Goal: Information Seeking & Learning: Learn about a topic

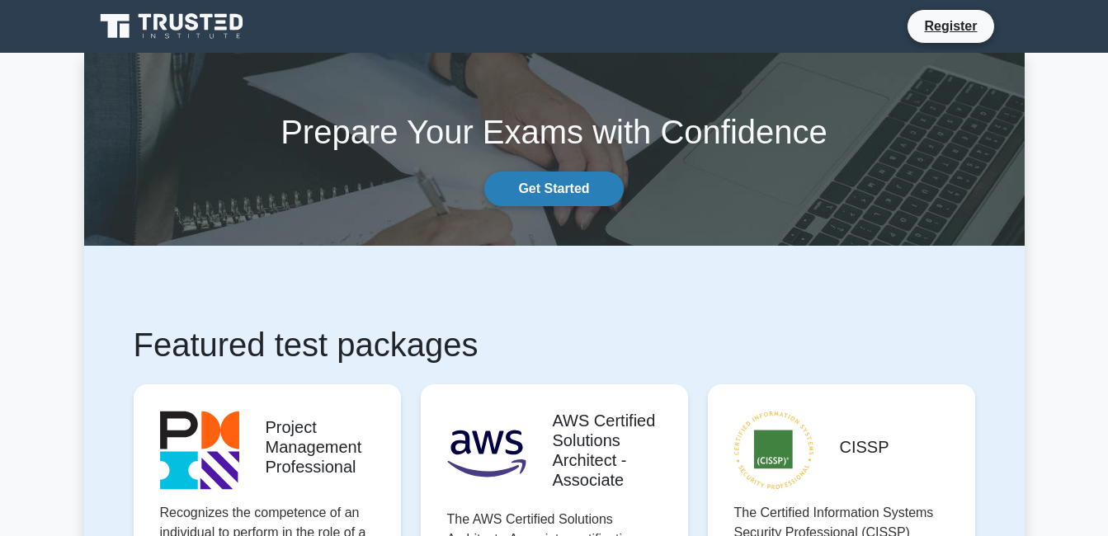
click at [523, 200] on link "Get Started" at bounding box center [553, 189] width 139 height 35
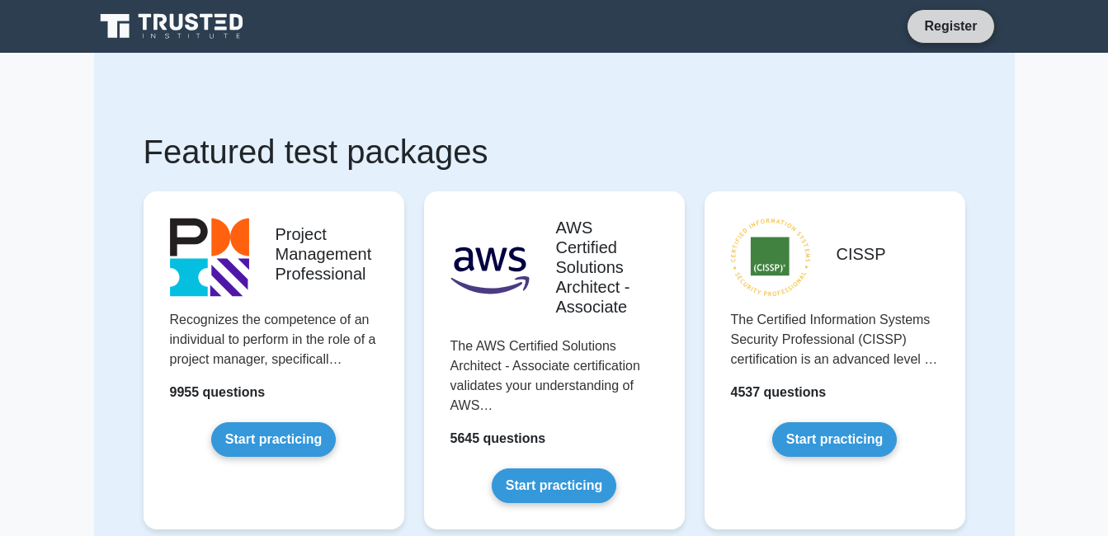
click at [971, 28] on link "Register" at bounding box center [950, 26] width 73 height 21
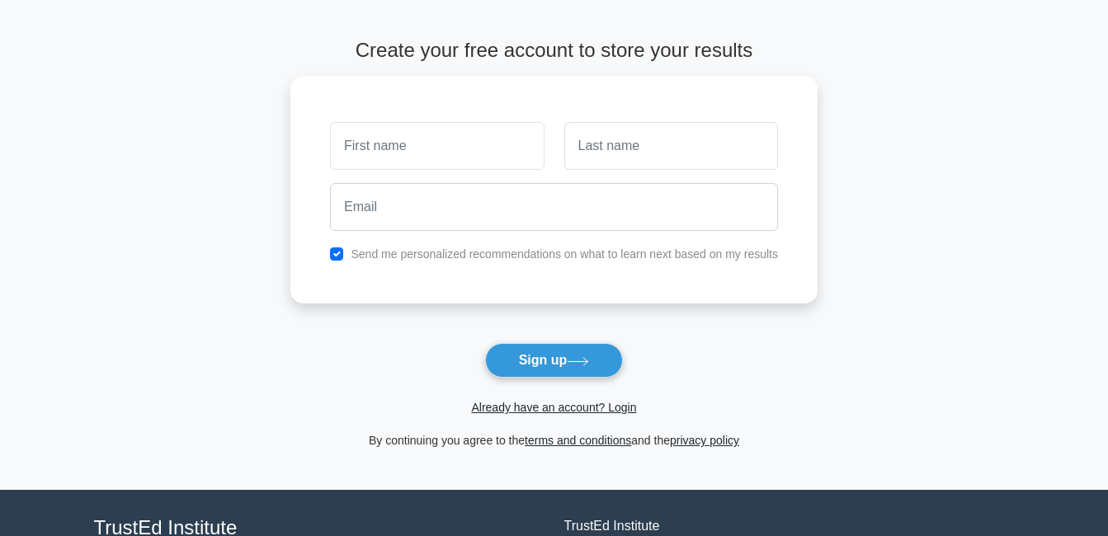
scroll to position [83, 0]
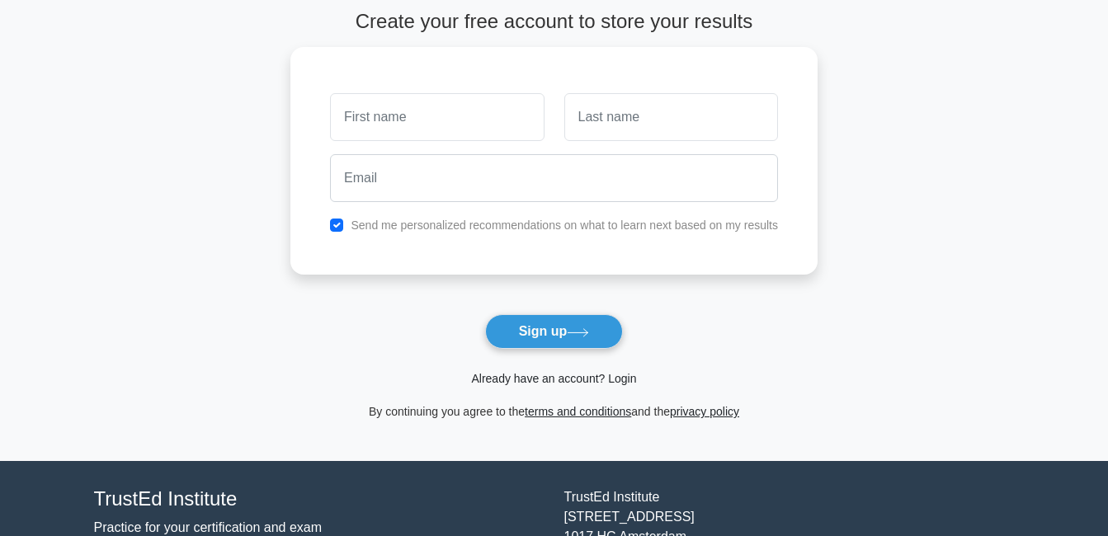
click at [565, 381] on link "Already have an account? Login" at bounding box center [553, 378] width 165 height 13
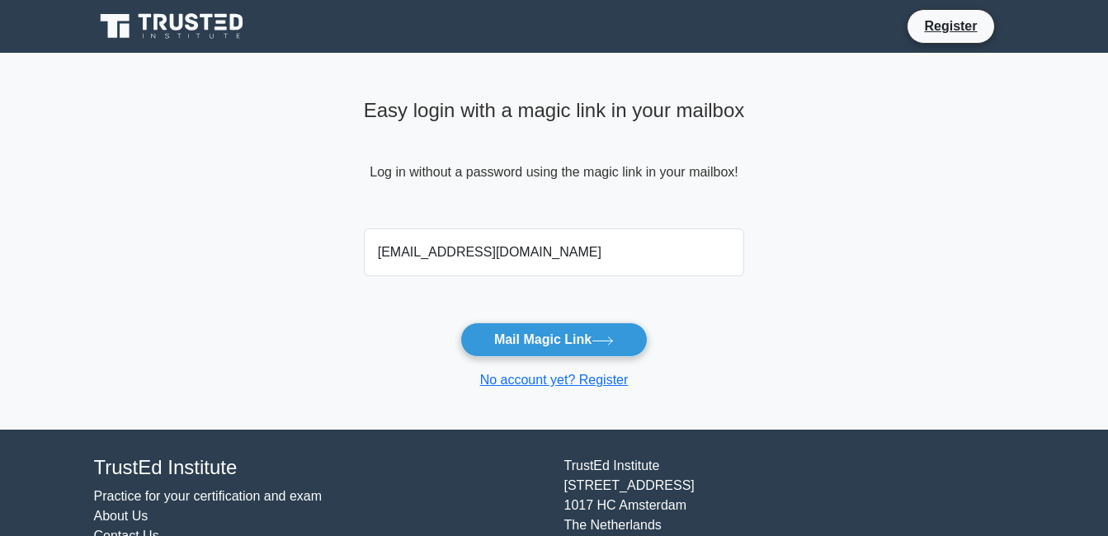
type input "dumelodmichaeljames@gmail.com"
click at [461, 323] on button "Mail Magic Link" at bounding box center [554, 340] width 187 height 35
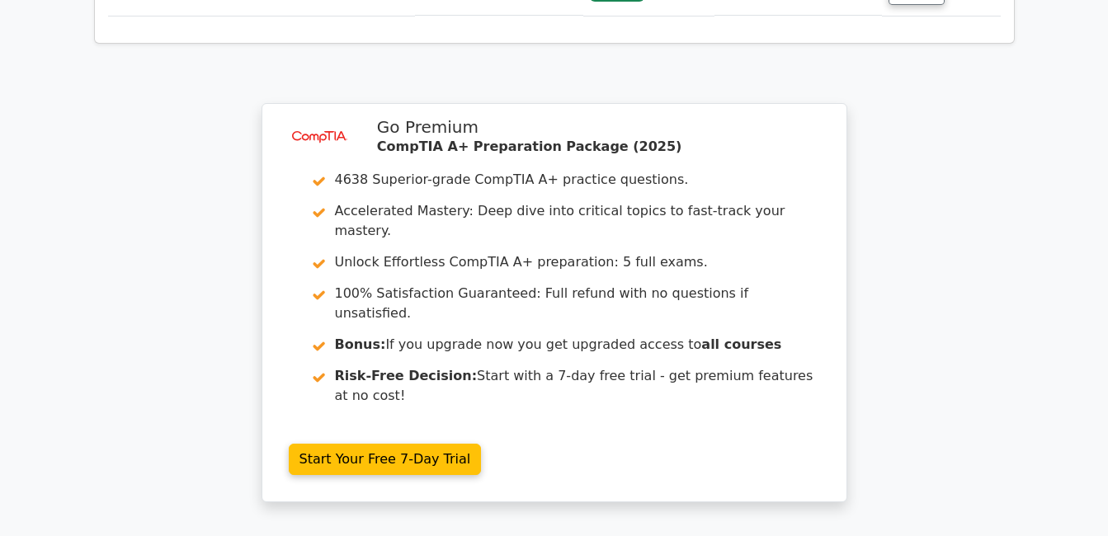
scroll to position [2470, 0]
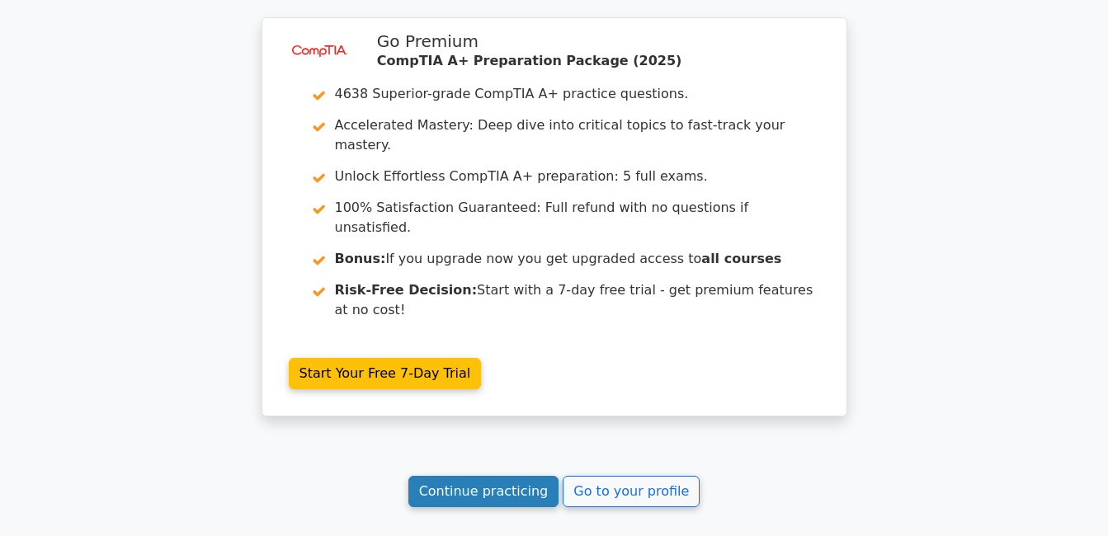
click at [492, 476] on link "Continue practicing" at bounding box center [484, 491] width 151 height 31
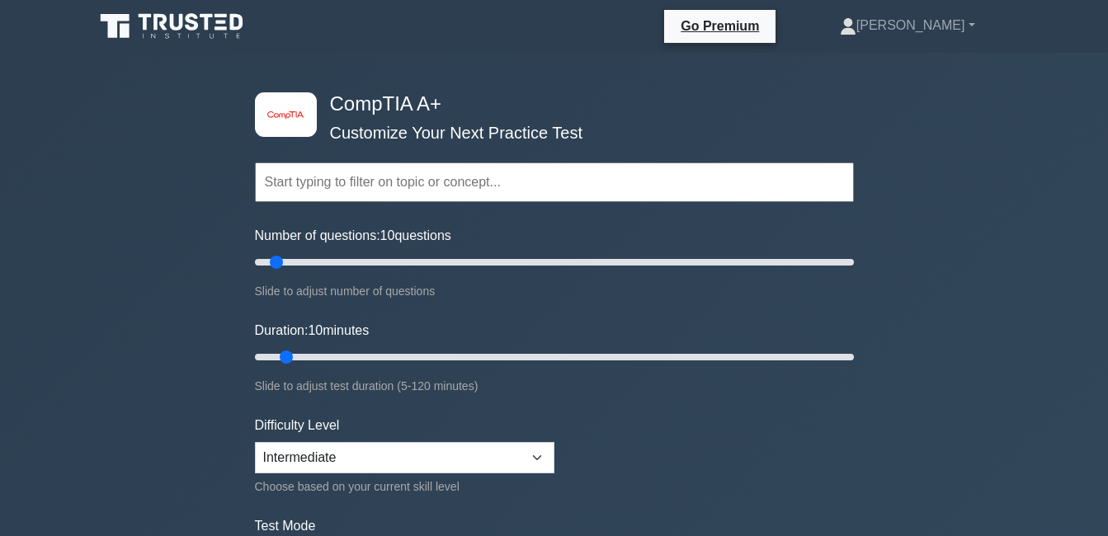
click at [439, 198] on input "text" at bounding box center [554, 183] width 599 height 40
click at [419, 453] on select "Beginner Intermediate Expert" at bounding box center [405, 457] width 300 height 31
select select "beginner"
click at [255, 442] on select "Beginner Intermediate Expert" at bounding box center [405, 457] width 300 height 31
drag, startPoint x: 391, startPoint y: 166, endPoint x: 393, endPoint y: 176, distance: 10.0
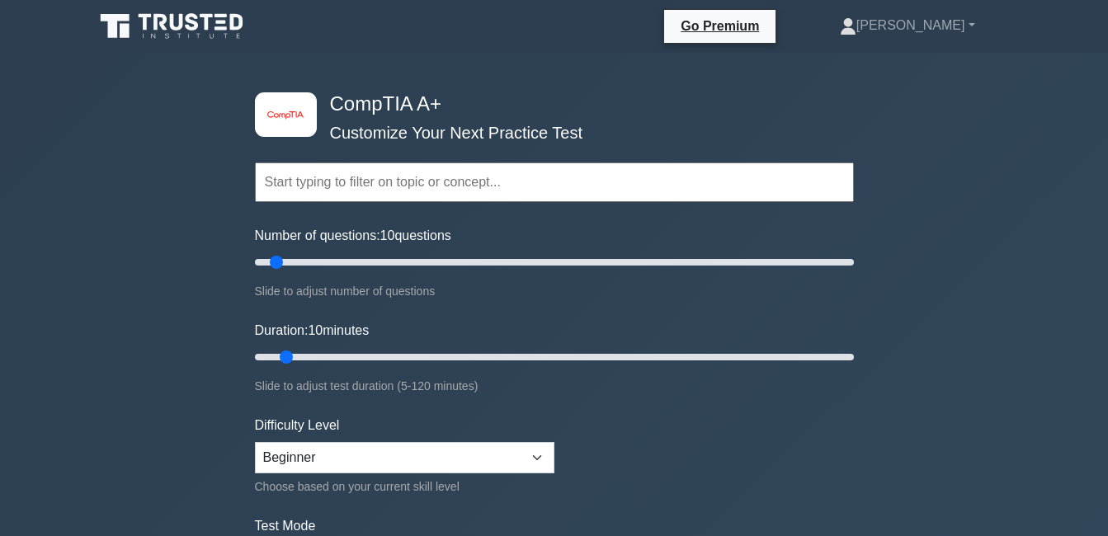
click at [392, 167] on input "text" at bounding box center [554, 183] width 599 height 40
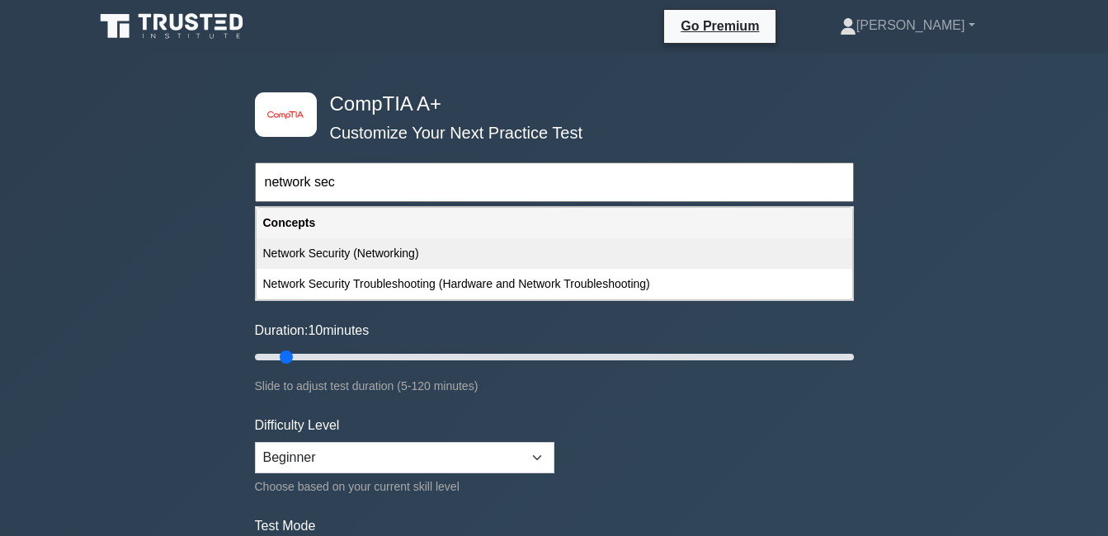
click at [429, 253] on div "Network Security (Networking)" at bounding box center [555, 254] width 596 height 31
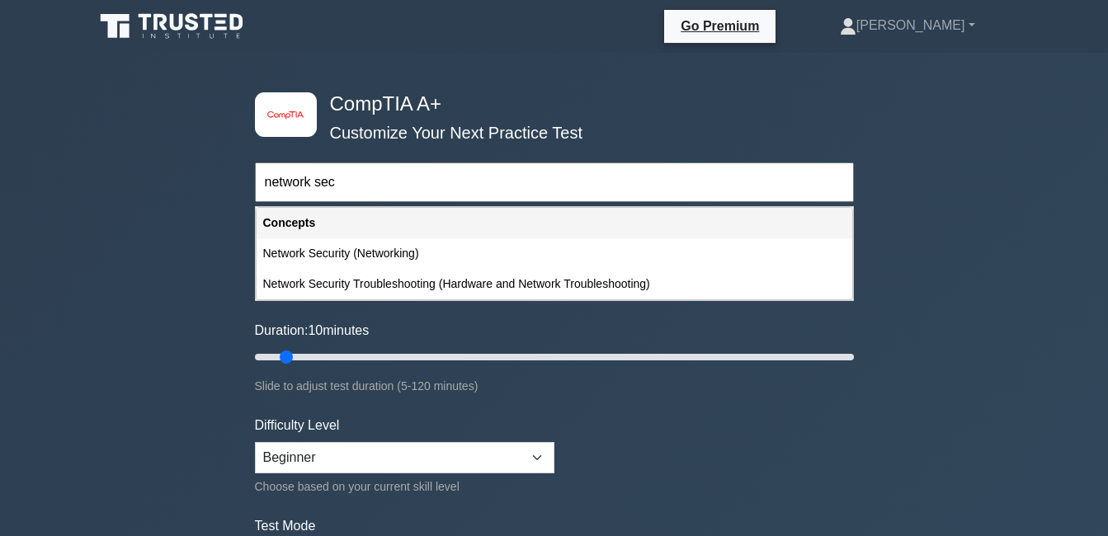
type input "Network Security (Networking)"
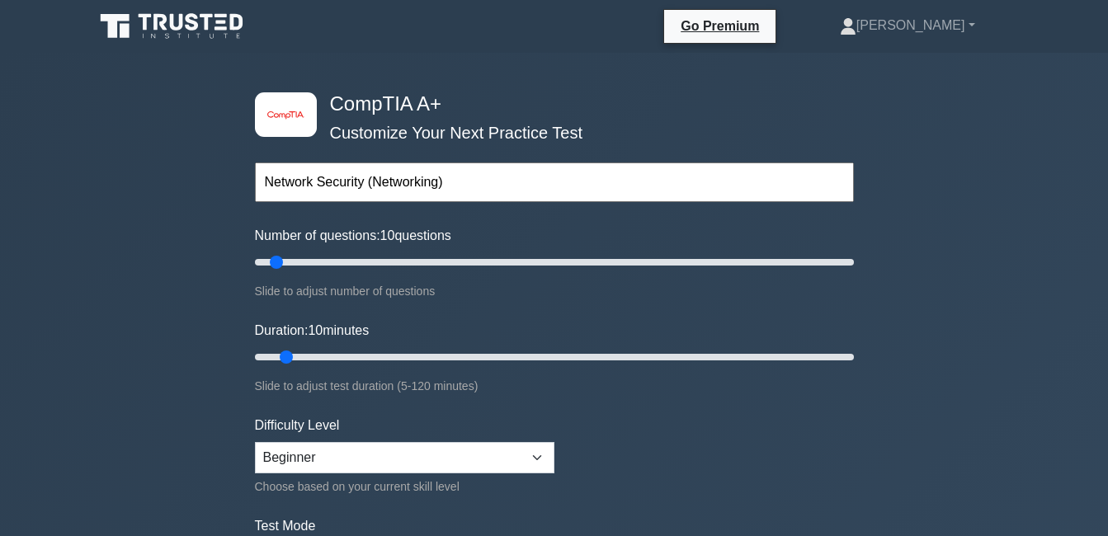
click at [833, 184] on input "Network Security (Networking)" at bounding box center [554, 183] width 599 height 40
click at [896, 223] on div "image/svg+xml CompTIA A+ Customize Your Next Practice Test Network Security (Ne…" at bounding box center [554, 539] width 1108 height 972
click at [686, 192] on input "text" at bounding box center [554, 183] width 599 height 40
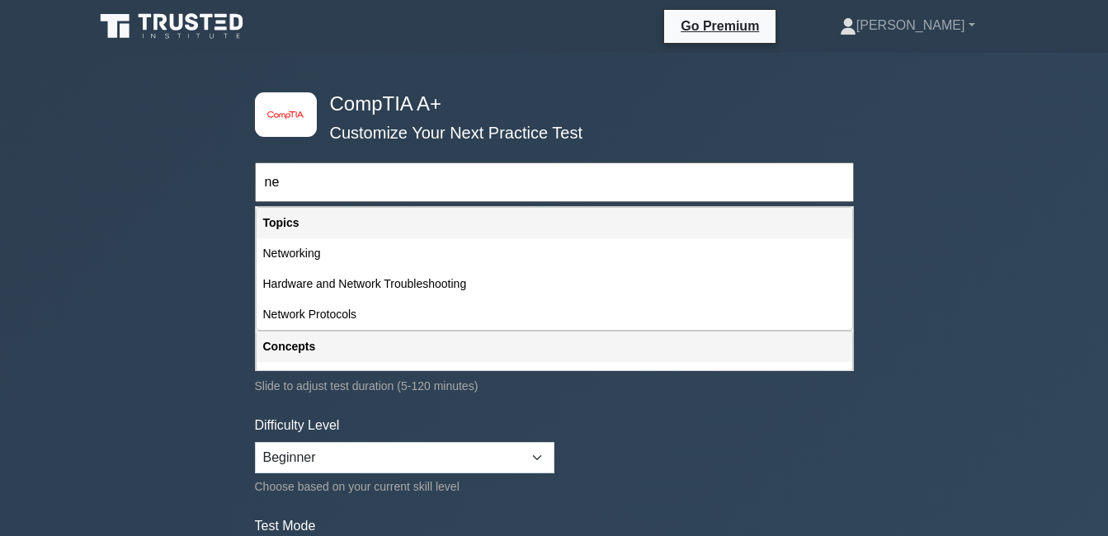
type input "n"
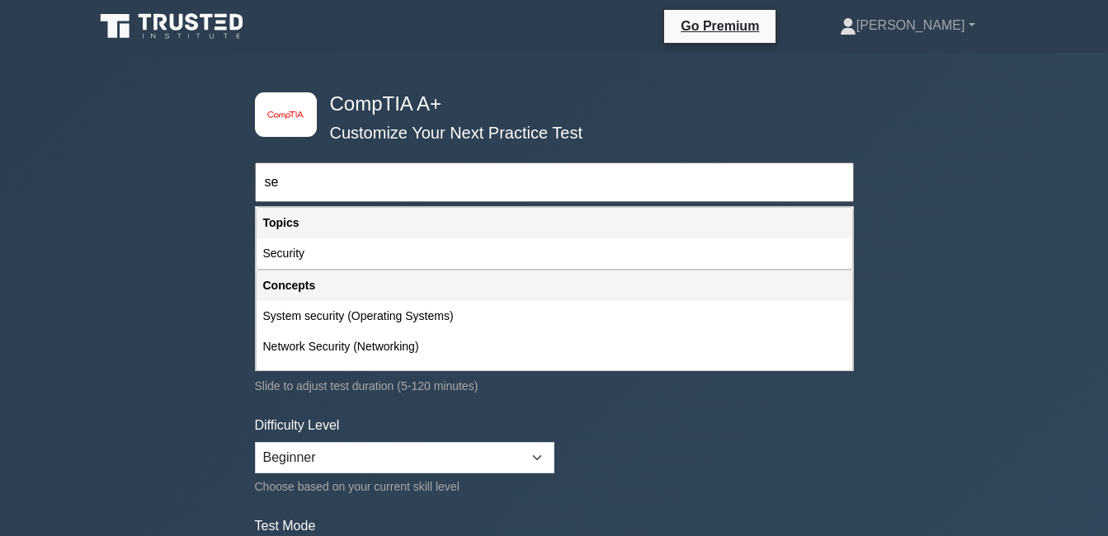
type input "s"
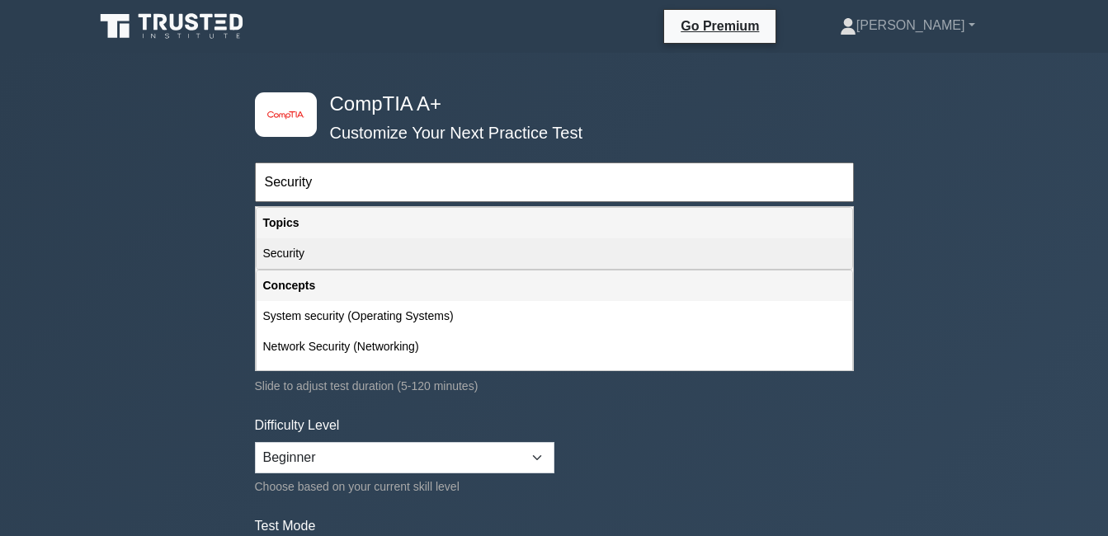
type input "Security"
click at [291, 254] on div "Security" at bounding box center [555, 254] width 596 height 31
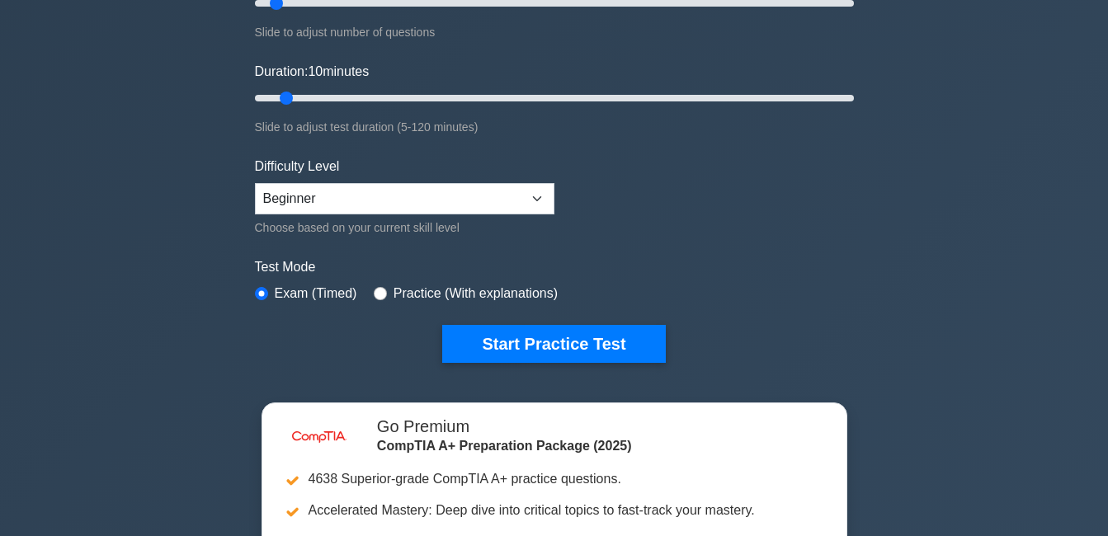
scroll to position [165, 0]
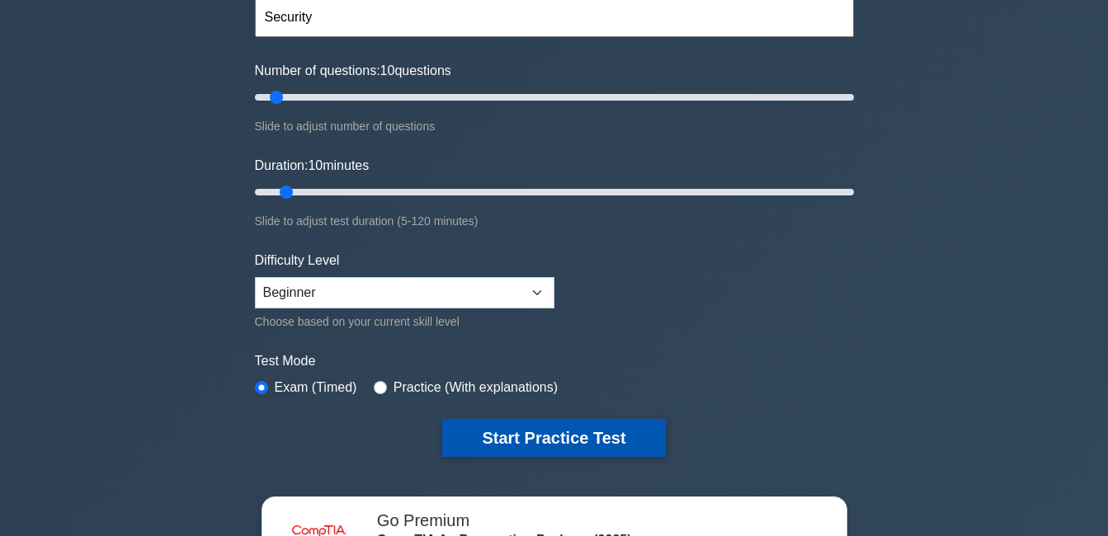
click at [594, 438] on button "Start Practice Test" at bounding box center [553, 438] width 223 height 38
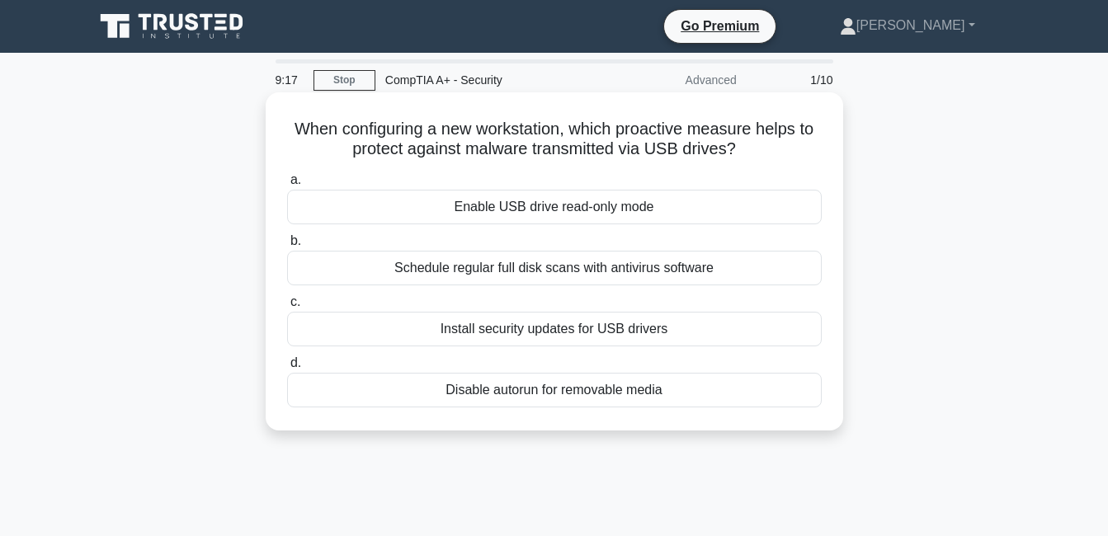
click at [483, 393] on div "Disable autorun for removable media" at bounding box center [554, 390] width 535 height 35
click at [287, 369] on input "d. Disable autorun for removable media" at bounding box center [287, 363] width 0 height 11
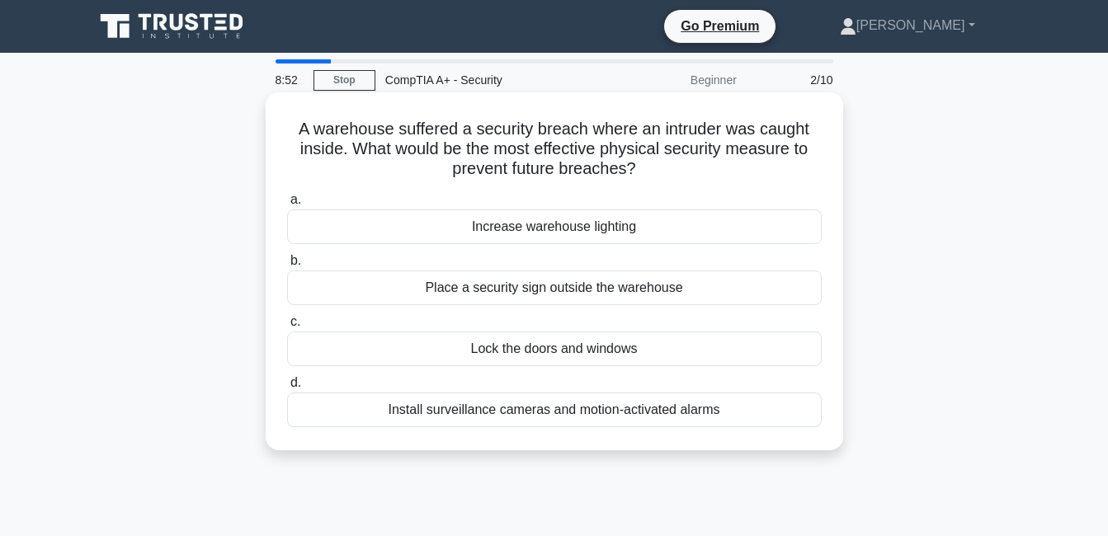
click at [493, 418] on div "Install surveillance cameras and motion-activated alarms" at bounding box center [554, 410] width 535 height 35
click at [287, 389] on input "d. Install surveillance cameras and motion-activated alarms" at bounding box center [287, 383] width 0 height 11
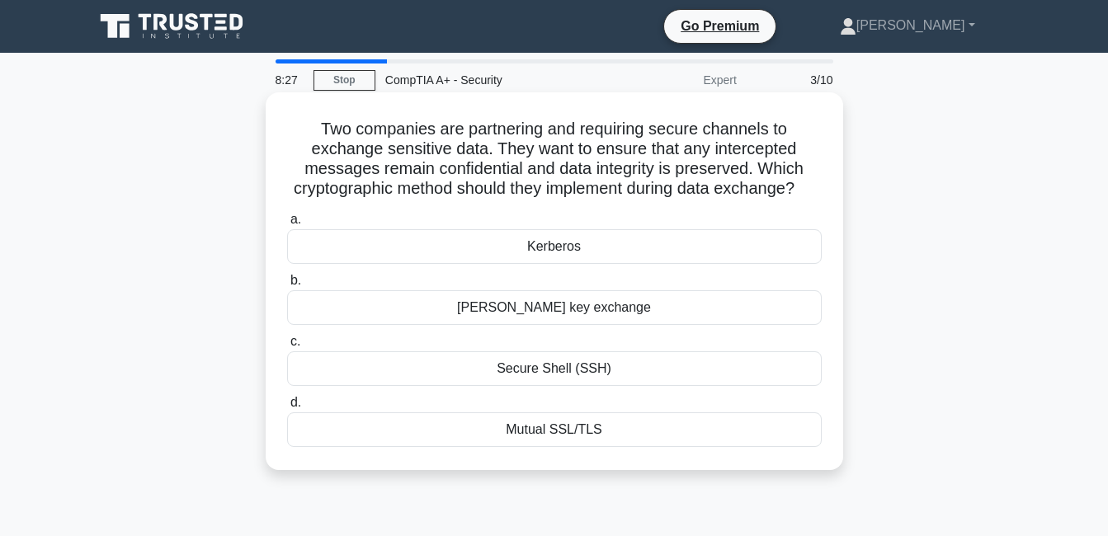
click at [542, 447] on div "Mutual SSL/TLS" at bounding box center [554, 430] width 535 height 35
click at [287, 409] on input "d. Mutual SSL/TLS" at bounding box center [287, 403] width 0 height 11
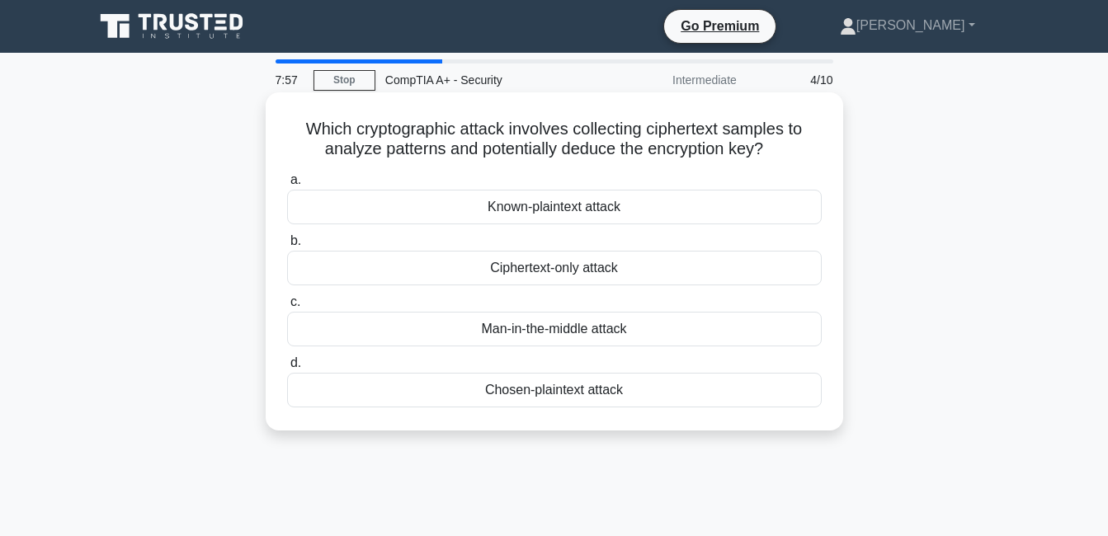
click at [570, 271] on div "Ciphertext-only attack" at bounding box center [554, 268] width 535 height 35
click at [287, 247] on input "b. Ciphertext-only attack" at bounding box center [287, 241] width 0 height 11
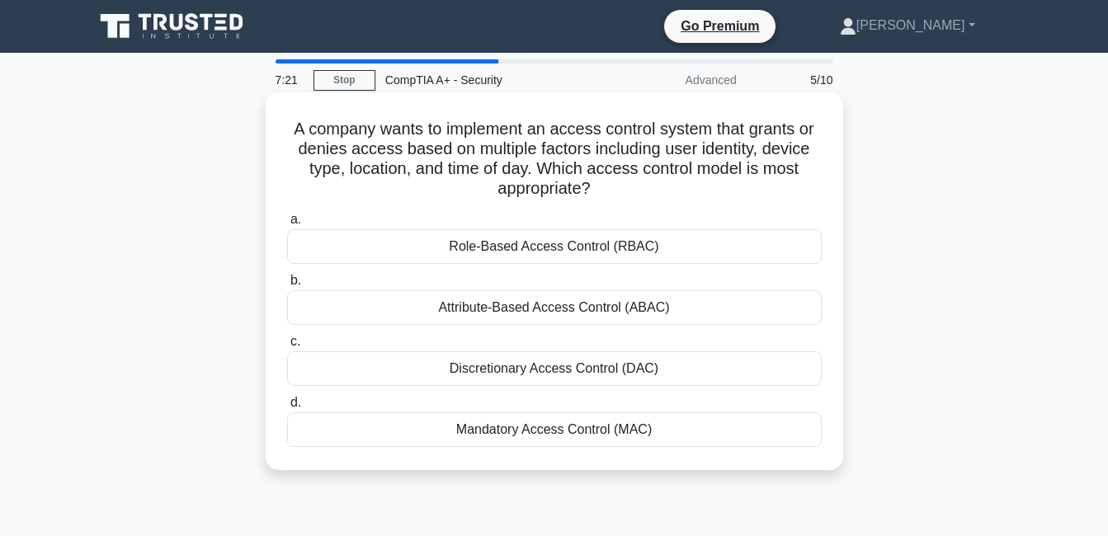
click at [601, 311] on div "Attribute-Based Access Control (ABAC)" at bounding box center [554, 308] width 535 height 35
click at [287, 286] on input "b. Attribute-Based Access Control (ABAC)" at bounding box center [287, 281] width 0 height 11
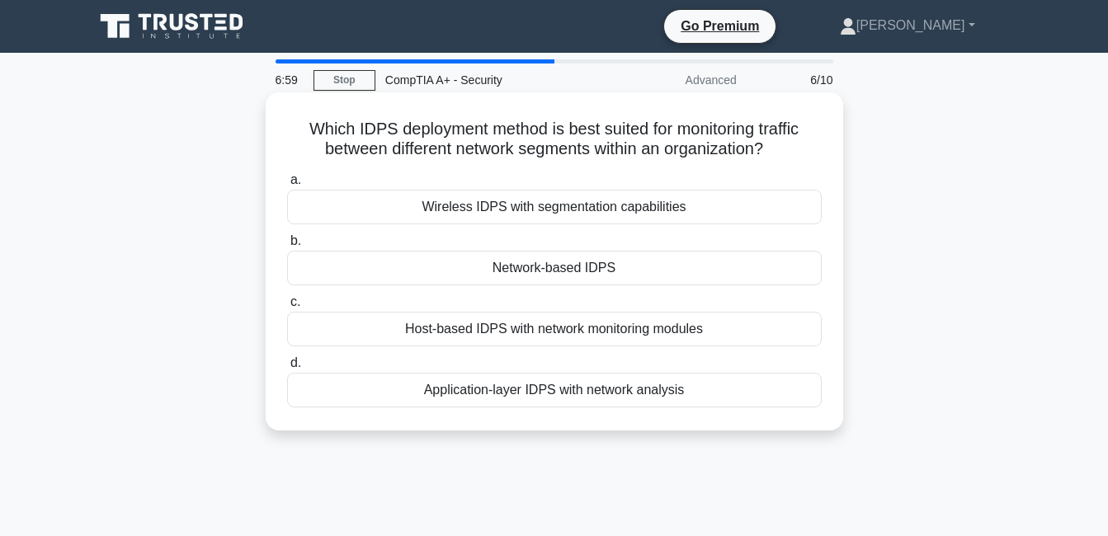
click at [583, 277] on div "Network-based IDPS" at bounding box center [554, 268] width 535 height 35
click at [287, 247] on input "b. Network-based IDPS" at bounding box center [287, 241] width 0 height 11
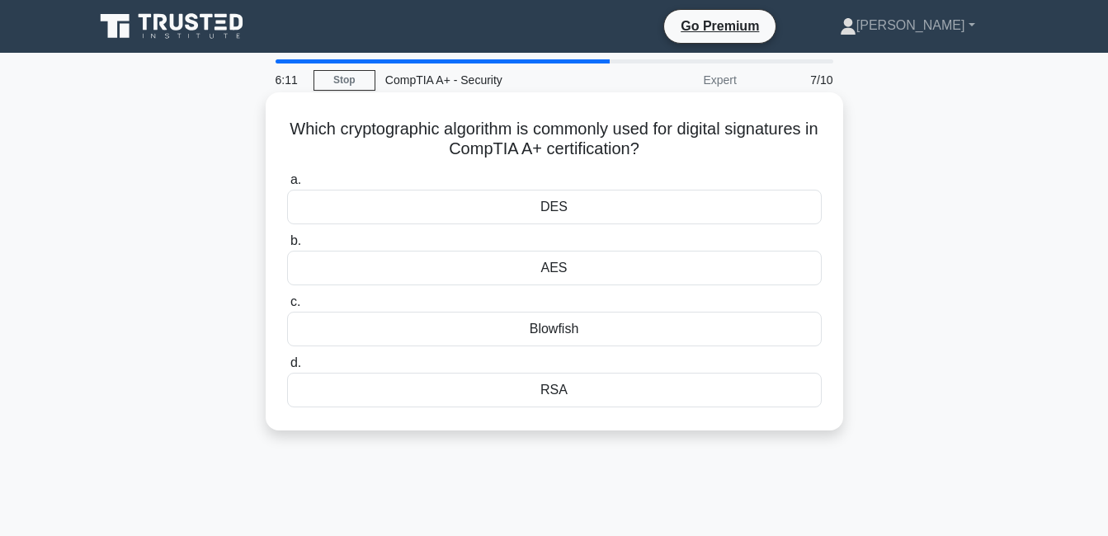
click at [535, 395] on div "RSA" at bounding box center [554, 390] width 535 height 35
click at [287, 369] on input "d. RSA" at bounding box center [287, 363] width 0 height 11
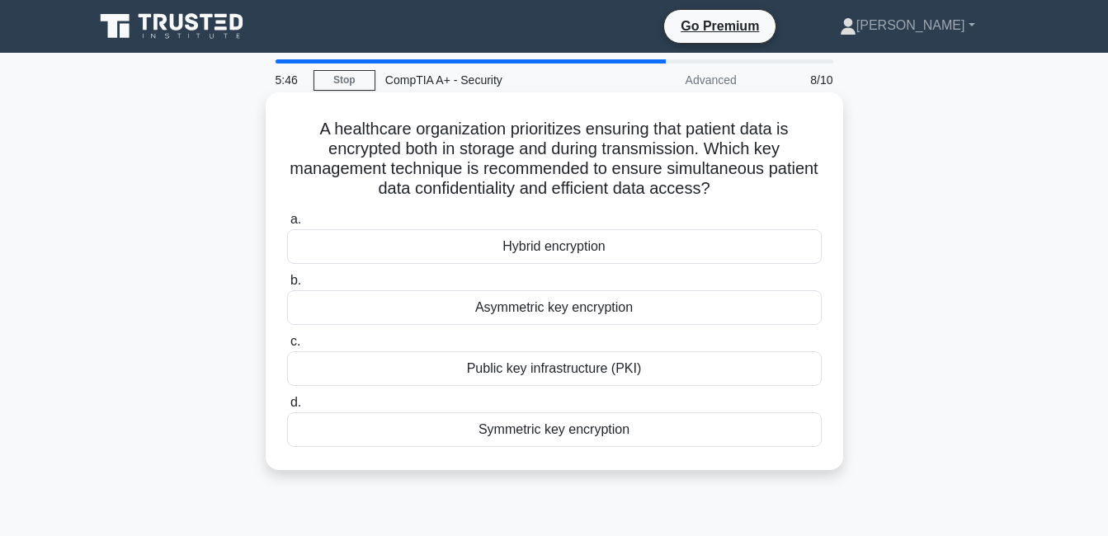
click at [574, 249] on div "Hybrid encryption" at bounding box center [554, 246] width 535 height 35
click at [287, 225] on input "a. Hybrid encryption" at bounding box center [287, 220] width 0 height 11
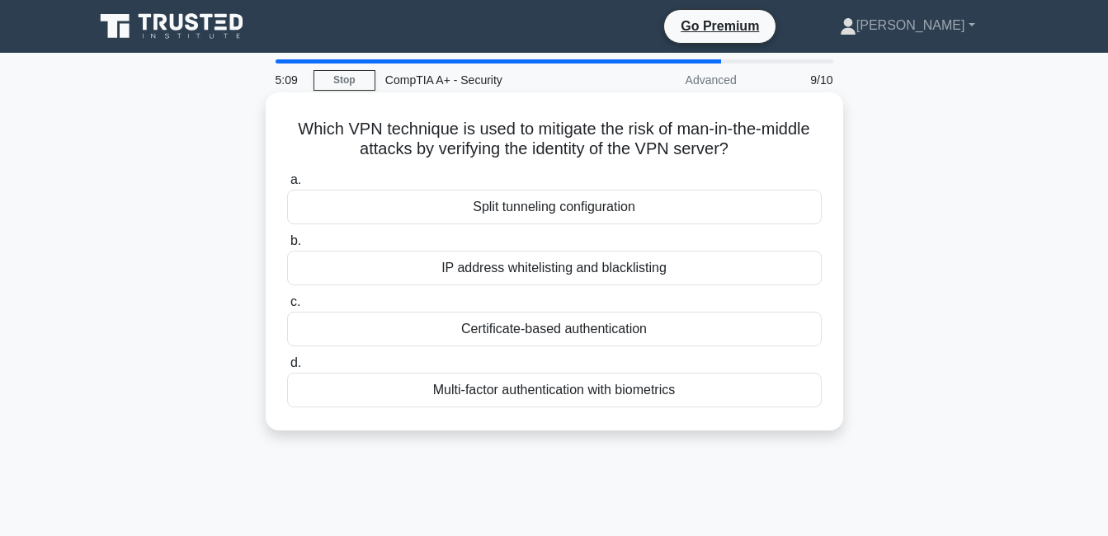
click at [509, 276] on div "IP address whitelisting and blacklisting" at bounding box center [554, 268] width 535 height 35
click at [287, 247] on input "b. IP address whitelisting and blacklisting" at bounding box center [287, 241] width 0 height 11
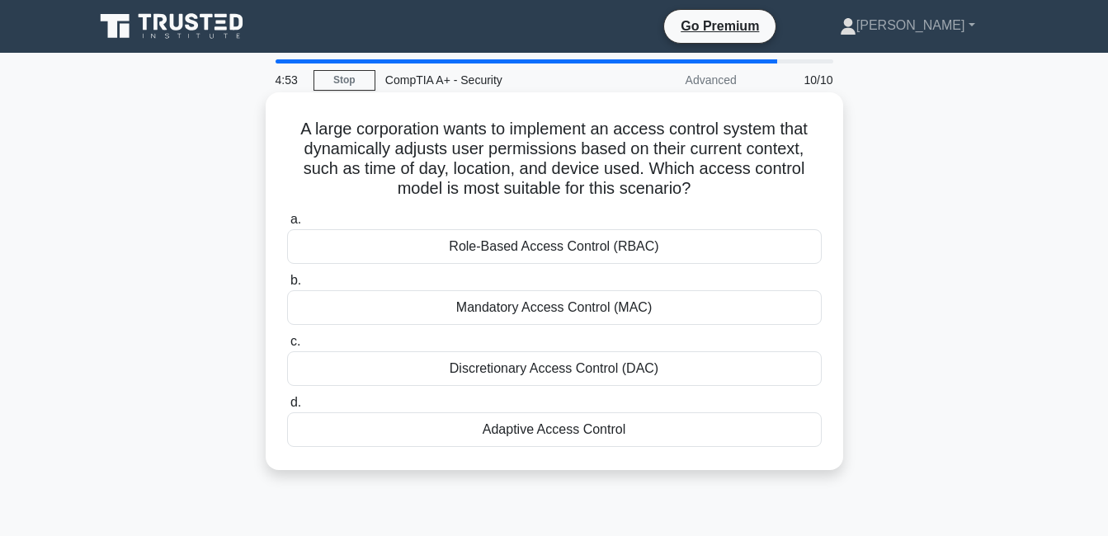
click at [594, 256] on div "Role-Based Access Control (RBAC)" at bounding box center [554, 246] width 535 height 35
click at [287, 225] on input "a. Role-Based Access Control (RBAC)" at bounding box center [287, 220] width 0 height 11
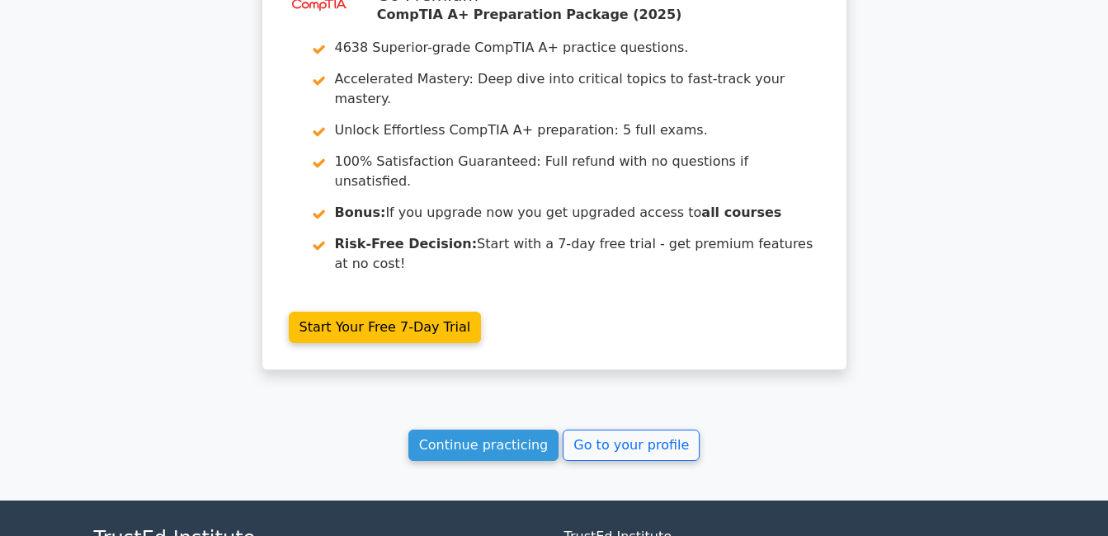
scroll to position [2753, 0]
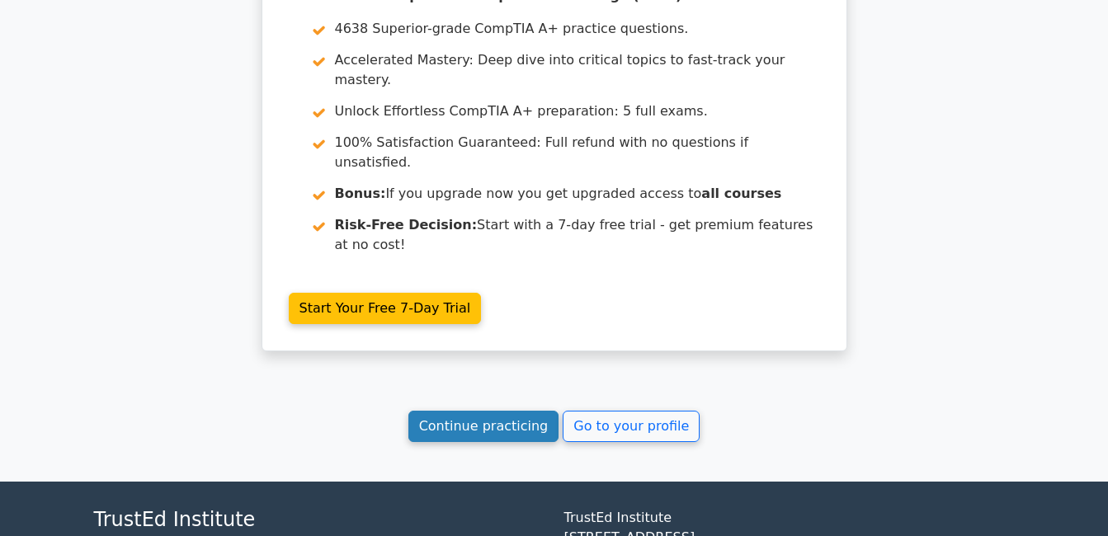
click at [522, 411] on link "Continue practicing" at bounding box center [484, 426] width 151 height 31
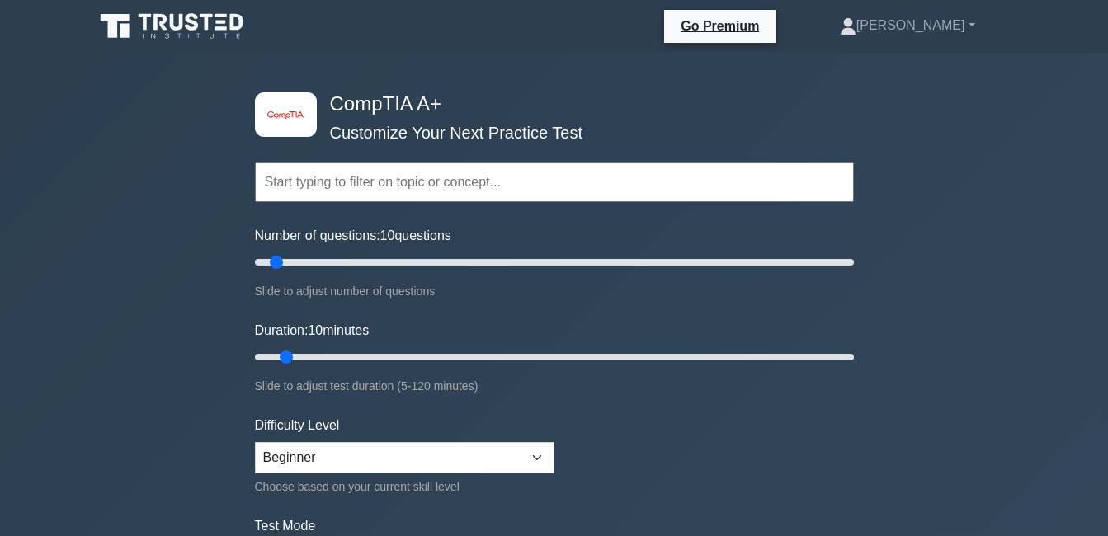
click at [479, 192] on input "text" at bounding box center [554, 183] width 599 height 40
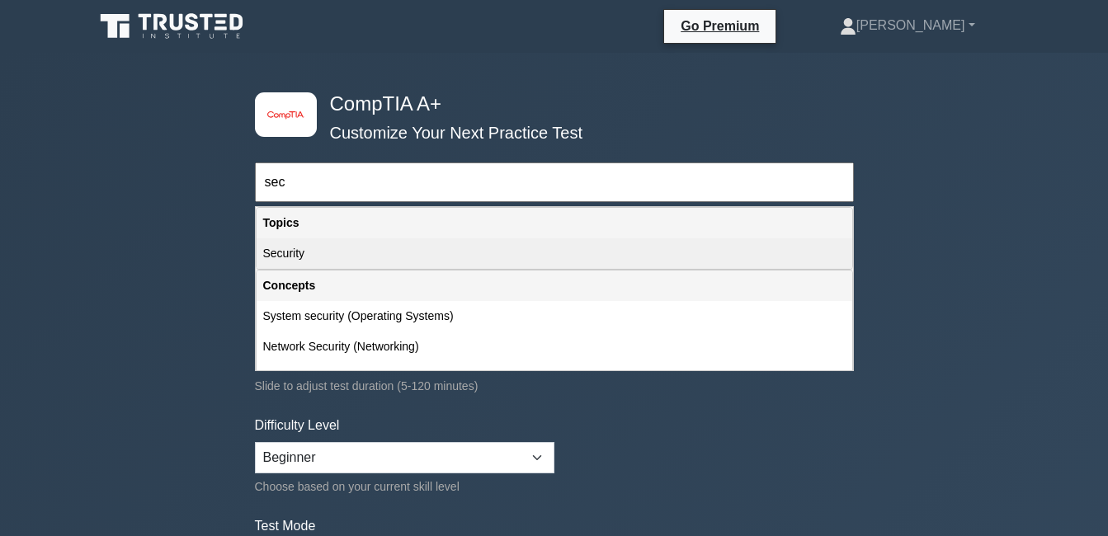
click at [369, 253] on div "Security" at bounding box center [555, 254] width 596 height 31
type input "Security"
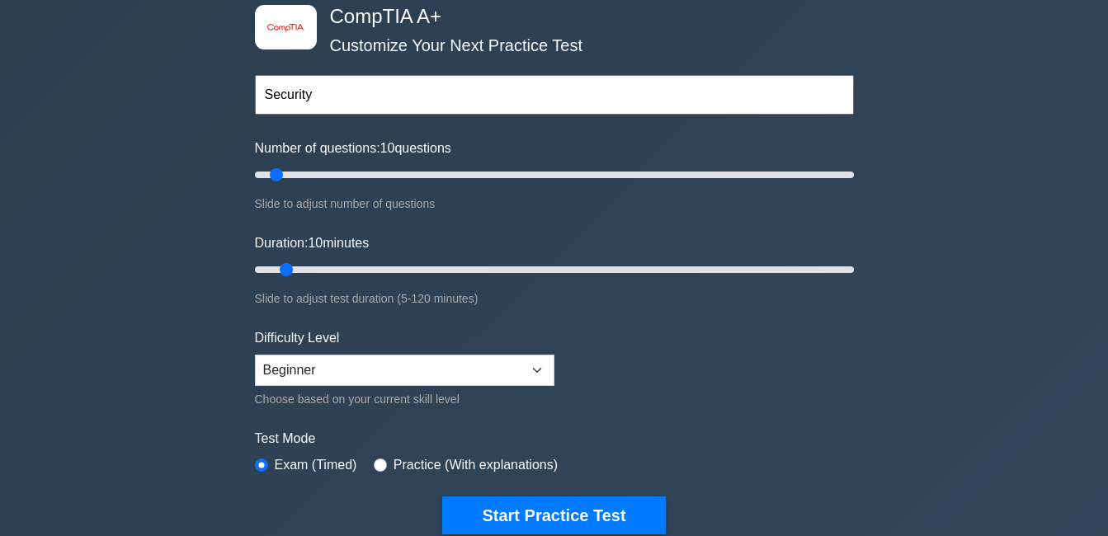
scroll to position [248, 0]
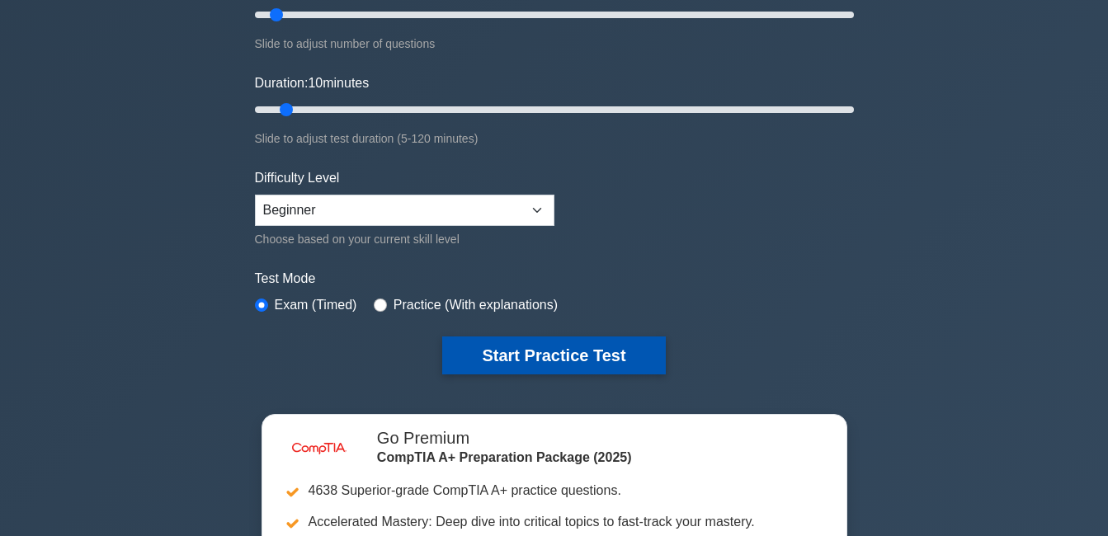
click at [574, 347] on button "Start Practice Test" at bounding box center [553, 356] width 223 height 38
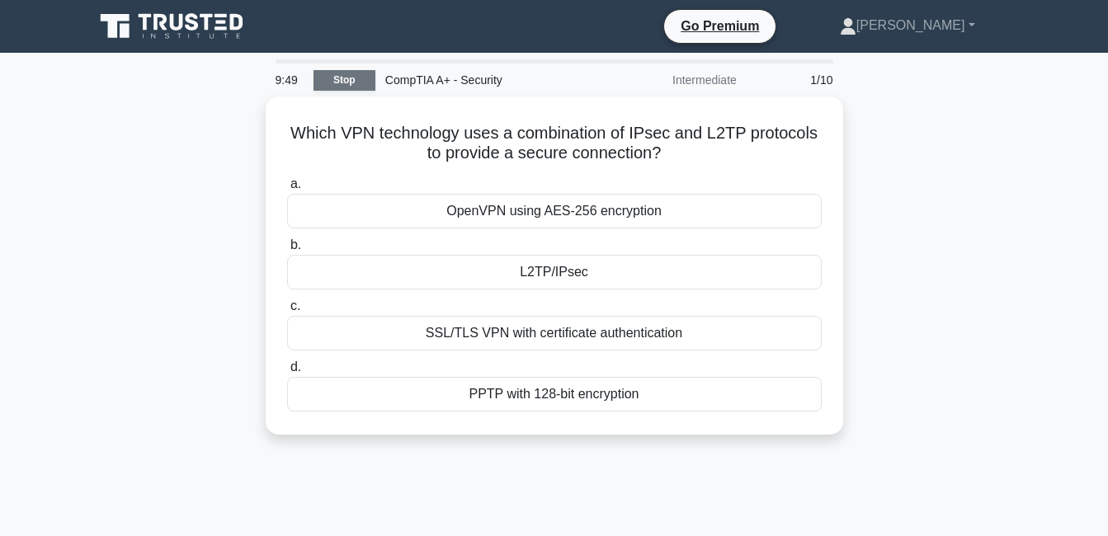
click at [351, 73] on link "Stop" at bounding box center [345, 80] width 62 height 21
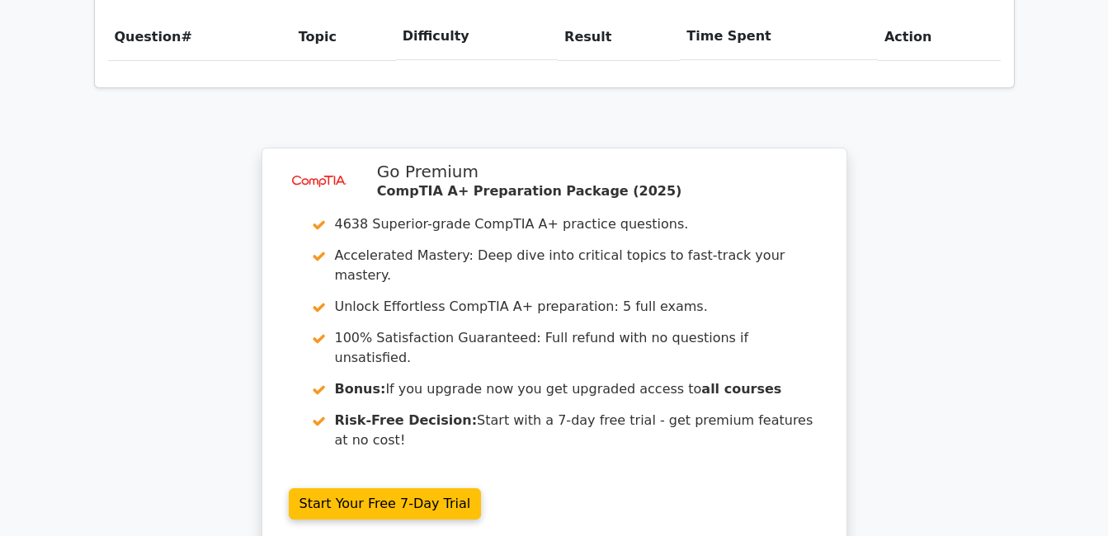
scroll to position [1424, 0]
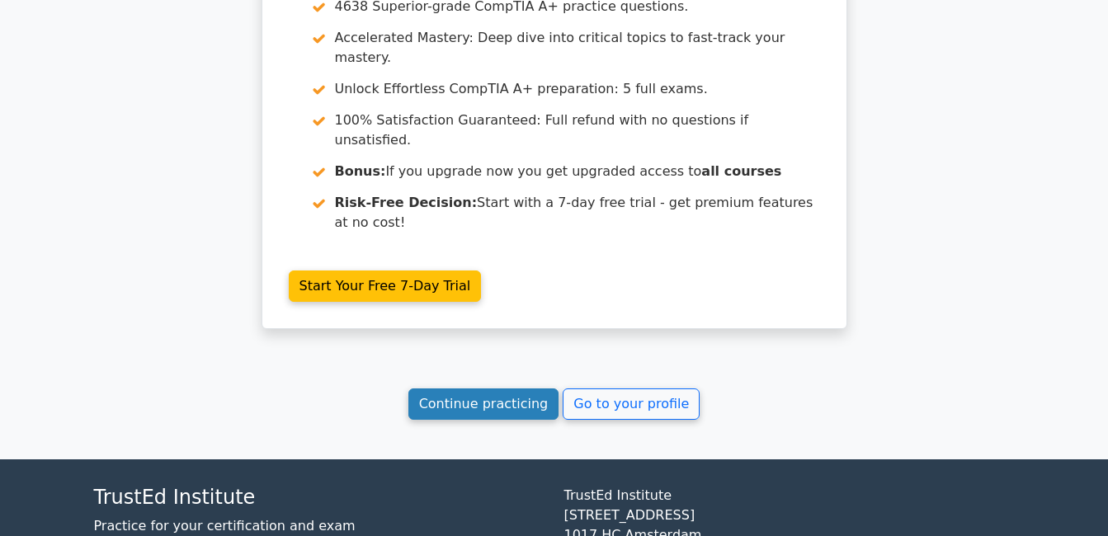
click at [454, 389] on link "Continue practicing" at bounding box center [484, 404] width 151 height 31
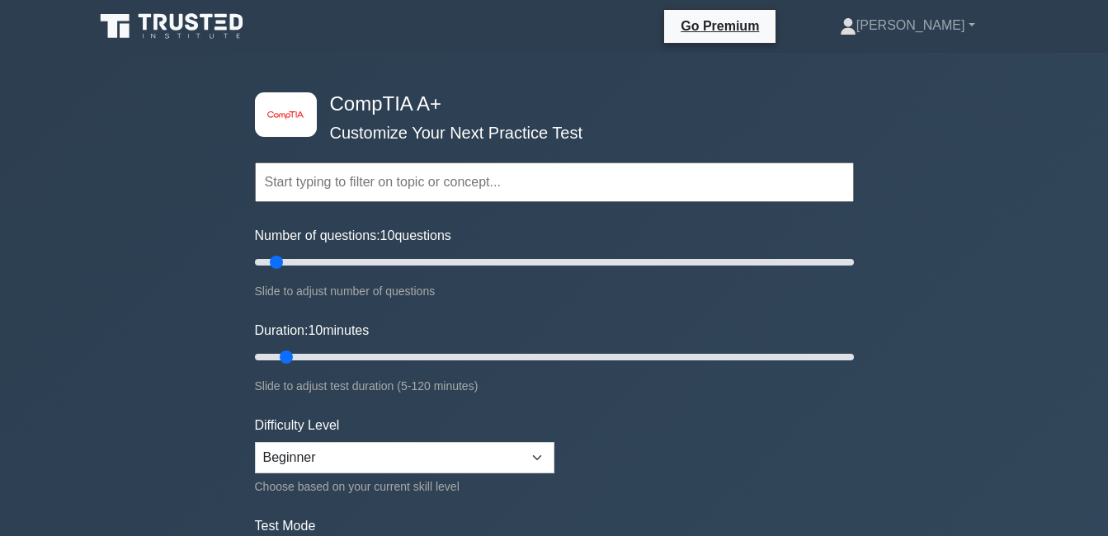
click at [470, 167] on input "text" at bounding box center [554, 183] width 599 height 40
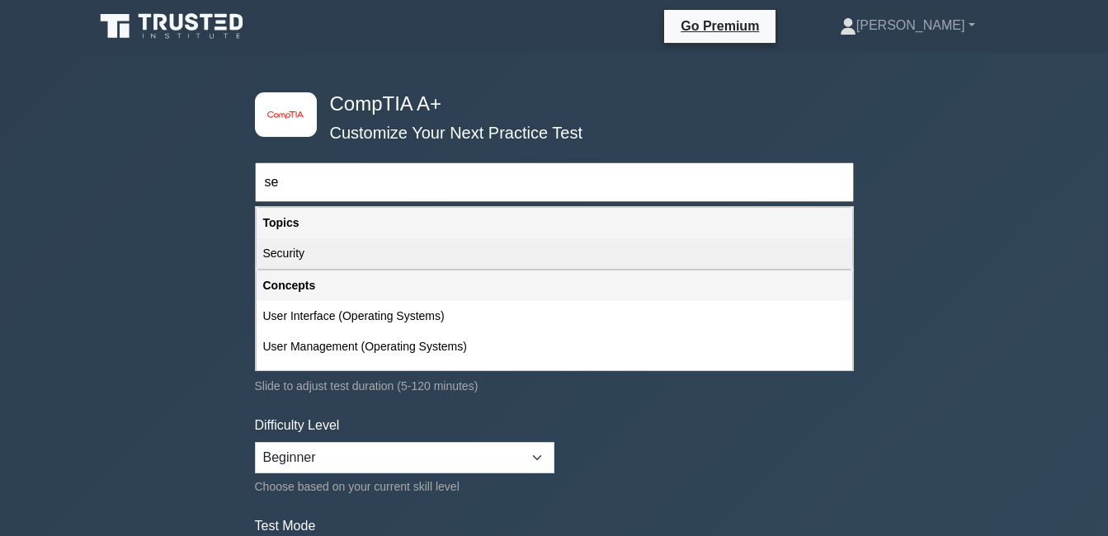
click at [500, 264] on div "Security" at bounding box center [555, 254] width 596 height 31
type input "Security"
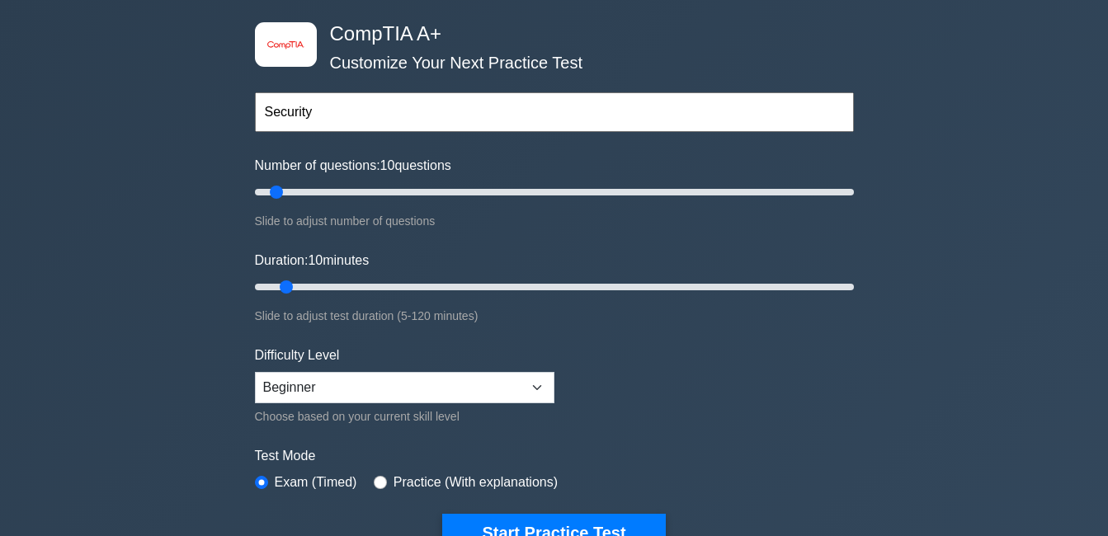
scroll to position [165, 0]
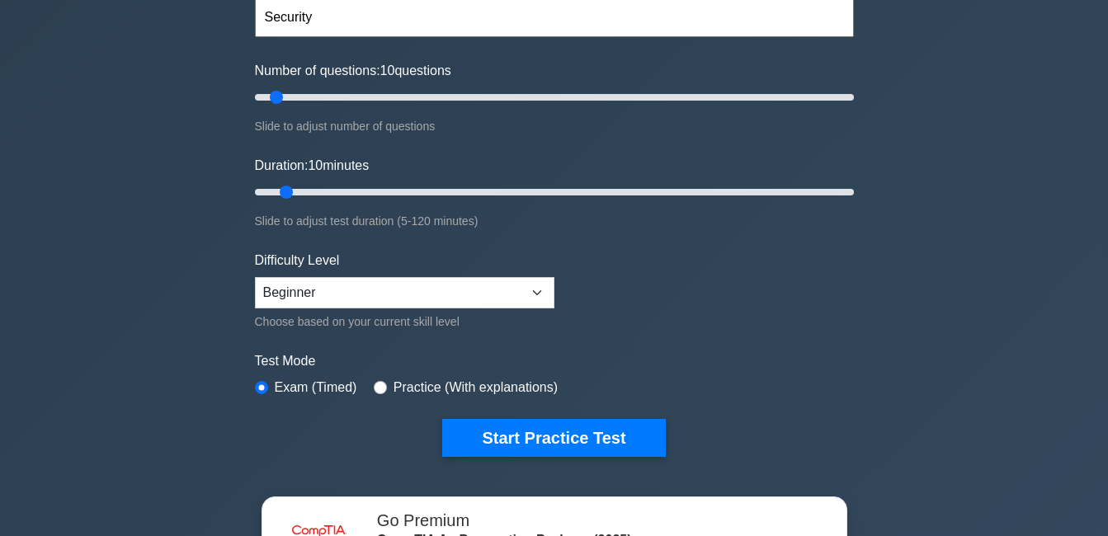
drag, startPoint x: 602, startPoint y: 432, endPoint x: 1123, endPoint y: 272, distance: 545.9
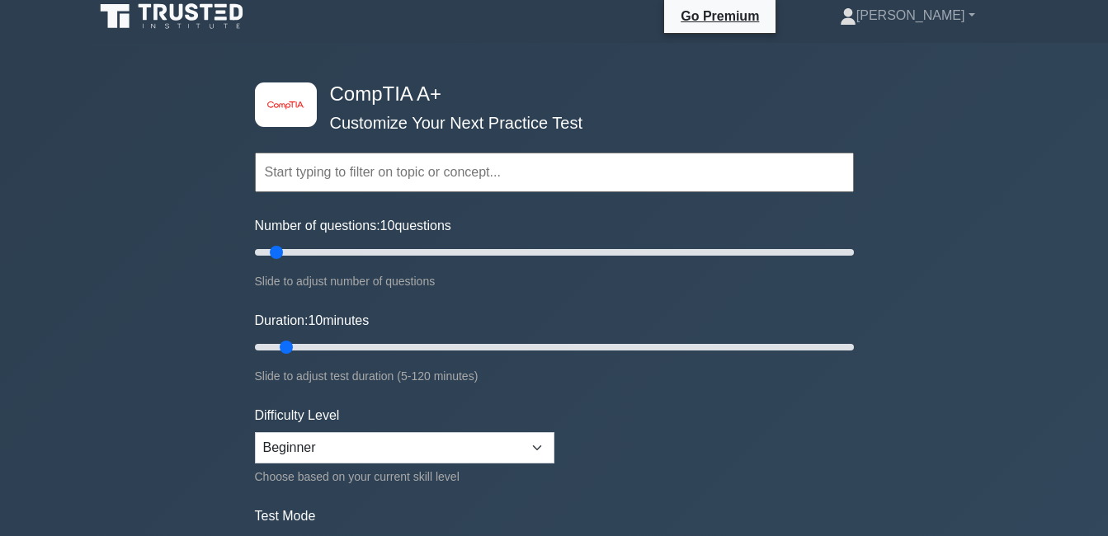
scroll to position [0, 0]
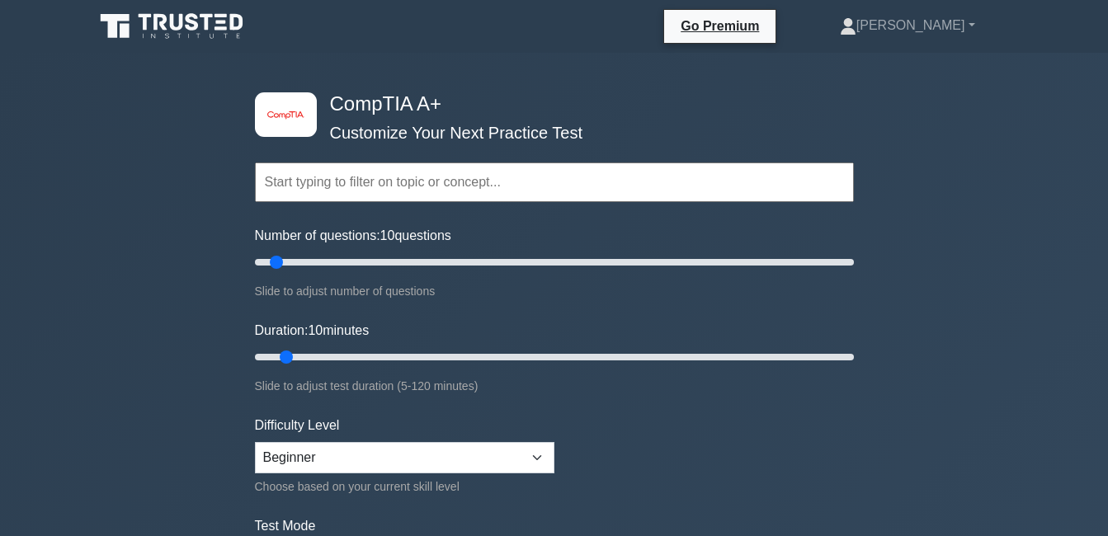
click at [425, 192] on input "text" at bounding box center [554, 183] width 599 height 40
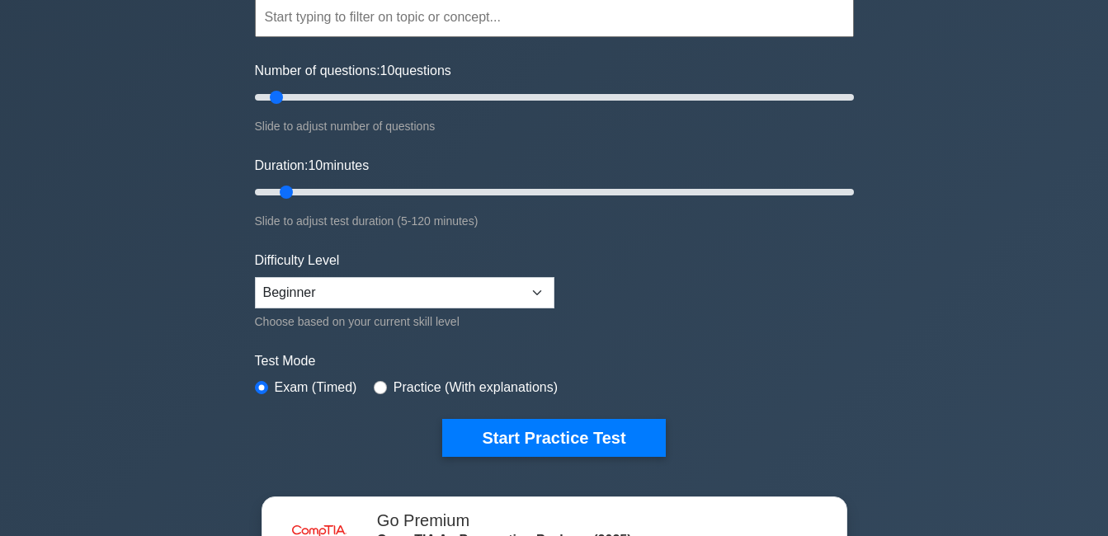
scroll to position [83, 0]
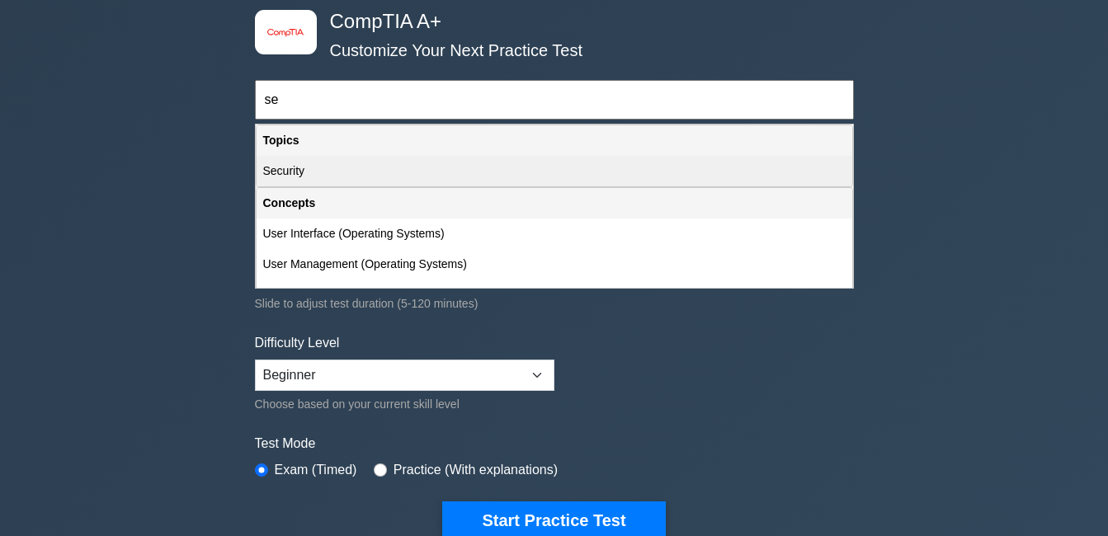
click at [345, 172] on div "Security" at bounding box center [555, 171] width 596 height 31
type input "Security"
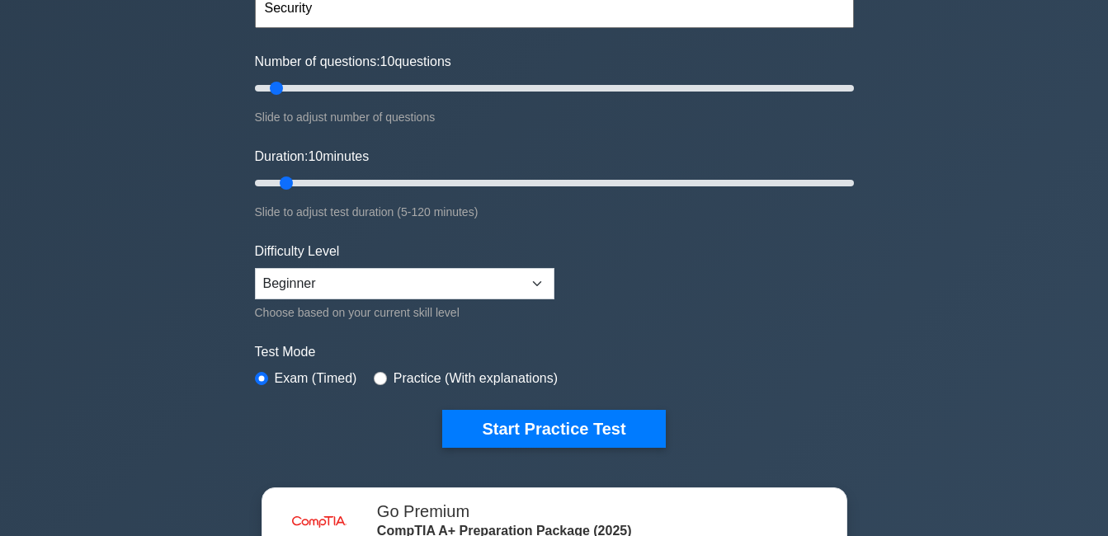
scroll to position [330, 0]
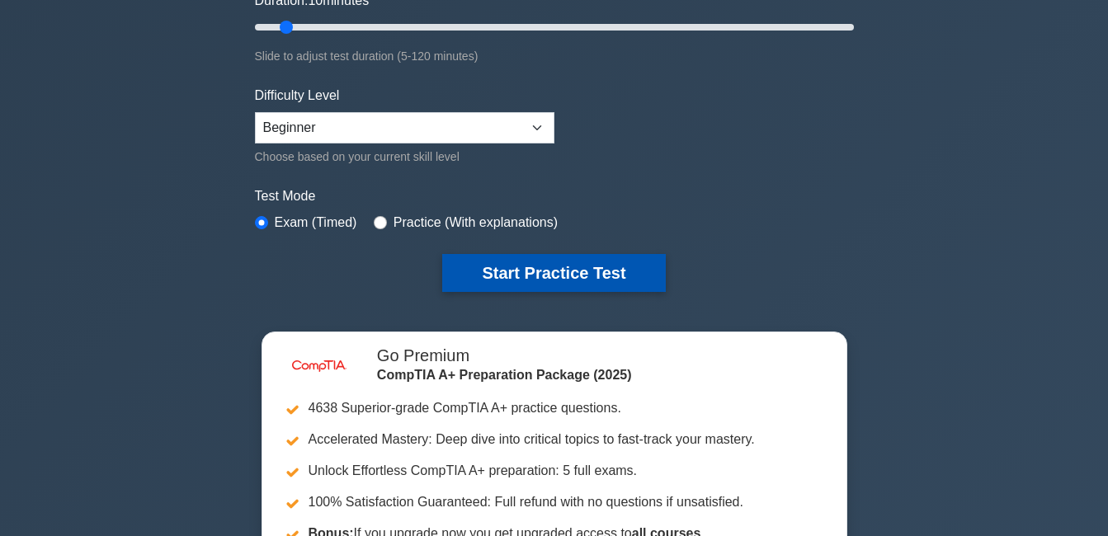
click at [569, 275] on button "Start Practice Test" at bounding box center [553, 273] width 223 height 38
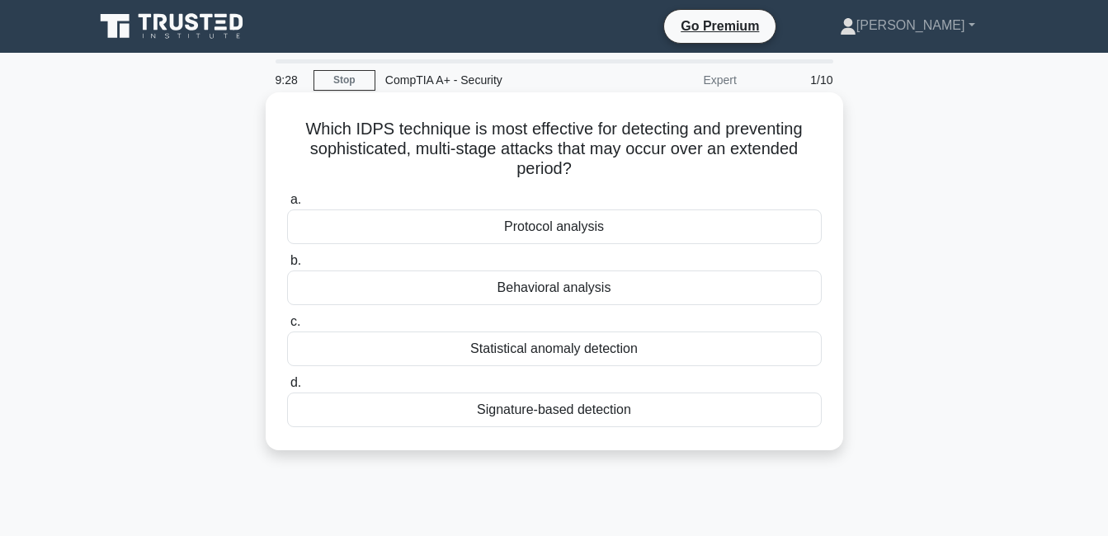
click at [553, 294] on div "Behavioral analysis" at bounding box center [554, 288] width 535 height 35
click at [287, 267] on input "b. Behavioral analysis" at bounding box center [287, 261] width 0 height 11
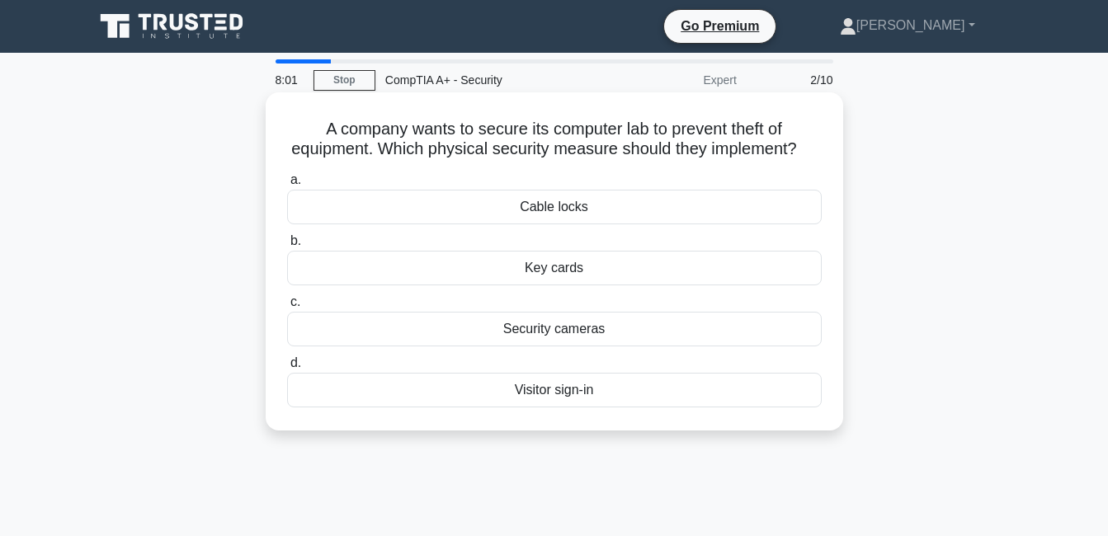
click at [583, 224] on div "Cable locks" at bounding box center [554, 207] width 535 height 35
click at [287, 186] on input "a. Cable locks" at bounding box center [287, 180] width 0 height 11
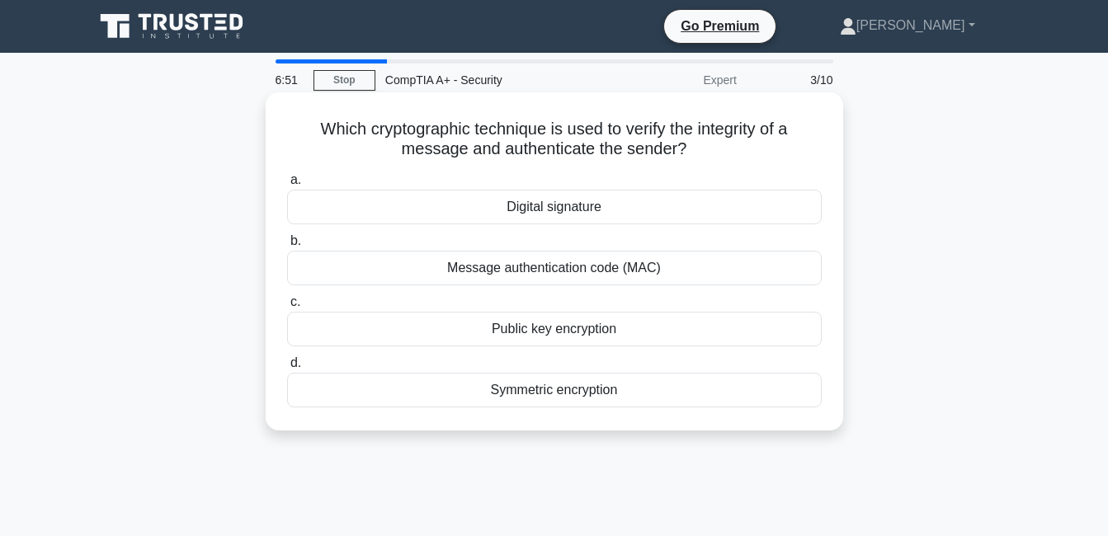
click at [604, 275] on div "Message authentication code (MAC)" at bounding box center [554, 268] width 535 height 35
click at [287, 247] on input "b. Message authentication code (MAC)" at bounding box center [287, 241] width 0 height 11
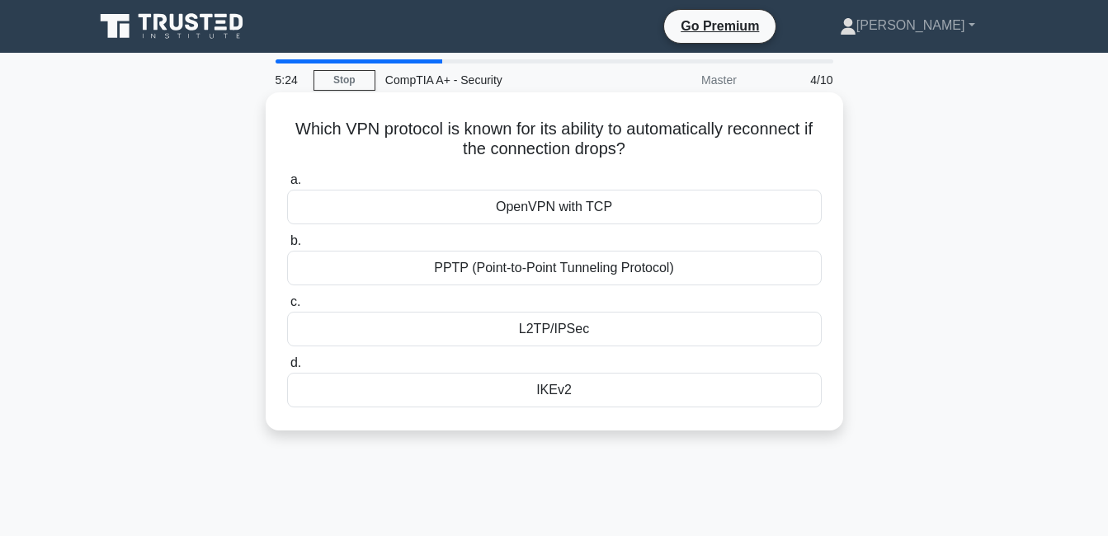
click at [559, 392] on div "IKEv2" at bounding box center [554, 390] width 535 height 35
click at [287, 369] on input "d. IKEv2" at bounding box center [287, 363] width 0 height 11
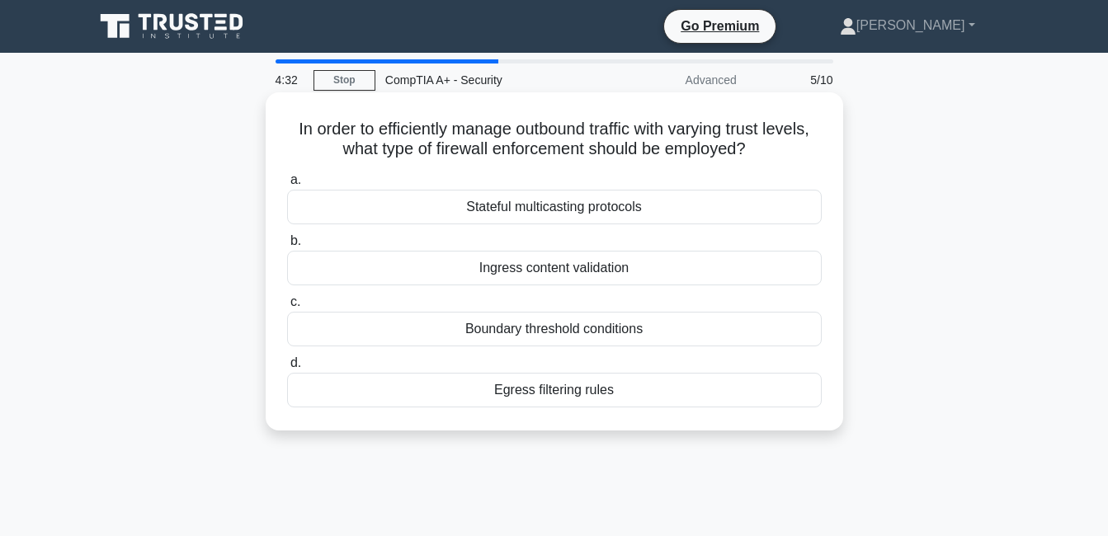
click at [599, 335] on div "Boundary threshold conditions" at bounding box center [554, 329] width 535 height 35
click at [287, 308] on input "c. Boundary threshold conditions" at bounding box center [287, 302] width 0 height 11
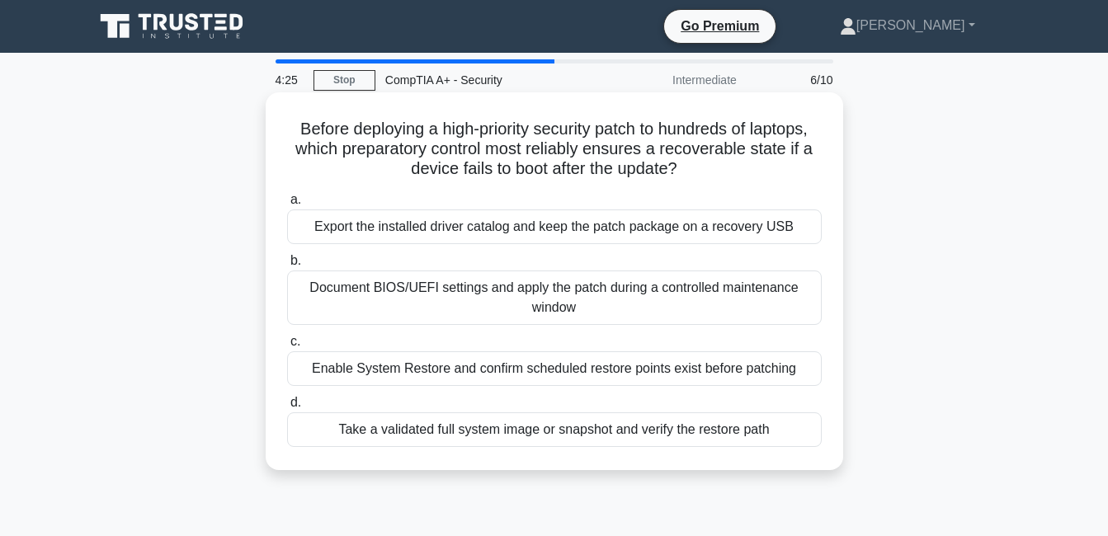
click at [598, 295] on div "Document BIOS/UEFI settings and apply the patch during a controlled maintenance…" at bounding box center [554, 298] width 535 height 54
click at [287, 267] on input "b. Document BIOS/UEFI settings and apply the patch during a controlled maintena…" at bounding box center [287, 261] width 0 height 11
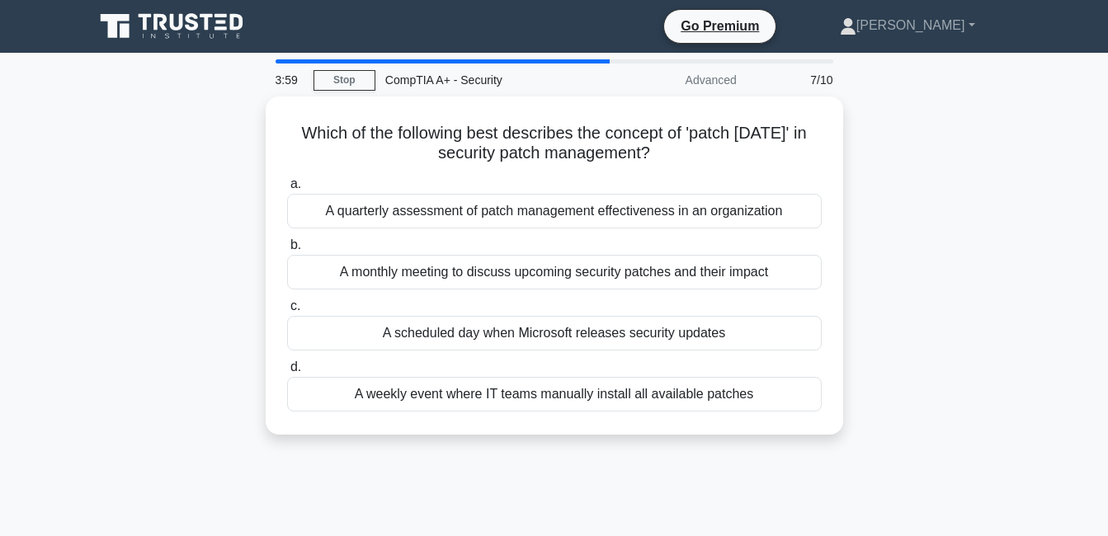
copy body "[PERSON_NAME] Profile Settings 4:00 Stop CompTIA A+ - Security Advanced 7/10 Wh…"
click at [183, 223] on div "Which of the following best describes the concept of 'patch [DATE]' in security…" at bounding box center [554, 276] width 941 height 358
click at [182, 224] on div "Which of the following best describes the concept of 'patch [DATE]' in security…" at bounding box center [554, 276] width 941 height 358
click at [129, 271] on div "Which of the following best describes the concept of 'patch [DATE]' in security…" at bounding box center [554, 276] width 941 height 358
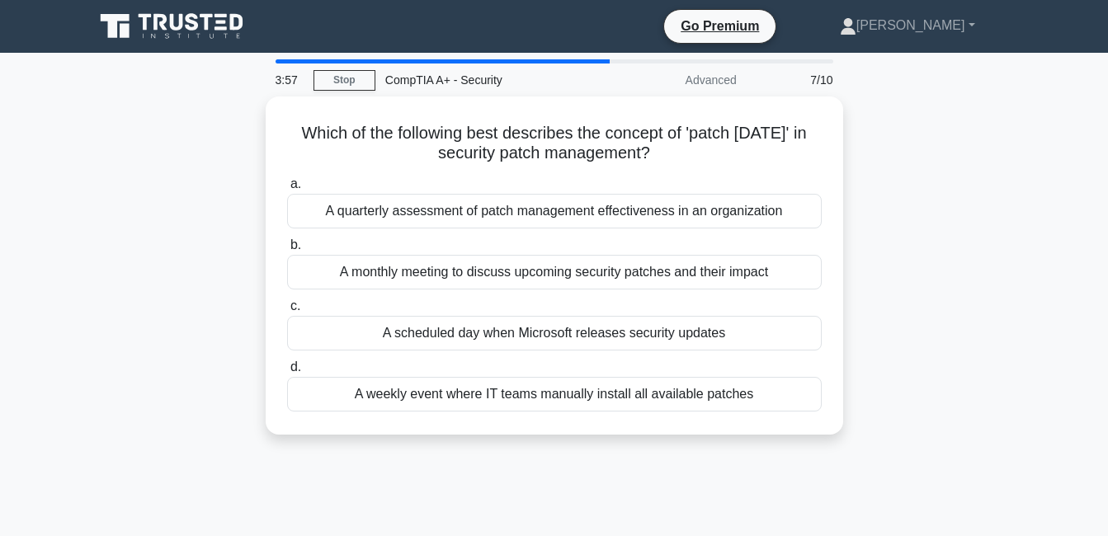
click at [130, 270] on div "Which of the following best describes the concept of 'patch [DATE]' in security…" at bounding box center [554, 276] width 941 height 358
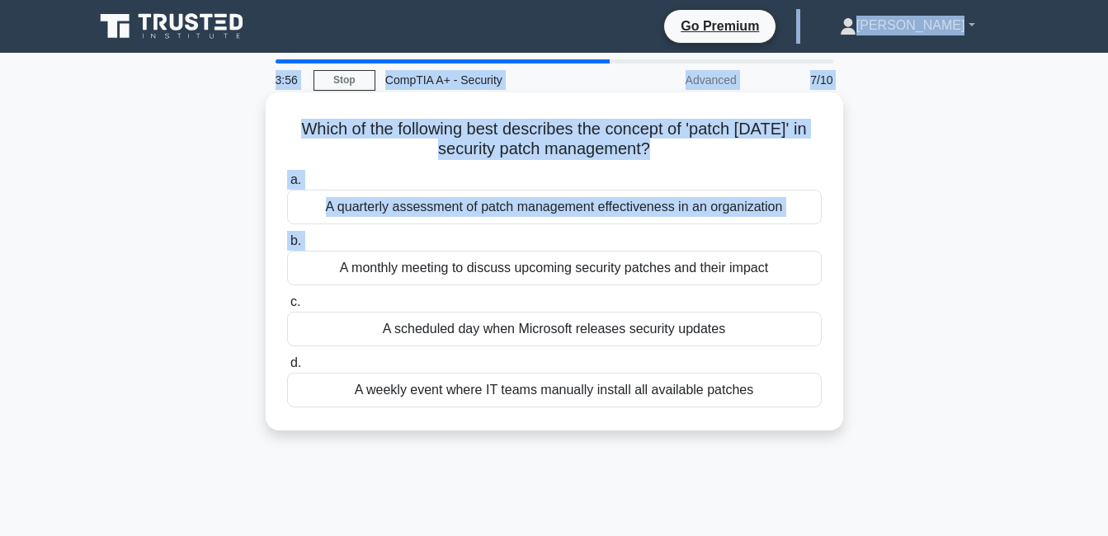
click at [705, 181] on label "a. A quarterly assessment of patch management effectiveness in an organization" at bounding box center [554, 197] width 535 height 54
click at [287, 181] on input "a. A quarterly assessment of patch management effectiveness in an organization" at bounding box center [287, 180] width 0 height 11
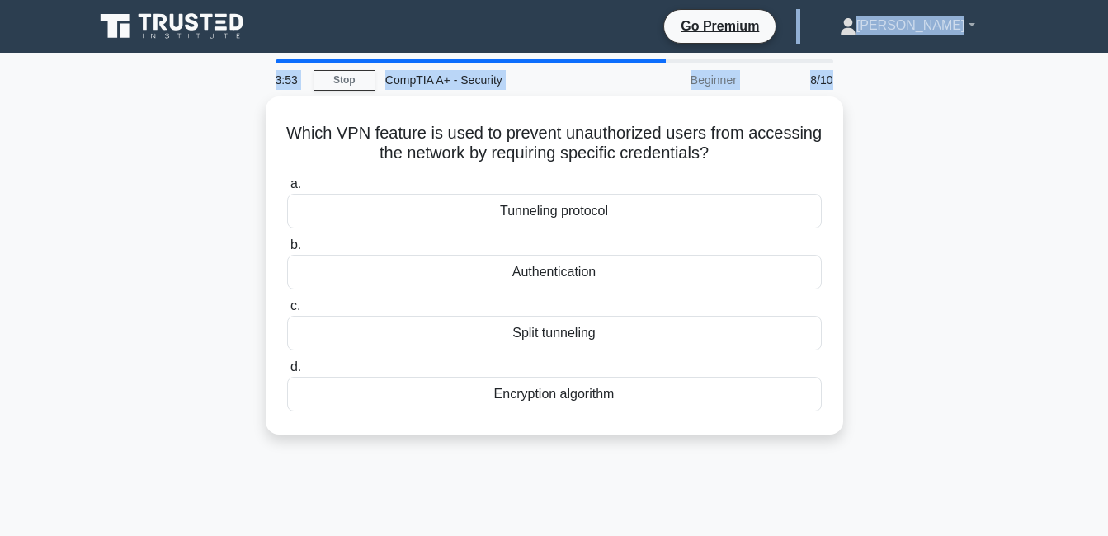
click at [269, 74] on div "3:53" at bounding box center [290, 80] width 48 height 33
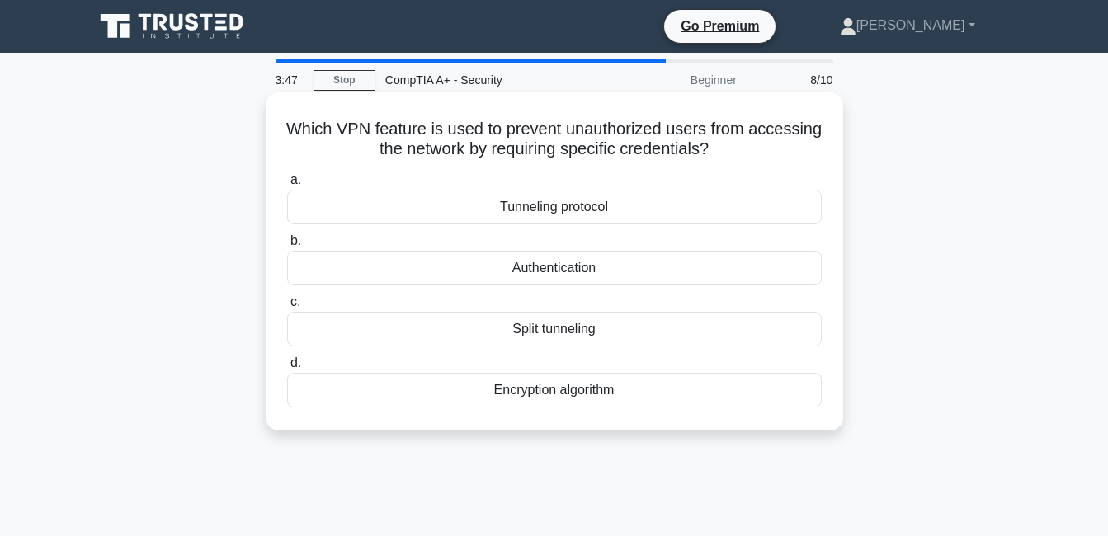
drag, startPoint x: 764, startPoint y: 154, endPoint x: 313, endPoint y: 135, distance: 451.8
click at [313, 135] on h5 "Which VPN feature is used to prevent unauthorized users from accessing the netw…" at bounding box center [555, 139] width 538 height 41
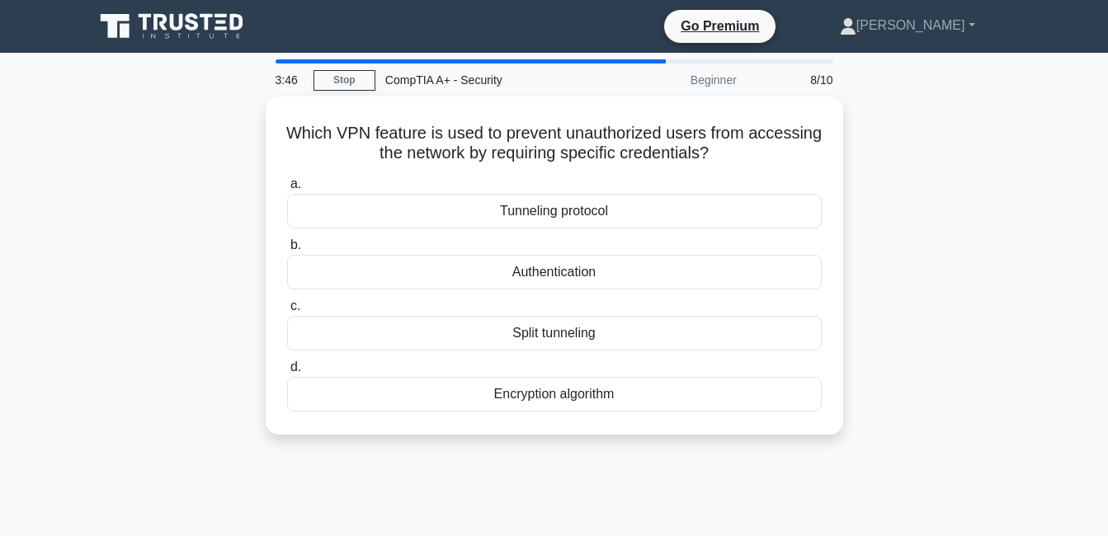
click at [940, 172] on div "Which VPN feature is used to prevent unauthorized users from accessing the netw…" at bounding box center [554, 276] width 941 height 358
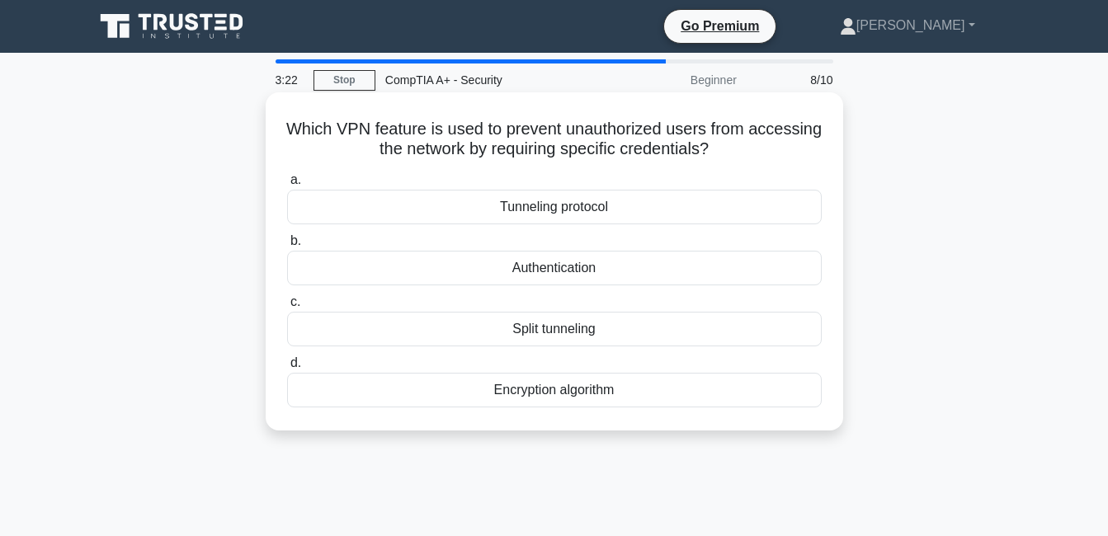
click at [571, 279] on div "Authentication" at bounding box center [554, 268] width 535 height 35
click at [287, 247] on input "b. Authentication" at bounding box center [287, 241] width 0 height 11
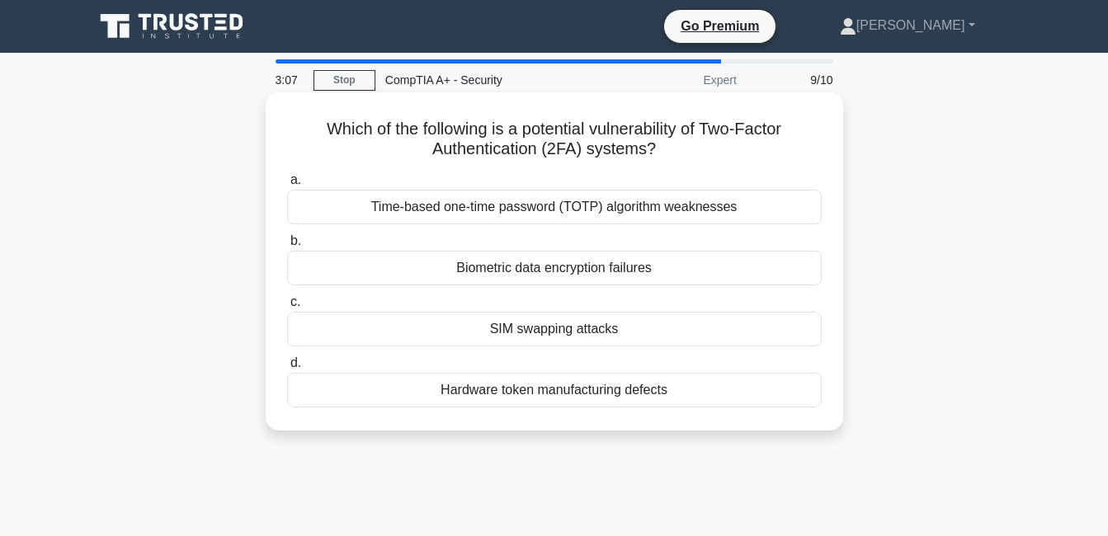
click at [594, 214] on div "Time-based one-time password (TOTP) algorithm weaknesses" at bounding box center [554, 207] width 535 height 35
click at [287, 186] on input "a. Time-based one-time password (TOTP) algorithm weaknesses" at bounding box center [287, 180] width 0 height 11
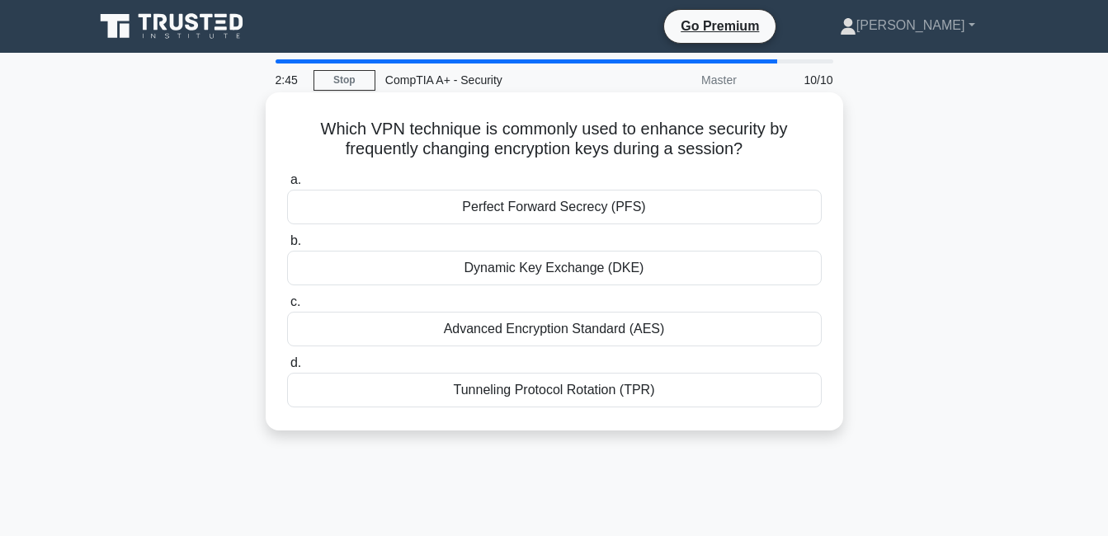
click at [580, 276] on div "Dynamic Key Exchange (DKE)" at bounding box center [554, 268] width 535 height 35
click at [287, 247] on input "b. Dynamic Key Exchange (DKE)" at bounding box center [287, 241] width 0 height 11
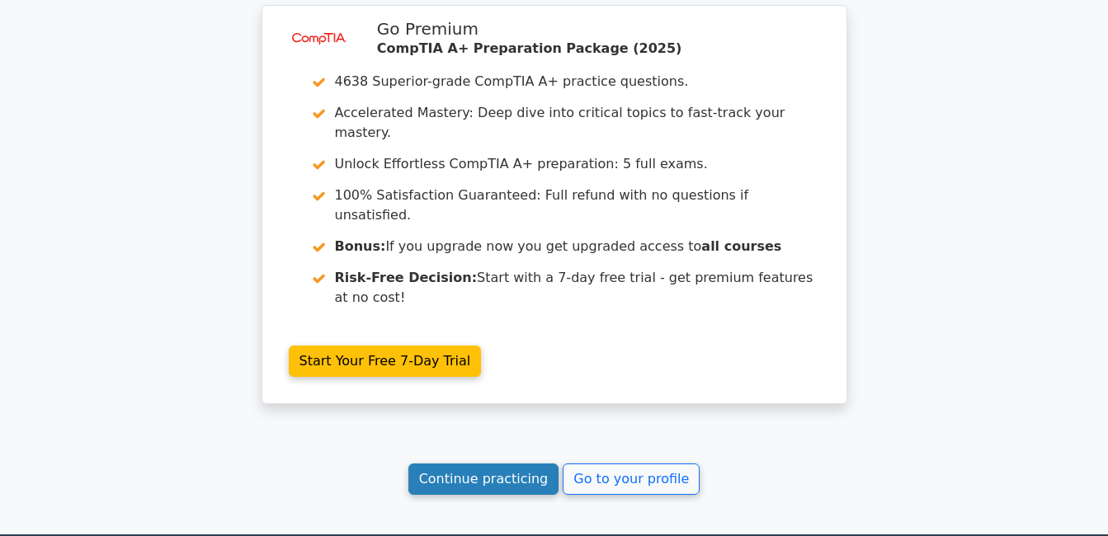
scroll to position [2876, 0]
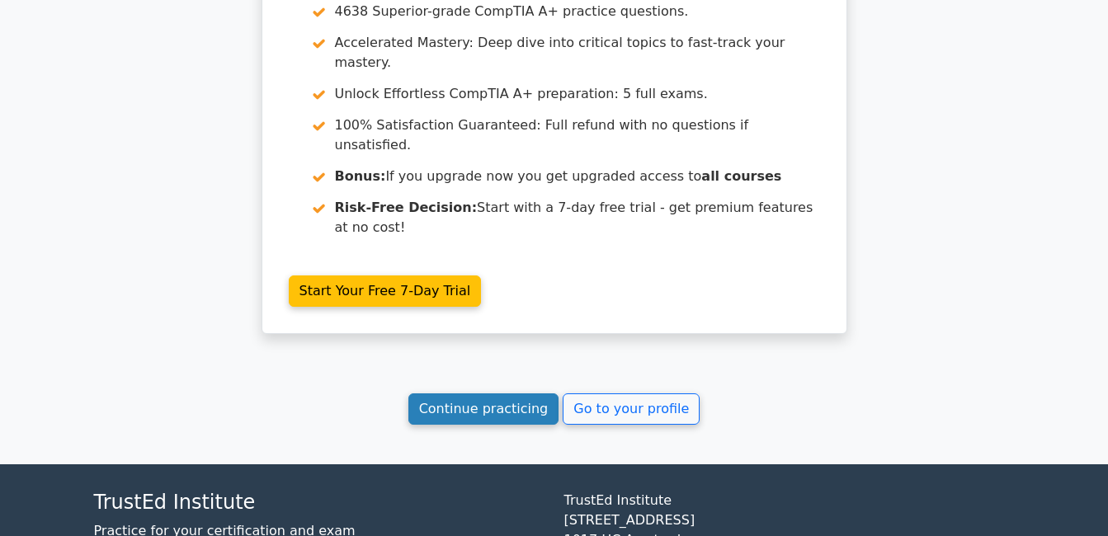
click at [472, 394] on link "Continue practicing" at bounding box center [484, 409] width 151 height 31
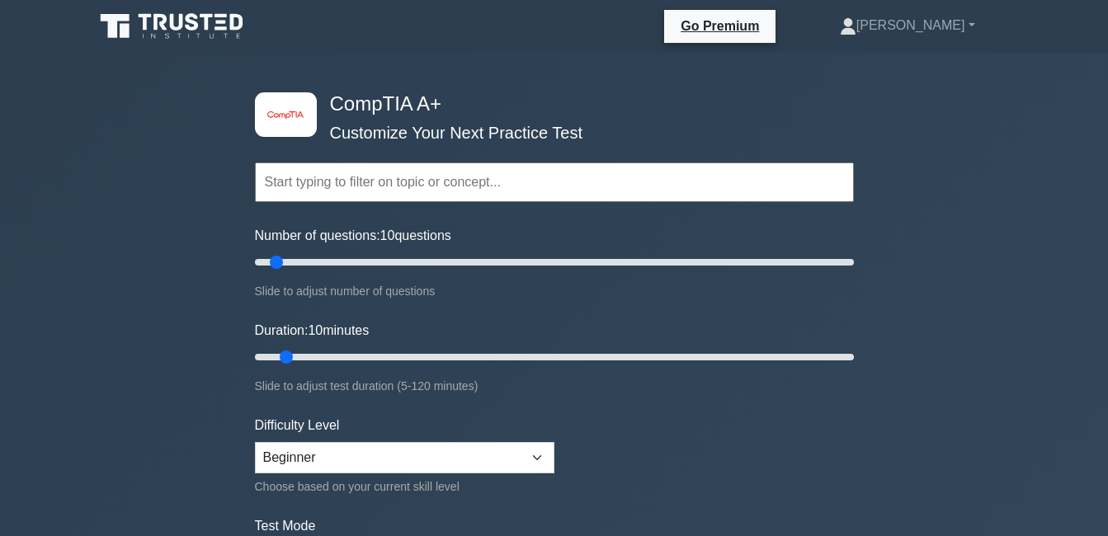
click at [356, 187] on input "text" at bounding box center [554, 183] width 599 height 40
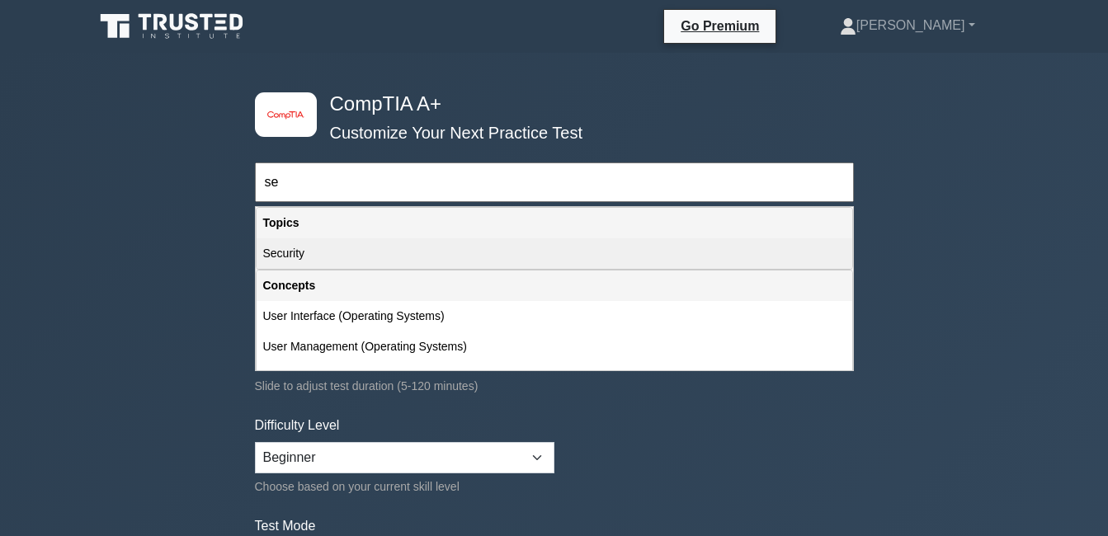
click at [317, 256] on div "Security" at bounding box center [555, 254] width 596 height 31
type input "Security"
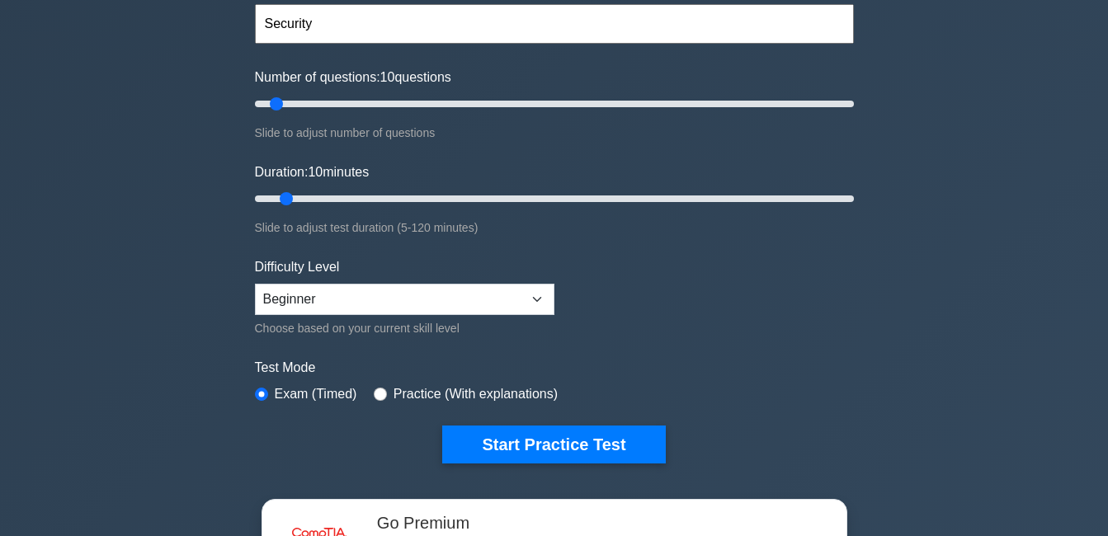
scroll to position [330, 0]
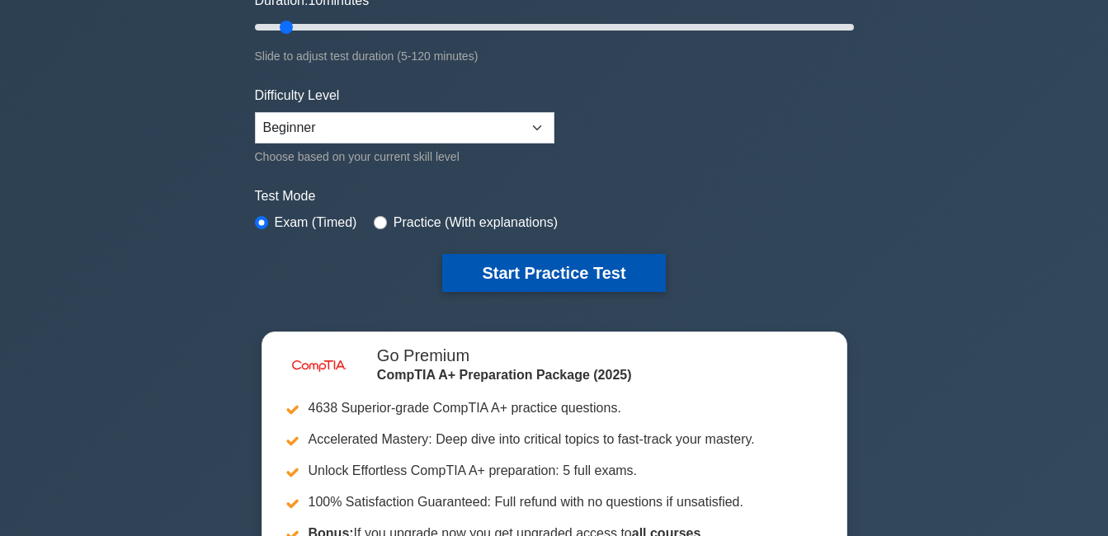
click at [497, 275] on button "Start Practice Test" at bounding box center [553, 273] width 223 height 38
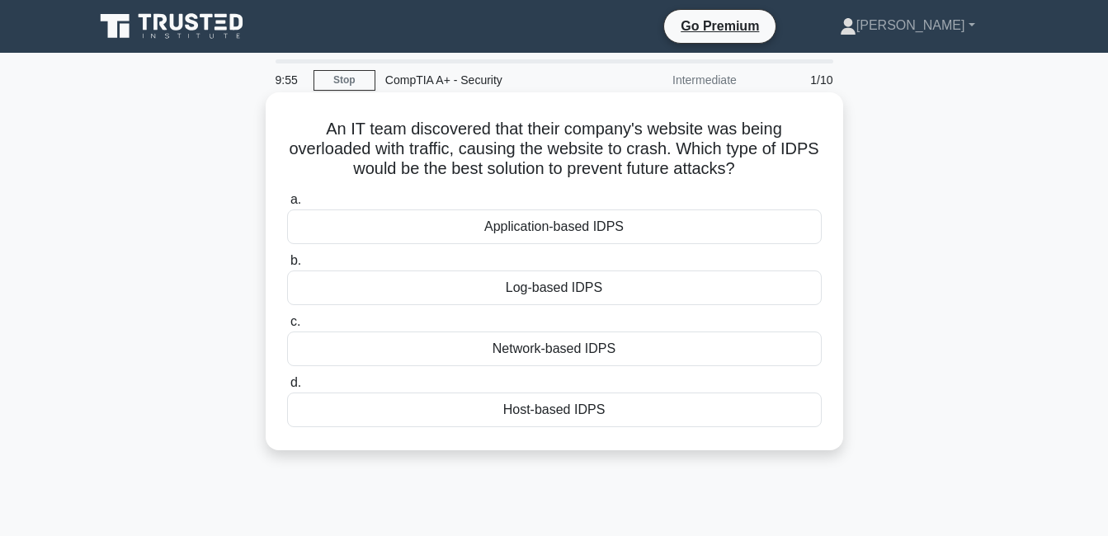
drag, startPoint x: 749, startPoint y: 188, endPoint x: 754, endPoint y: 179, distance: 10.3
click at [754, 179] on div "An IT team discovered that their company's website was being overloaded with tr…" at bounding box center [554, 271] width 565 height 345
drag, startPoint x: 754, startPoint y: 179, endPoint x: 768, endPoint y: 176, distance: 13.6
click at [745, 176] on icon at bounding box center [740, 170] width 9 height 18
click at [755, 176] on icon ".spinner_0XTQ{transform-origin:center;animation:spinner_y6GP .75s linear infini…" at bounding box center [745, 170] width 20 height 20
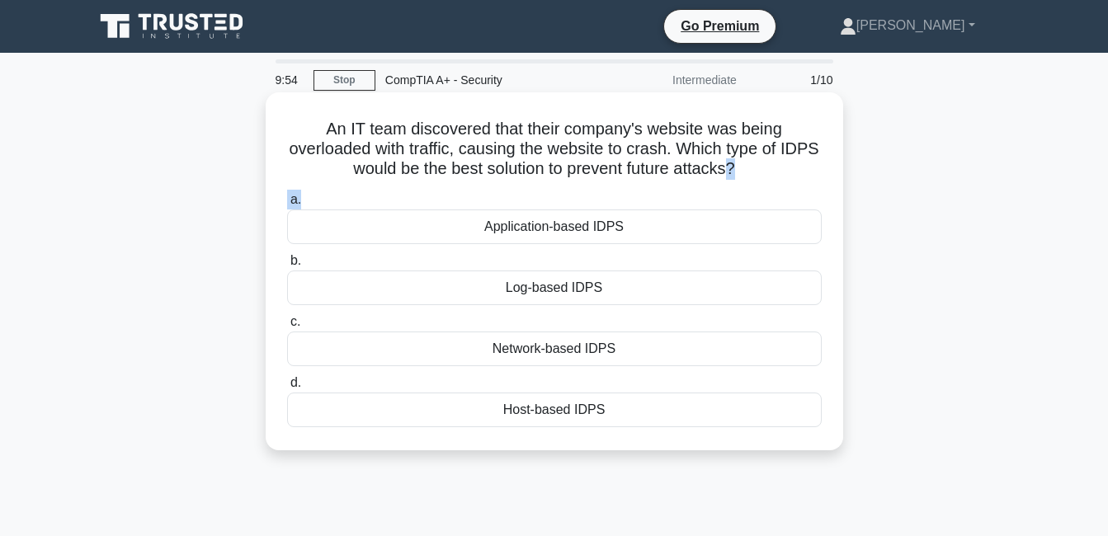
click at [755, 168] on icon ".spinner_0XTQ{transform-origin:center;animation:spinner_y6GP .75s linear infini…" at bounding box center [745, 170] width 20 height 20
drag, startPoint x: 756, startPoint y: 166, endPoint x: 768, endPoint y: 163, distance: 12.8
click at [758, 165] on h5 "An IT team discovered that their company's website was being overloaded with tr…" at bounding box center [555, 149] width 538 height 61
click at [833, 161] on div "An IT team discovered that their company's website was being overloaded with tr…" at bounding box center [554, 271] width 565 height 345
drag, startPoint x: 771, startPoint y: 168, endPoint x: 316, endPoint y: 122, distance: 457.0
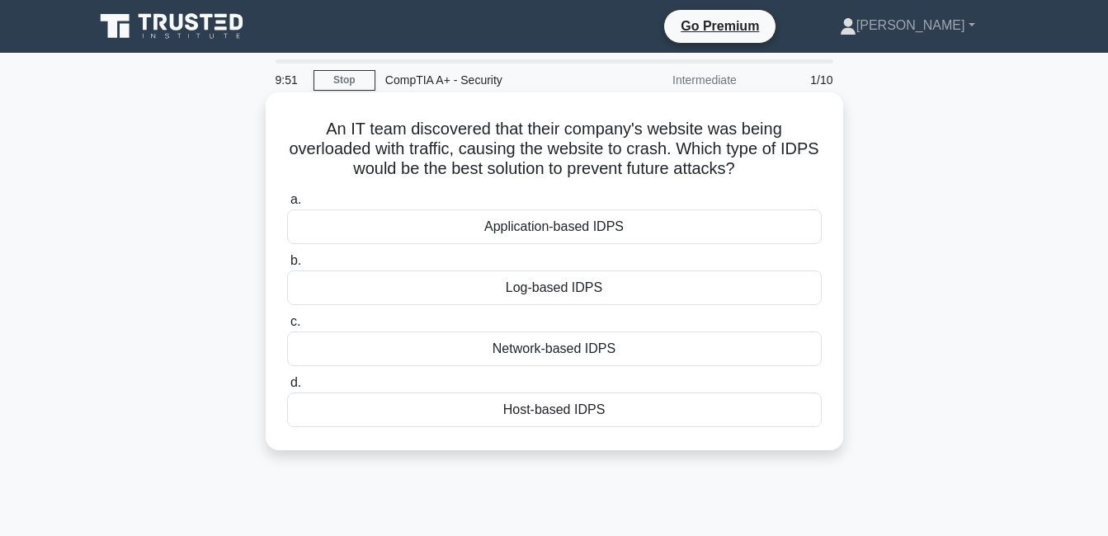
click at [316, 122] on h5 "An IT team discovered that their company's website was being overloaded with tr…" at bounding box center [555, 149] width 538 height 61
copy h5 "An IT team discovered that their company's website was being overloaded with tr…"
click at [816, 173] on h5 "An IT team discovered that their company's website was being overloaded with tr…" at bounding box center [555, 149] width 538 height 61
click at [540, 344] on div "Network-based IDPS" at bounding box center [554, 349] width 535 height 35
click at [287, 328] on input "c. Network-based IDPS" at bounding box center [287, 322] width 0 height 11
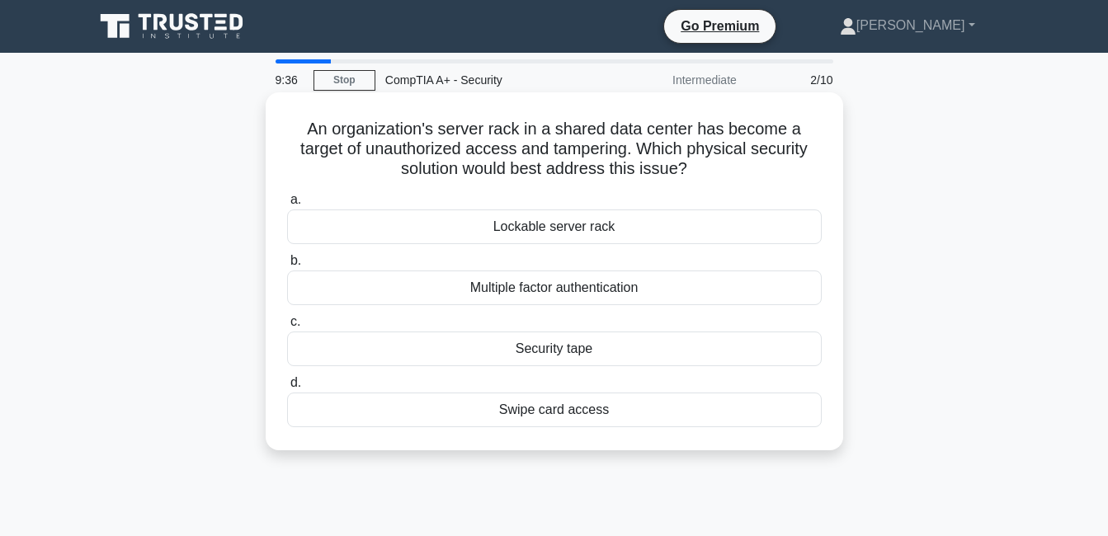
drag, startPoint x: 702, startPoint y: 172, endPoint x: 267, endPoint y: 133, distance: 437.5
click at [267, 133] on div "An organization's server rack in a shared data center has become a target of un…" at bounding box center [555, 271] width 578 height 358
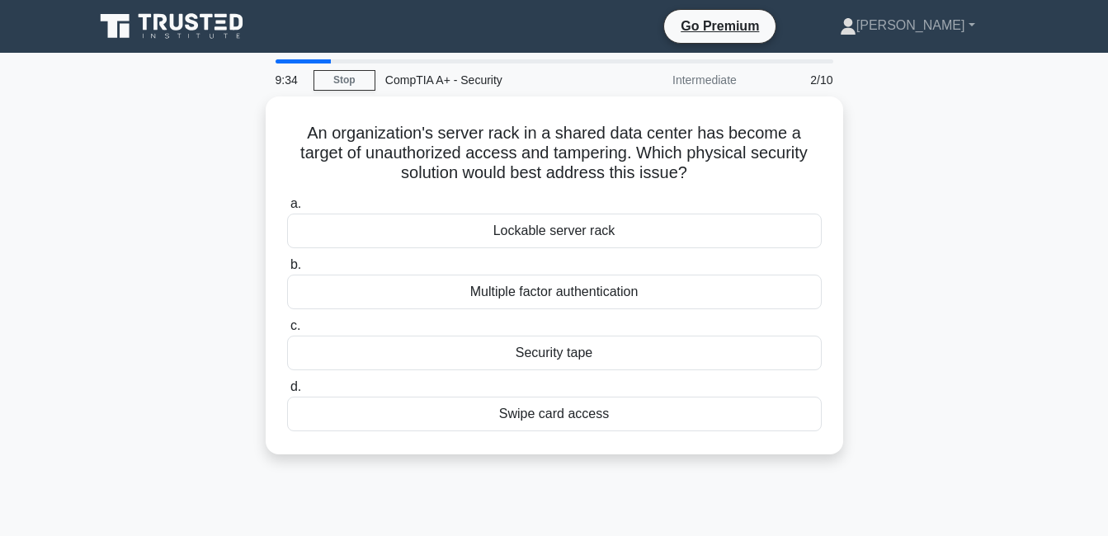
copy body "Michael James Profile Settings 9:35 Stop CompTIA A+ - Security Intermediate 2/1…"
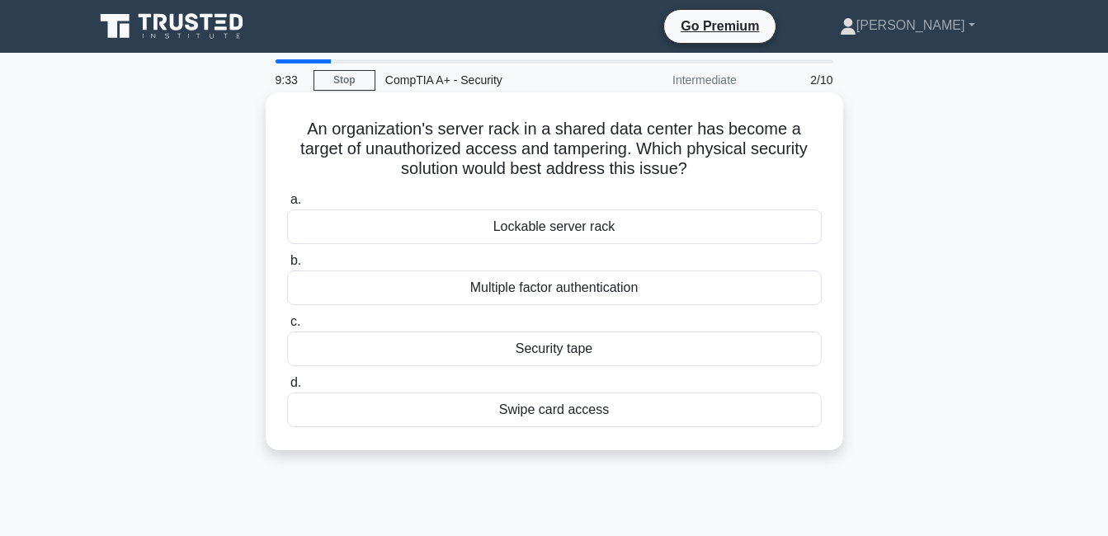
click at [836, 183] on div "An organization's server rack in a shared data center has become a target of un…" at bounding box center [554, 271] width 565 height 345
click at [489, 235] on div "Lockable server rack" at bounding box center [554, 227] width 535 height 35
click at [287, 205] on input "a. Lockable server rack" at bounding box center [287, 200] width 0 height 11
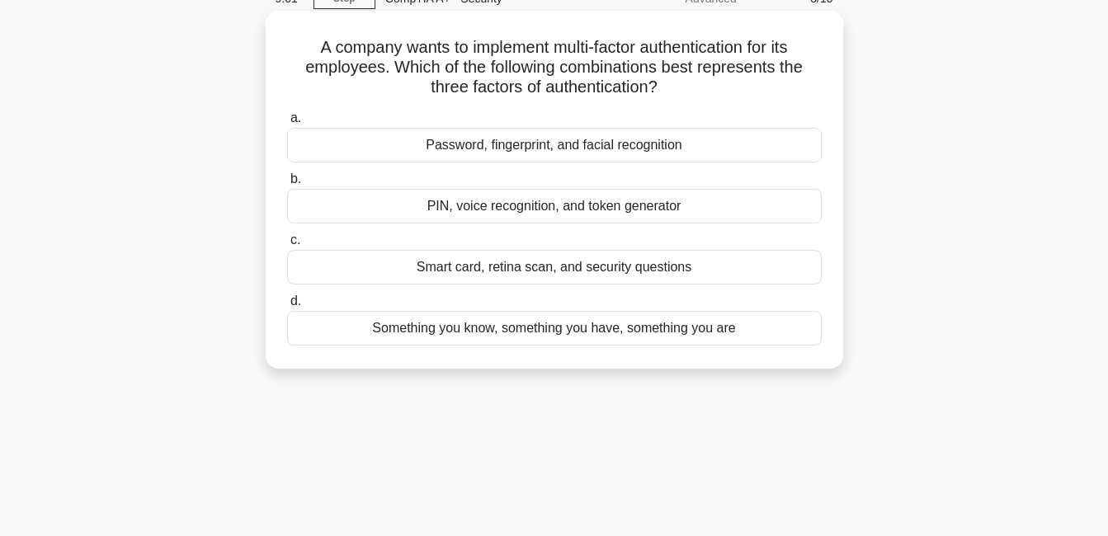
scroll to position [83, 0]
copy body "Michael James Profile Settings 8:56 Stop CompTIA A+ - Security Advanced 3/10 A …"
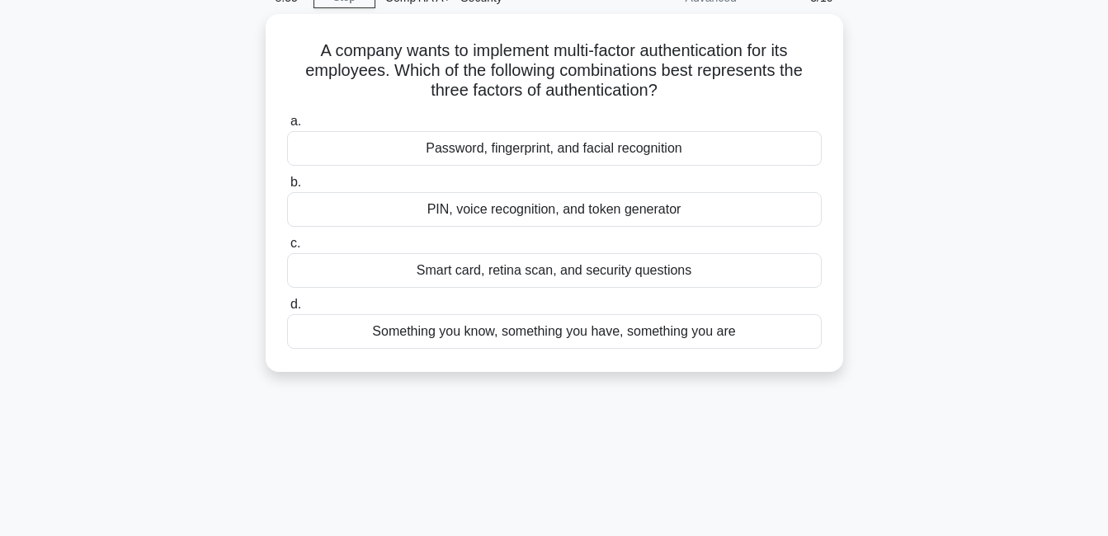
click at [997, 196] on div "A company wants to implement multi-factor authentication for its employees. Whi…" at bounding box center [554, 203] width 941 height 378
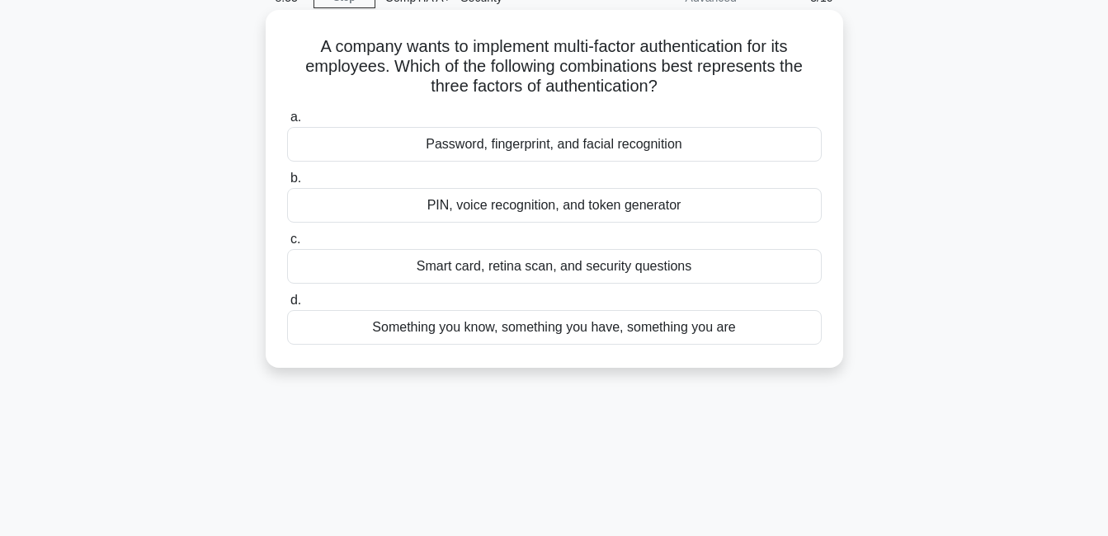
scroll to position [0, 0]
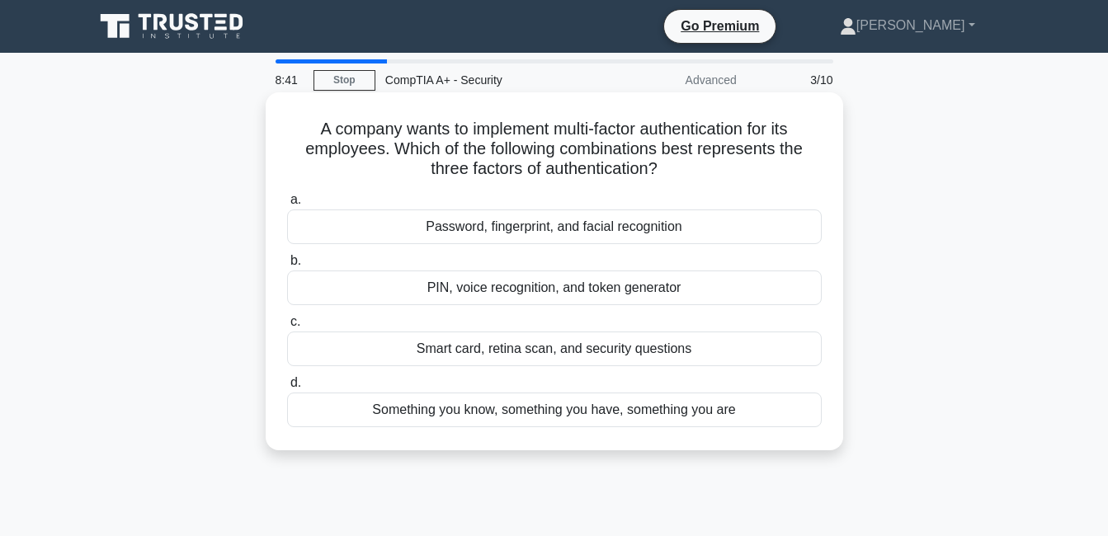
click at [445, 407] on div "Something you know, something you have, something you are" at bounding box center [554, 410] width 535 height 35
click at [287, 389] on input "d. Something you know, something you have, something you are" at bounding box center [287, 383] width 0 height 11
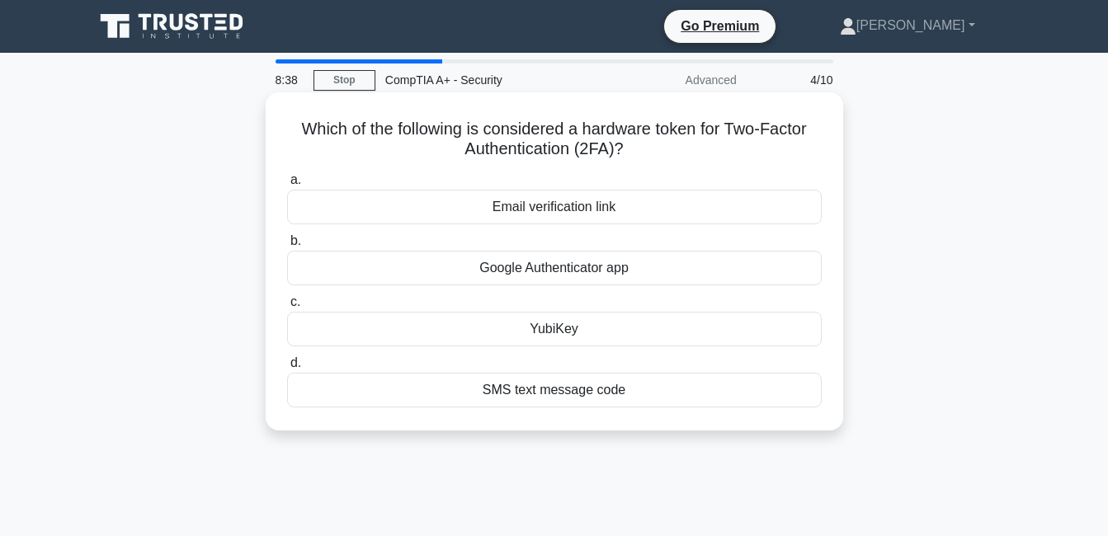
copy body "Michael James Profile Settings 8:39 Stop CompTIA A+ - Security Advanced 4/10 Wh…"
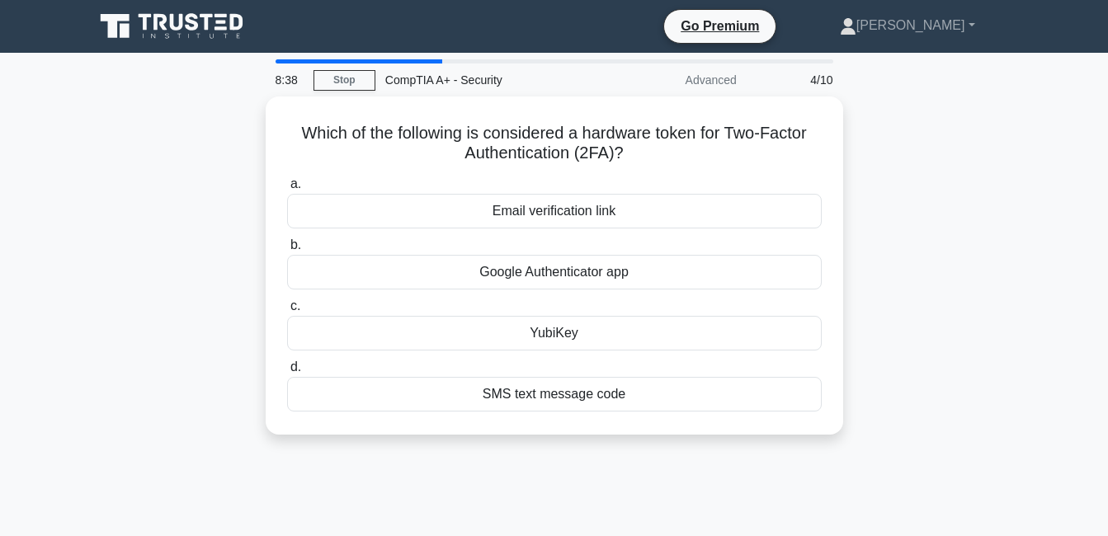
click at [996, 252] on div "Which of the following is considered a hardware token for Two-Factor Authentica…" at bounding box center [554, 276] width 941 height 358
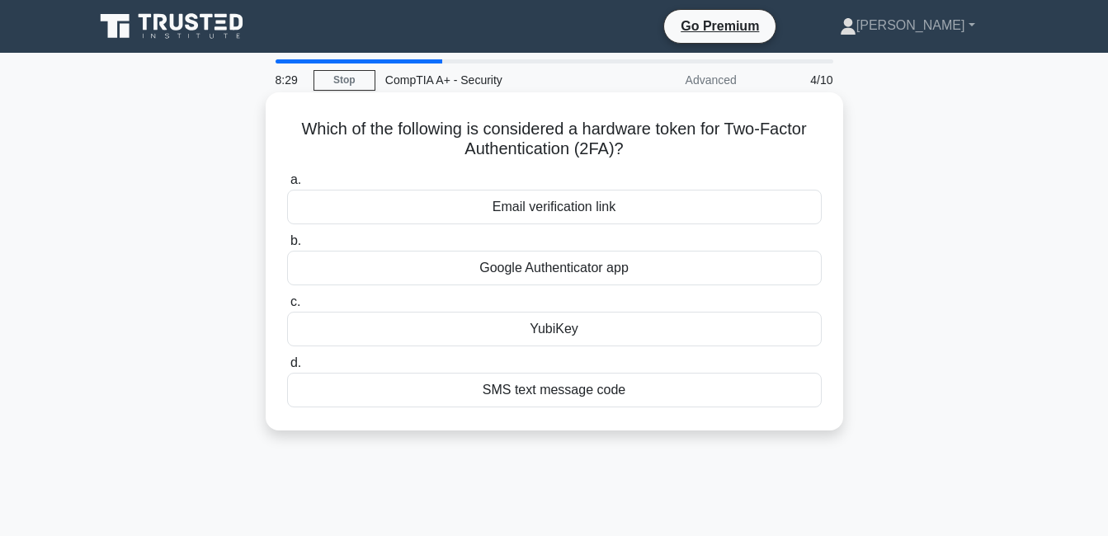
click at [478, 338] on div "YubiKey" at bounding box center [554, 329] width 535 height 35
click at [287, 308] on input "c. YubiKey" at bounding box center [287, 302] width 0 height 11
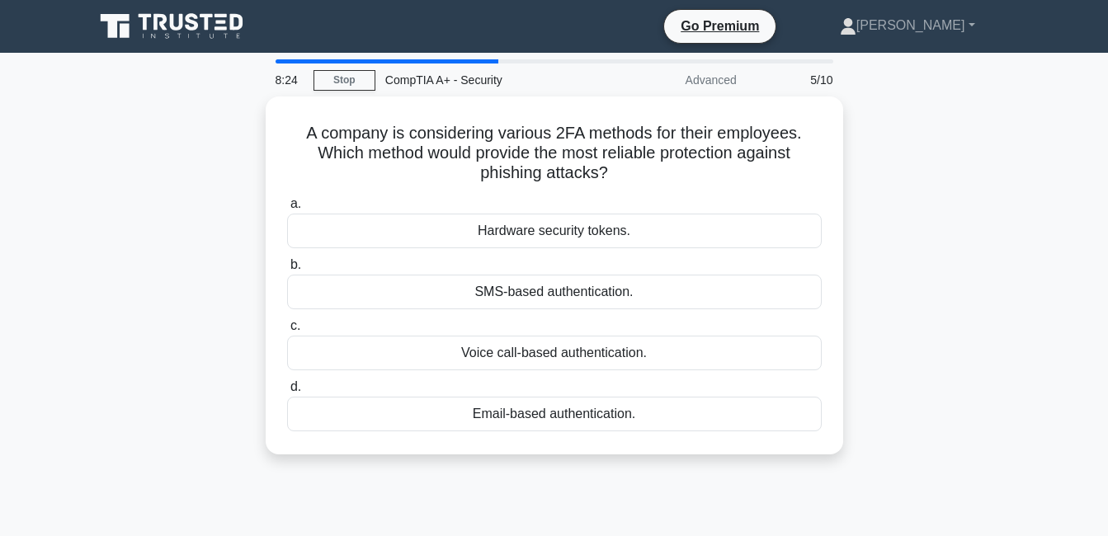
copy body "Michael James Profile Settings 8:24 Stop CompTIA A+ - Security Advanced 5/10 A …"
click at [936, 256] on div "A company is considering various 2FA methods for their employees. Which method …" at bounding box center [554, 286] width 941 height 378
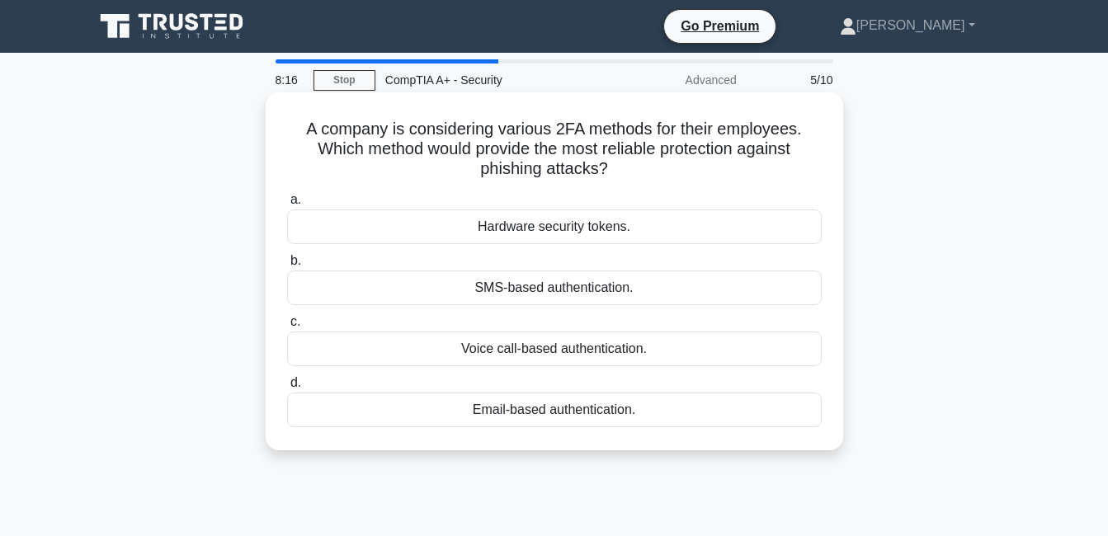
click at [410, 217] on div "Hardware security tokens." at bounding box center [554, 227] width 535 height 35
click at [287, 205] on input "a. Hardware security tokens." at bounding box center [287, 200] width 0 height 11
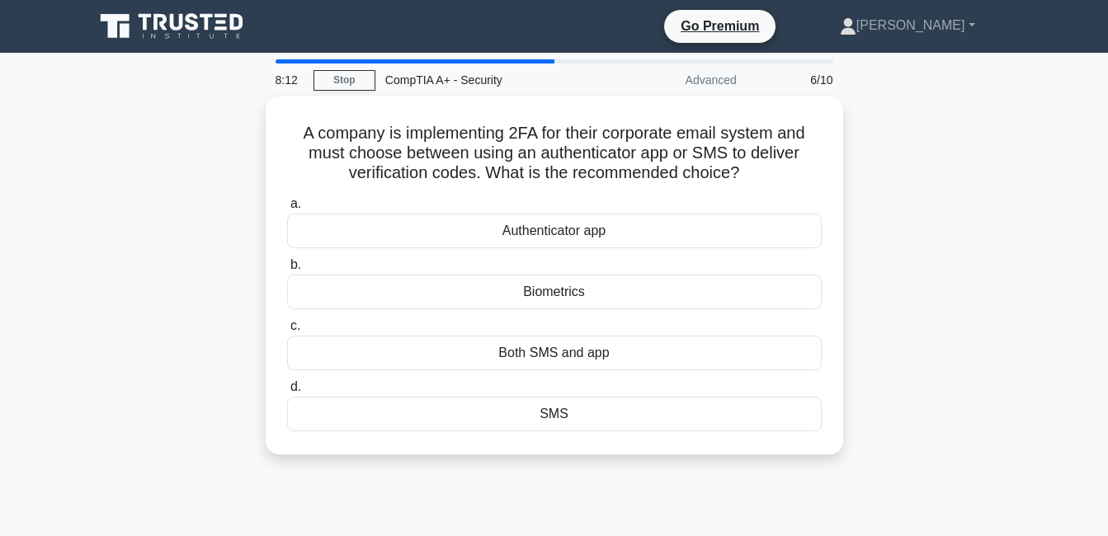
copy body "Michael James Profile Settings 8:13 Stop CompTIA A+ - Security Advanced 6/10 A …"
click at [953, 249] on div "A company is implementing 2FA for their corporate email system and must choose …" at bounding box center [554, 286] width 941 height 378
drag, startPoint x: 946, startPoint y: 253, endPoint x: 926, endPoint y: 251, distance: 19.9
click at [945, 253] on div "A company is implementing 2FA for their corporate email system and must choose …" at bounding box center [554, 286] width 941 height 378
click at [928, 223] on div "A company is implementing 2FA for their corporate email system and must choose …" at bounding box center [554, 286] width 941 height 378
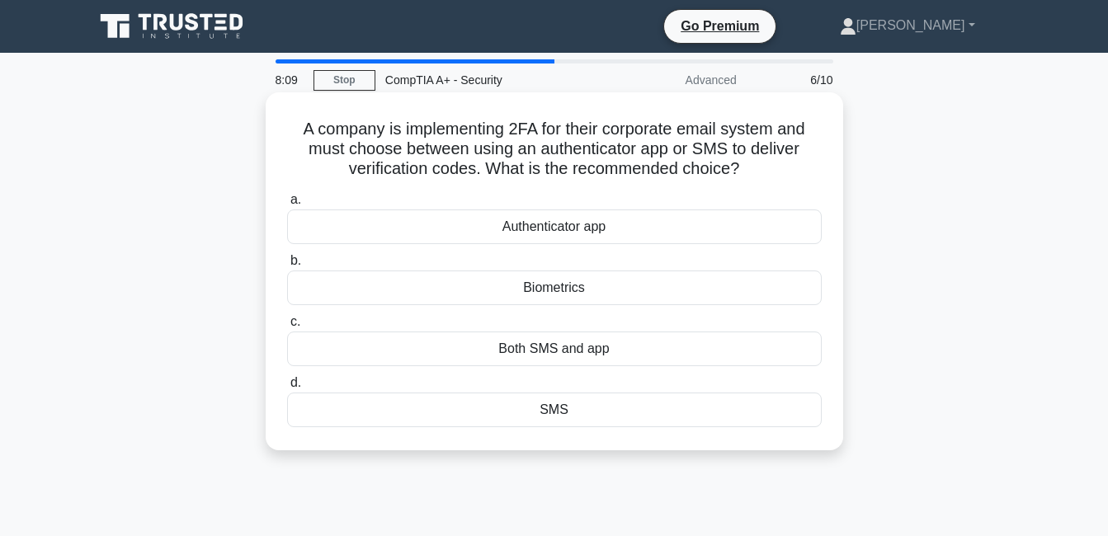
click at [405, 220] on div "Authenticator app" at bounding box center [554, 227] width 535 height 35
click at [287, 205] on input "a. Authenticator app" at bounding box center [287, 200] width 0 height 11
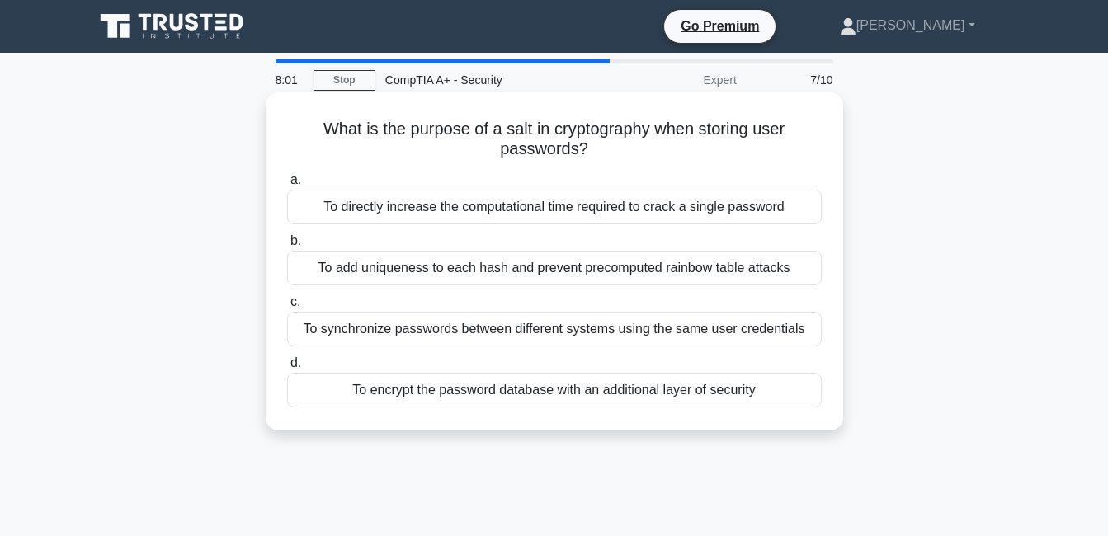
click at [717, 151] on h5 "What is the purpose of a salt in cryptography when storing user passwords? .spi…" at bounding box center [555, 139] width 538 height 41
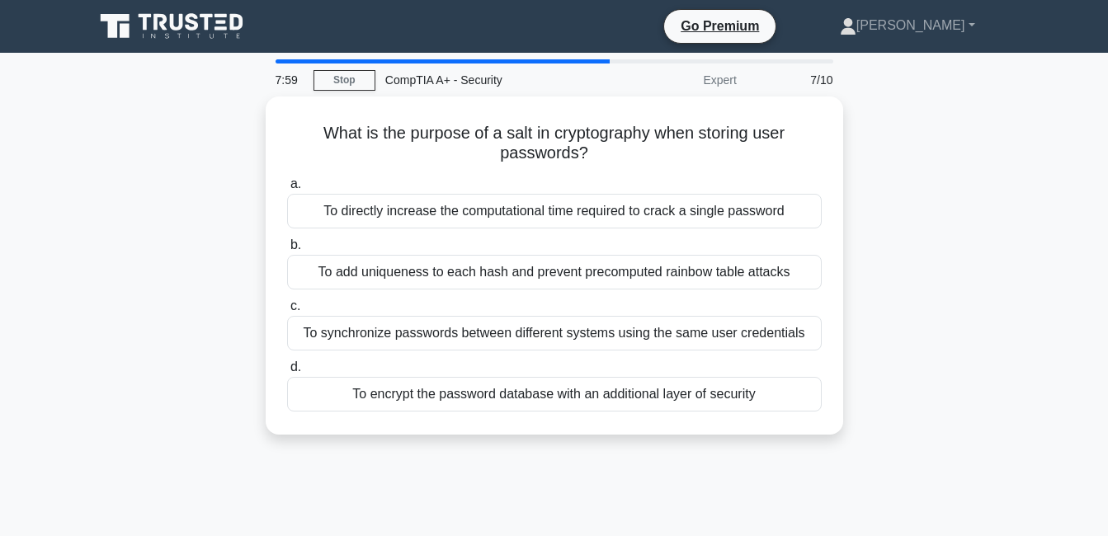
copy body "Michael James Profile Settings 8:00 Stop CompTIA A+ - Security Expert 7/10 What…"
click at [926, 175] on div "What is the purpose of a salt in cryptography when storing user passwords? .spi…" at bounding box center [554, 276] width 941 height 358
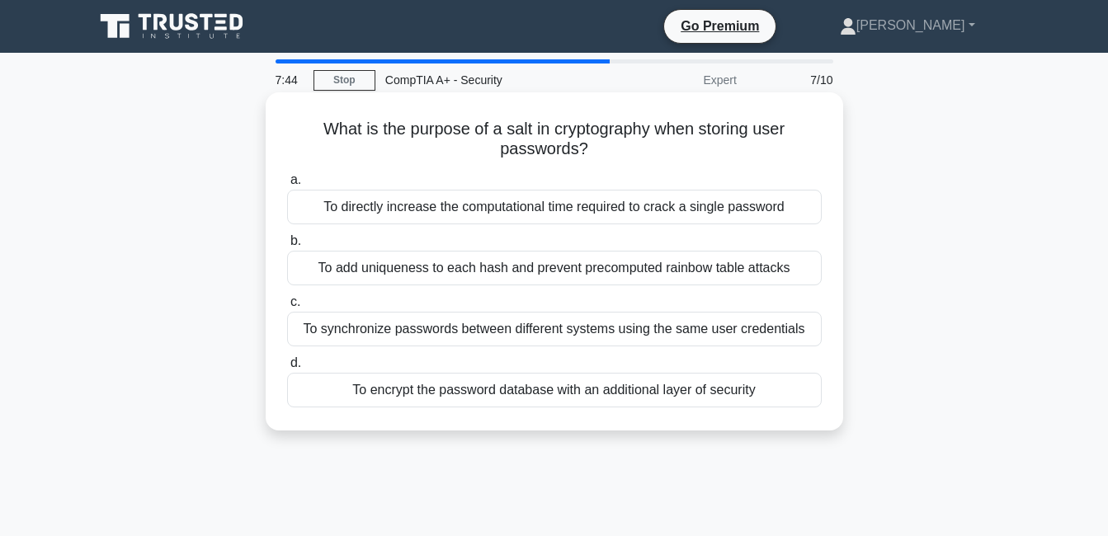
click at [383, 264] on div "To add uniqueness to each hash and prevent precomputed rainbow table attacks" at bounding box center [554, 268] width 535 height 35
click at [287, 247] on input "b. To add uniqueness to each hash and prevent precomputed rainbow table attacks" at bounding box center [287, 241] width 0 height 11
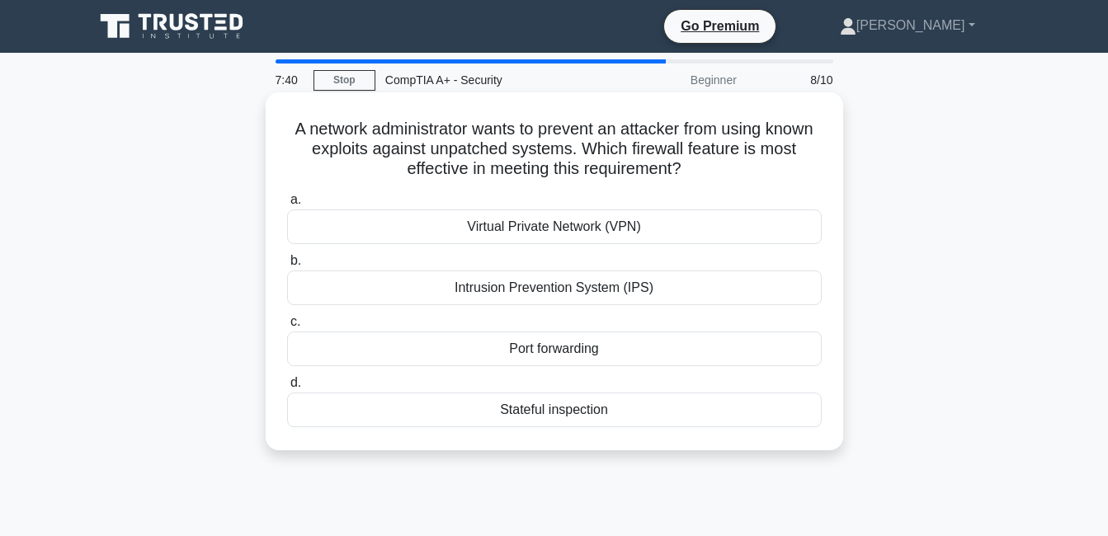
copy body "Michael James Profile Settings 7:41 Stop CompTIA A+ - Security Beginner 8/10 A …"
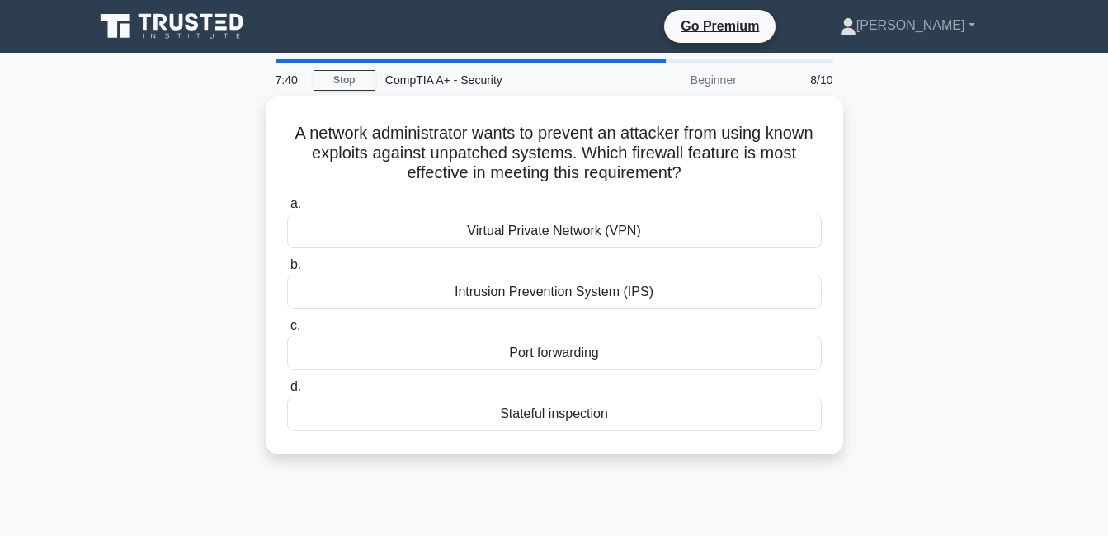
click at [901, 276] on div "A network administrator wants to prevent an attacker from using known exploits …" at bounding box center [554, 286] width 941 height 378
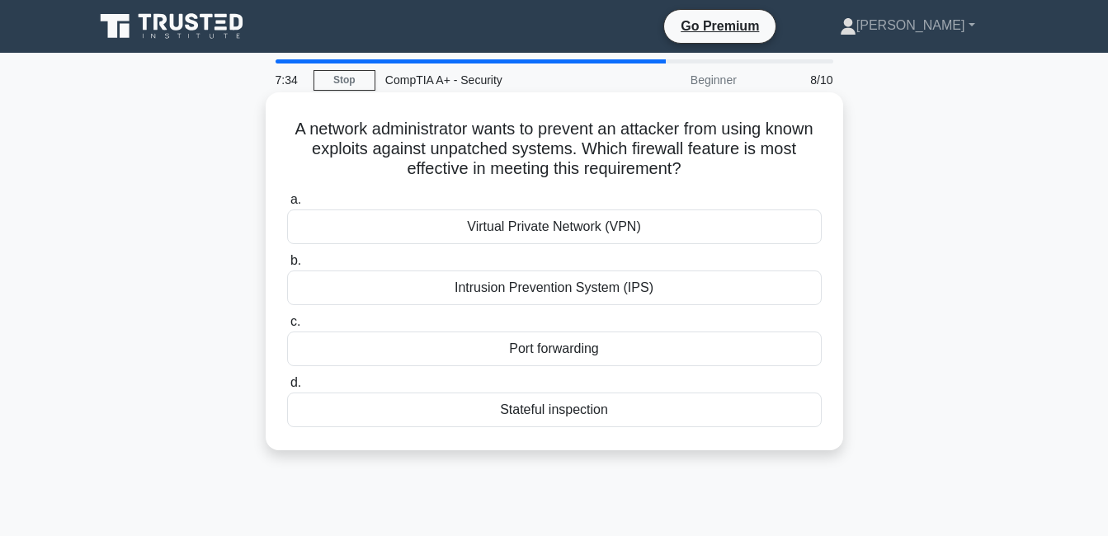
click at [445, 282] on div "Intrusion Prevention System (IPS)" at bounding box center [554, 288] width 535 height 35
click at [287, 267] on input "b. Intrusion Prevention System (IPS)" at bounding box center [287, 261] width 0 height 11
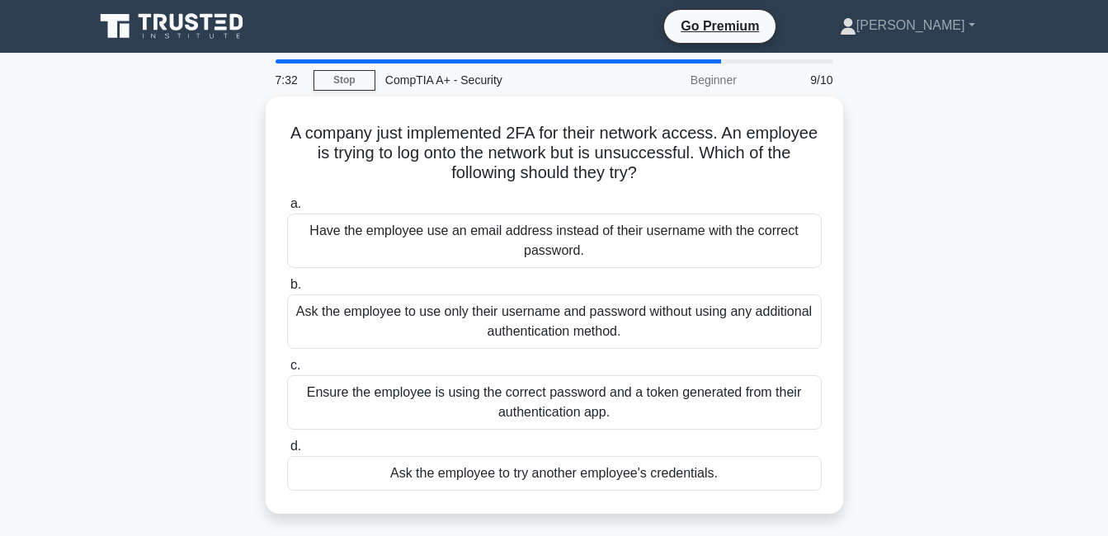
copy body "Michael James Profile Settings 7:32 Stop CompTIA A+ - Security Beginner 9/10 A …"
click at [915, 298] on div "A company just implemented 2FA for their network access. An employee is trying …" at bounding box center [554, 315] width 941 height 437
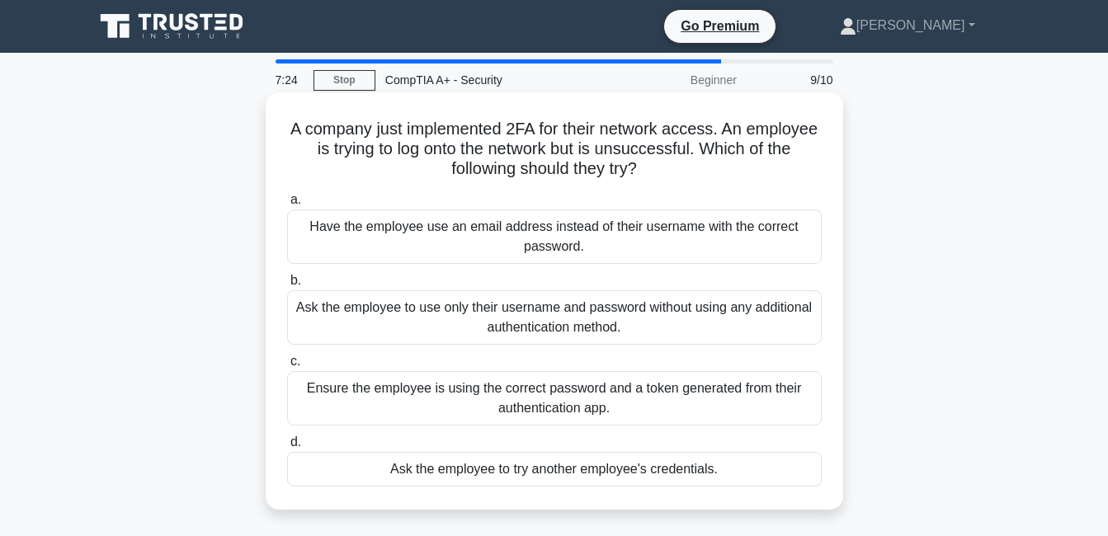
click at [454, 397] on div "Ensure the employee is using the correct password and a token generated from th…" at bounding box center [554, 398] width 535 height 54
click at [287, 367] on input "c. Ensure the employee is using the correct password and a token generated from…" at bounding box center [287, 362] width 0 height 11
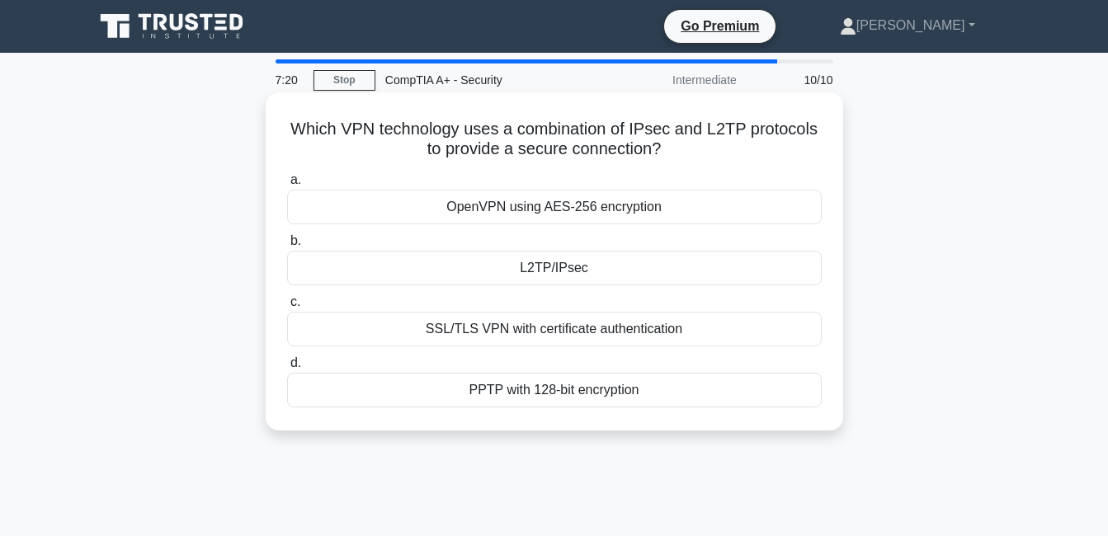
click at [548, 406] on div "PPTP with 128-bit encryption" at bounding box center [554, 390] width 535 height 35
click at [287, 369] on input "d. PPTP with 128-bit encryption" at bounding box center [287, 363] width 0 height 11
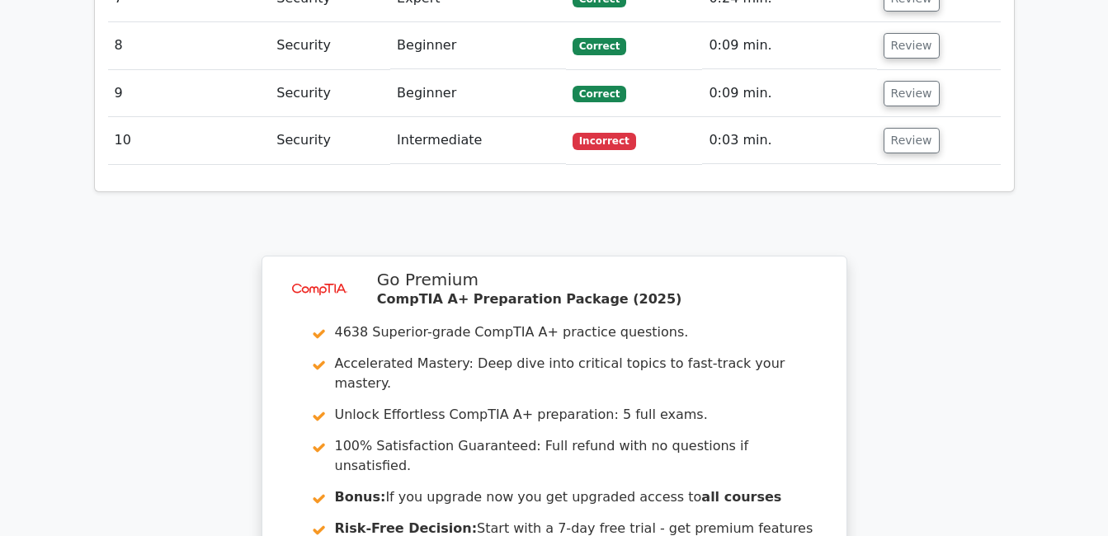
scroll to position [2464, 0]
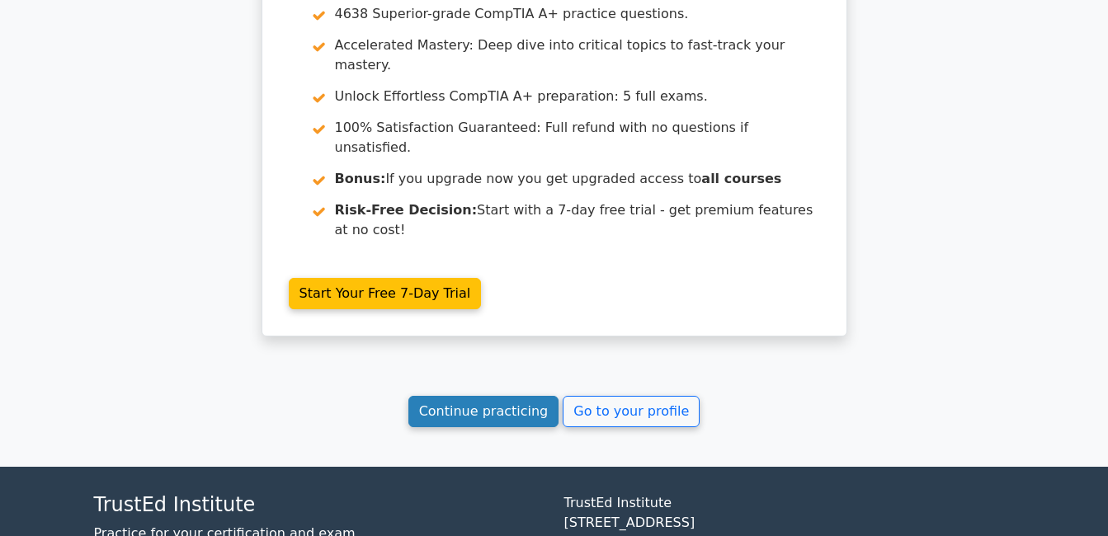
click at [514, 396] on link "Continue practicing" at bounding box center [484, 411] width 151 height 31
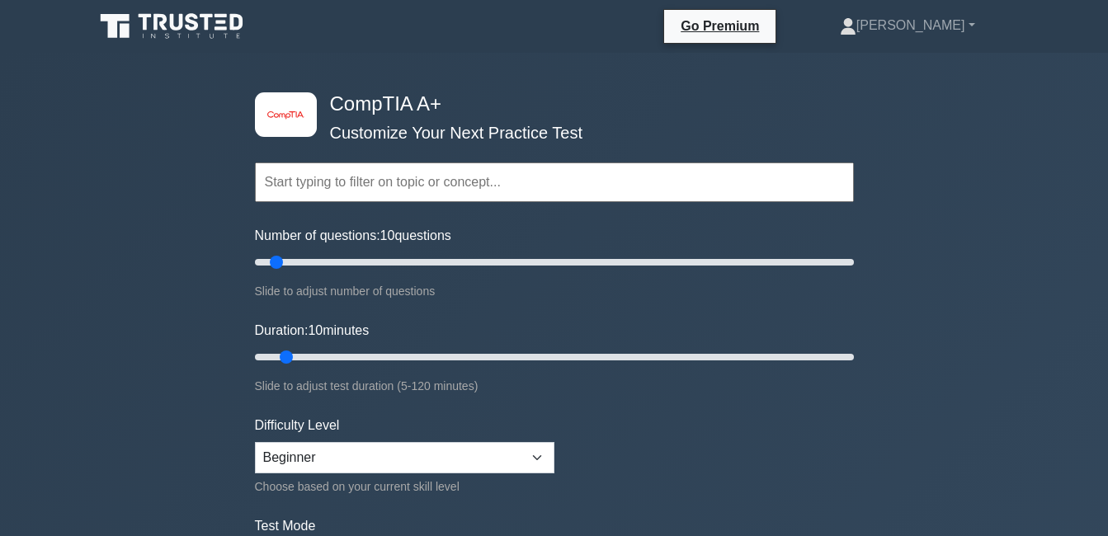
click at [396, 187] on input "text" at bounding box center [554, 183] width 599 height 40
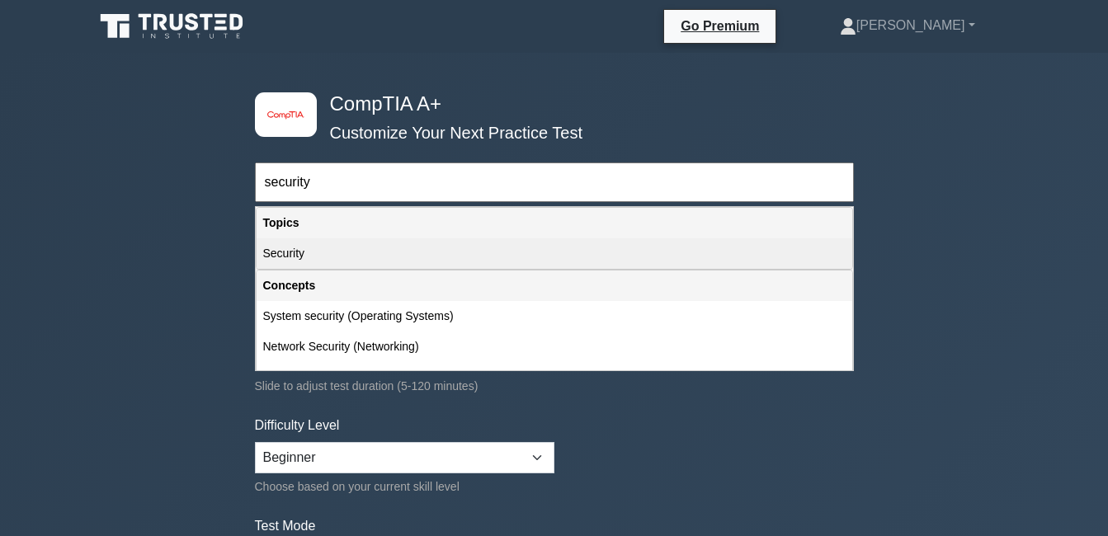
click at [480, 240] on div "Security" at bounding box center [555, 254] width 596 height 31
type input "Security"
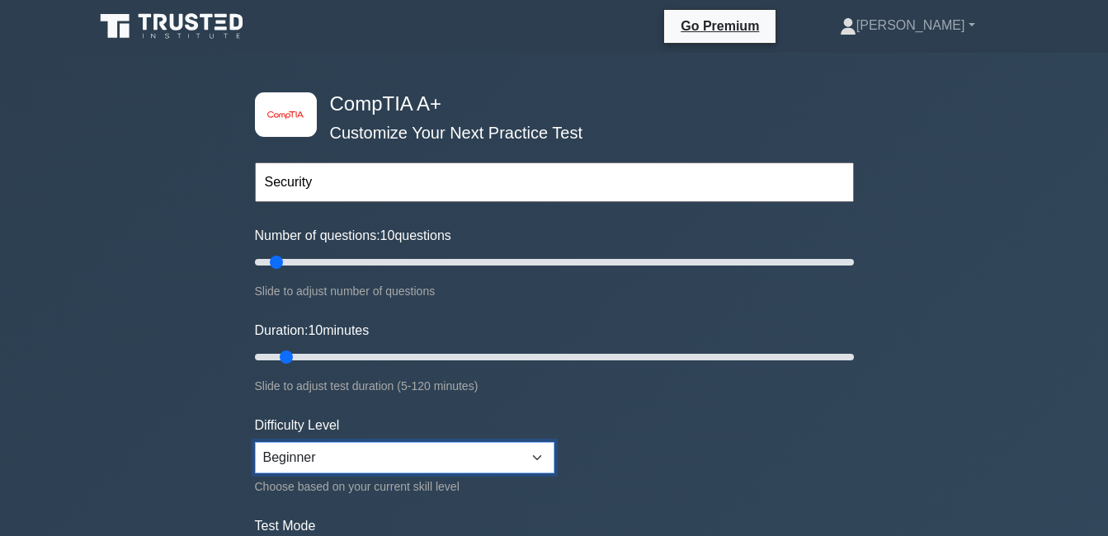
click at [399, 460] on select "Beginner Intermediate Expert" at bounding box center [405, 457] width 300 height 31
select select "intermediate"
click at [255, 442] on select "Beginner Intermediate Expert" at bounding box center [405, 457] width 300 height 31
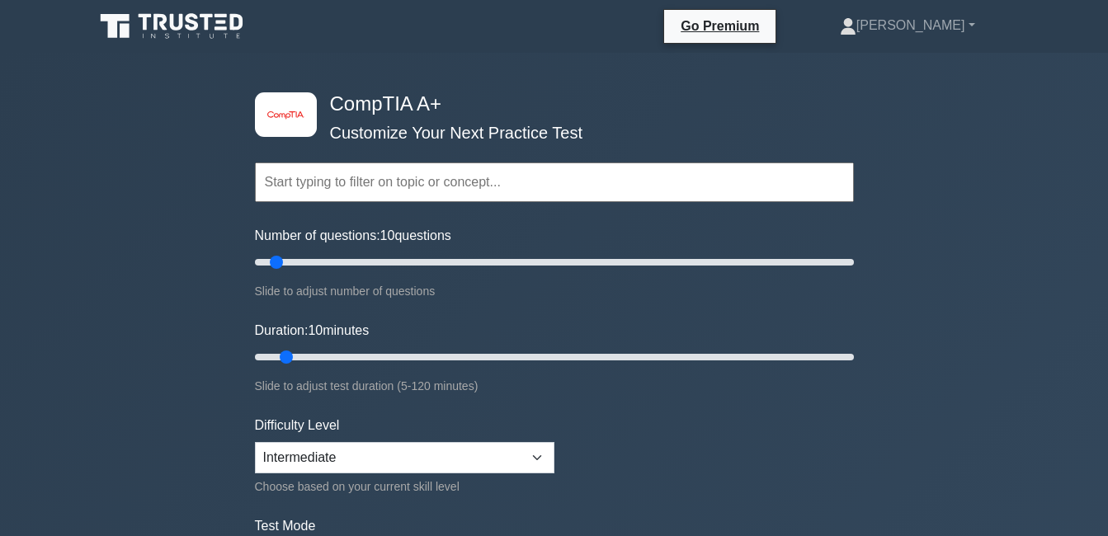
click at [425, 195] on input "text" at bounding box center [554, 183] width 599 height 40
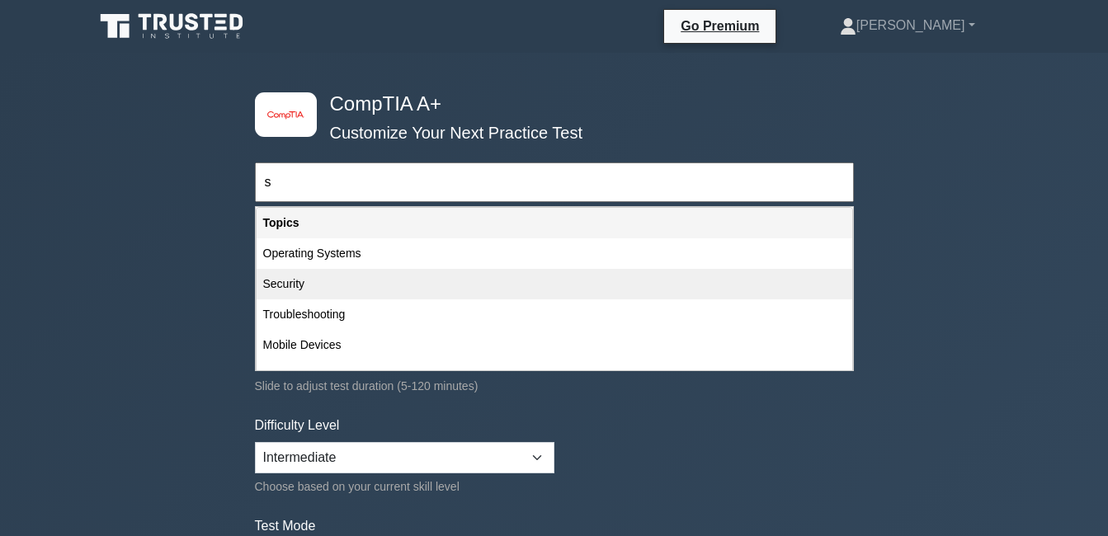
click at [324, 280] on div "Security" at bounding box center [555, 284] width 596 height 31
type input "Security"
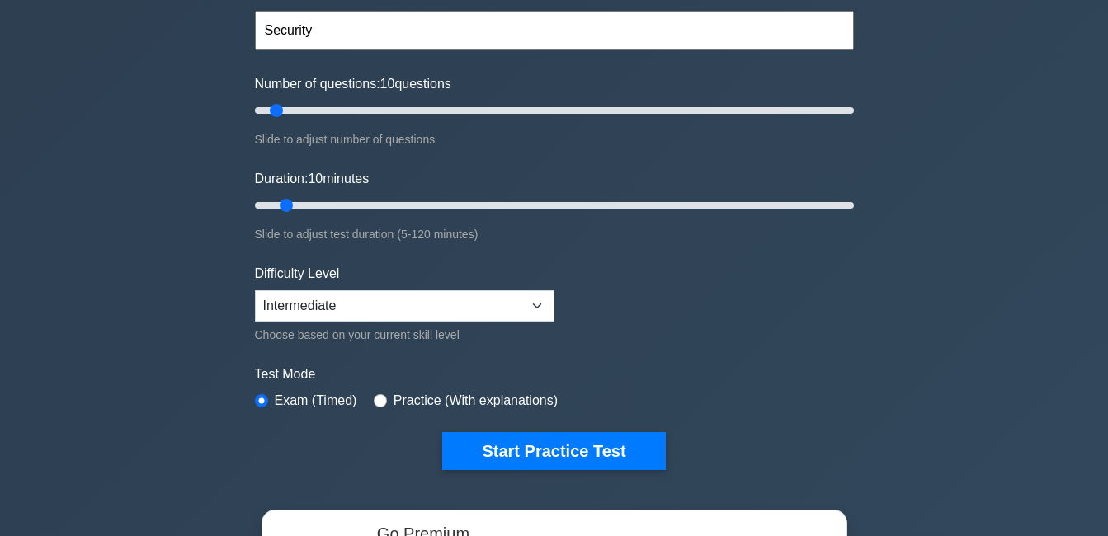
scroll to position [165, 0]
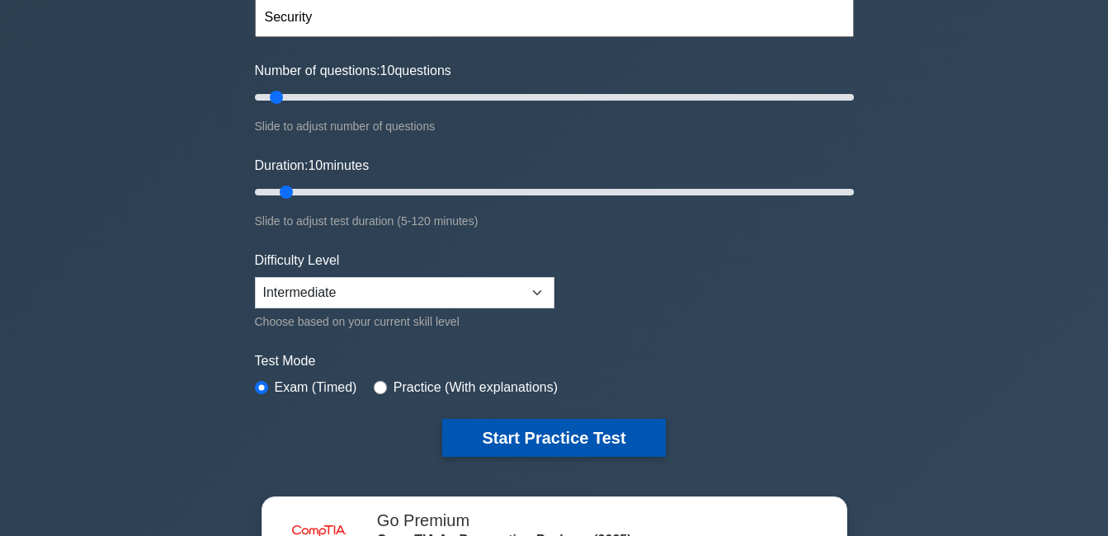
click at [576, 425] on button "Start Practice Test" at bounding box center [553, 438] width 223 height 38
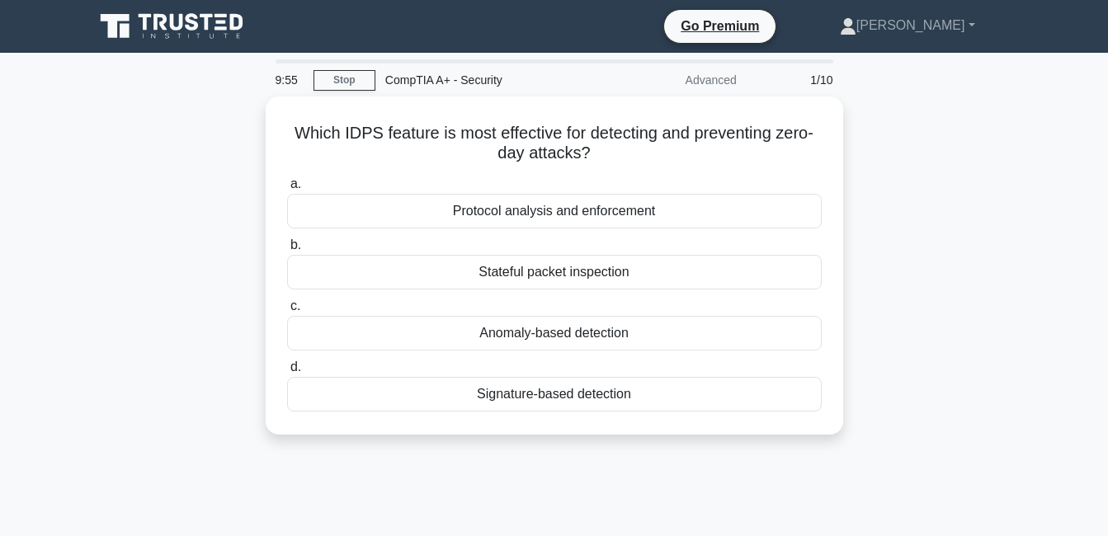
click at [909, 262] on div "Which IDPS feature is most effective for detecting and preventing zero-day atta…" at bounding box center [554, 276] width 941 height 358
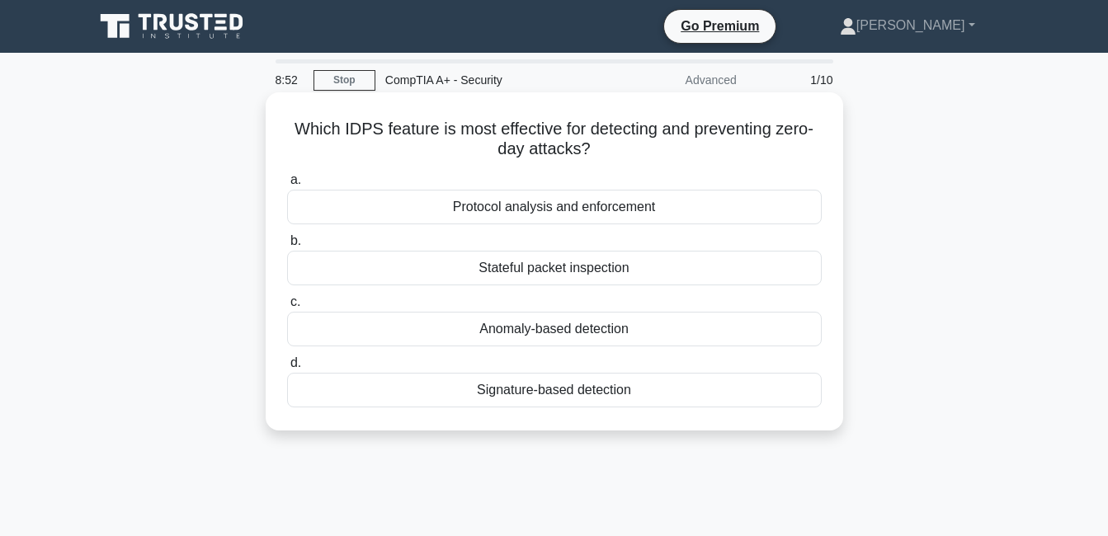
click at [568, 340] on div "Anomaly-based detection" at bounding box center [554, 329] width 535 height 35
click at [287, 308] on input "c. Anomaly-based detection" at bounding box center [287, 302] width 0 height 11
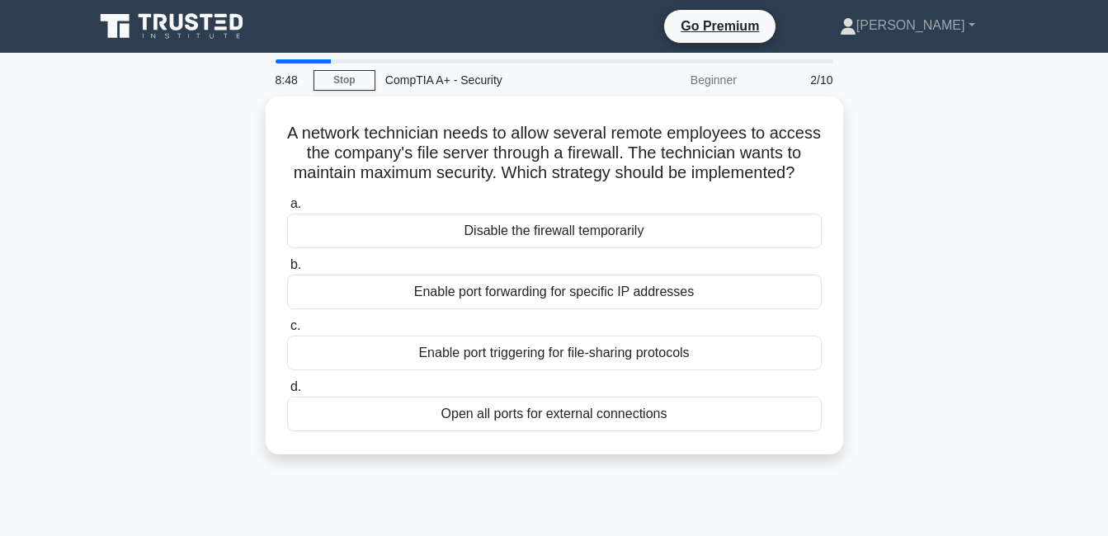
copy body "[PERSON_NAME] Profile Settings 8:48 Stop CompTIA A+ - Security Beginner 2/10 A …"
click at [938, 300] on div "A network technician needs to allow several remote employees to access the comp…" at bounding box center [554, 286] width 941 height 378
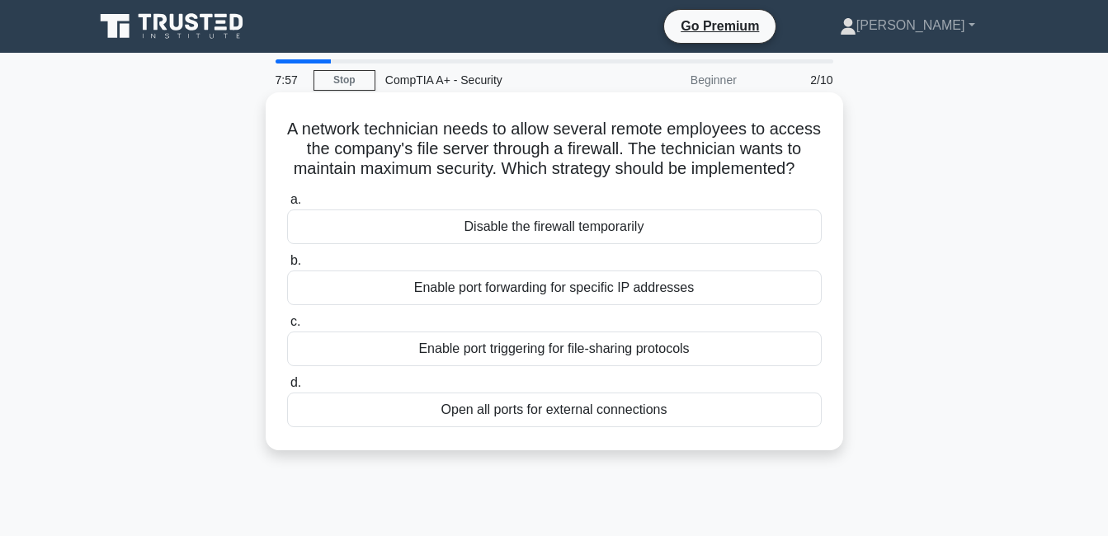
click at [424, 305] on div "Enable port forwarding for specific IP addresses" at bounding box center [554, 288] width 535 height 35
click at [287, 267] on input "b. Enable port forwarding for specific IP addresses" at bounding box center [287, 261] width 0 height 11
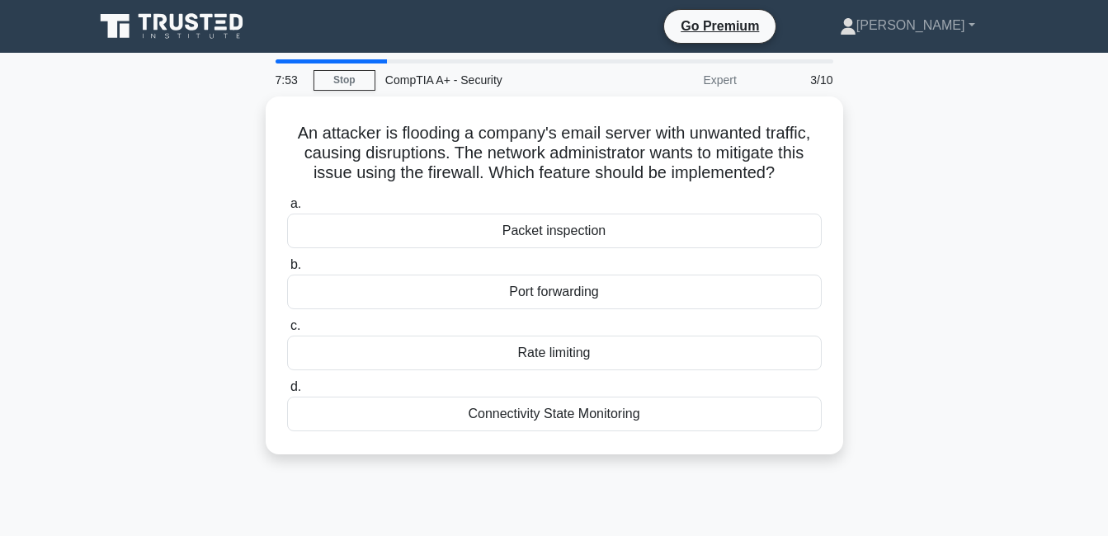
copy body "[PERSON_NAME] Profile Settings 7:53 Stop CompTIA A+ - Security Expert 3/10 An a…"
click at [914, 300] on div "An attacker is flooding a company's email server with unwanted traffic, causing…" at bounding box center [554, 286] width 941 height 378
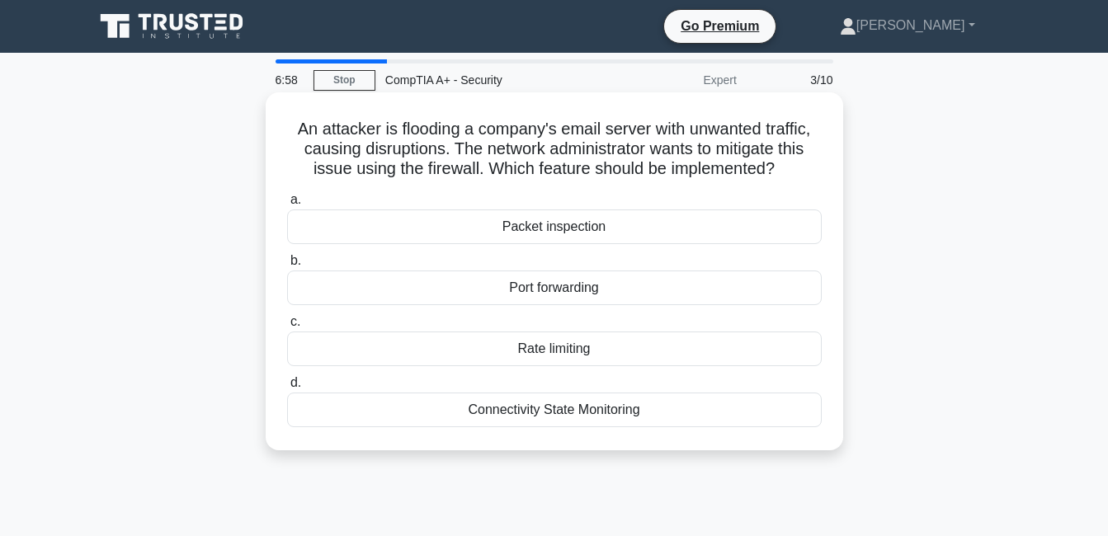
click at [654, 347] on div "Rate limiting" at bounding box center [554, 349] width 535 height 35
click at [287, 328] on input "c. Rate limiting" at bounding box center [287, 322] width 0 height 11
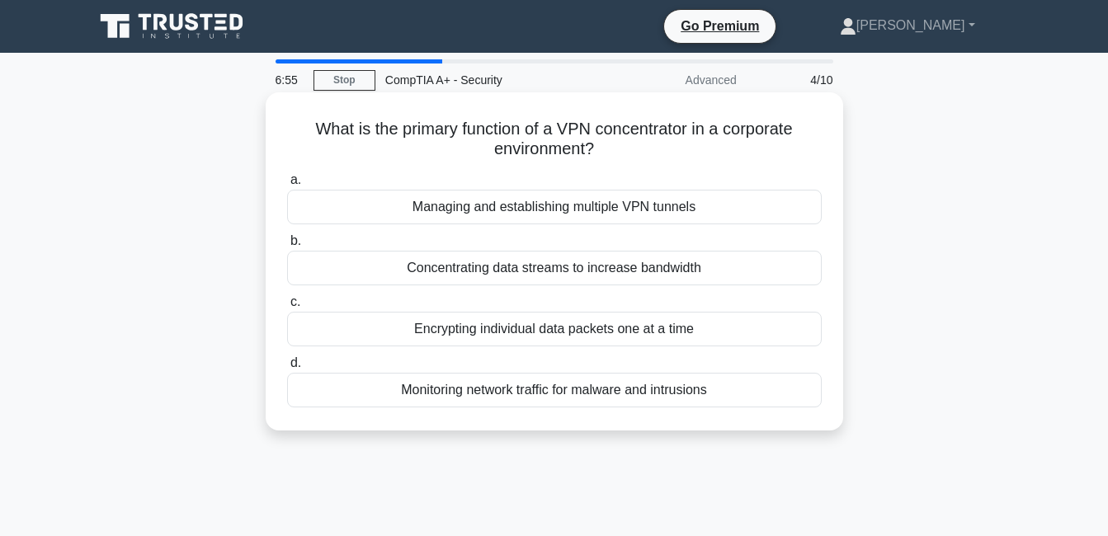
copy body "Michael James Profile Settings 6:55 Stop CompTIA A+ - Security Advanced 4/10 Wh…"
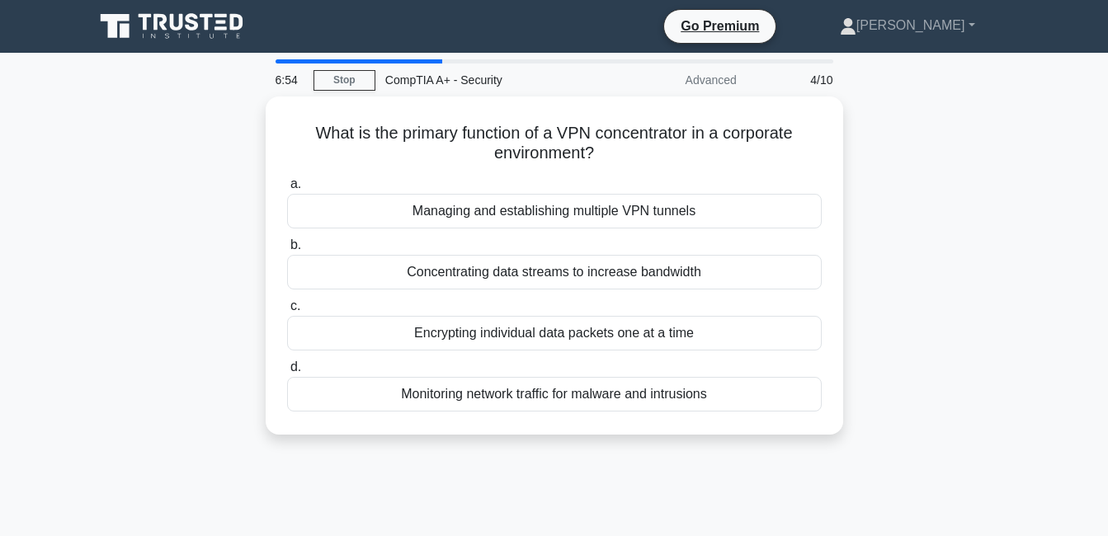
click at [943, 247] on div "What is the primary function of a VPN concentrator in a corporate environment? …" at bounding box center [554, 276] width 941 height 358
drag, startPoint x: 864, startPoint y: 224, endPoint x: 854, endPoint y: 211, distance: 15.9
click at [864, 222] on div "What is the primary function of a VPN concentrator in a corporate environment? …" at bounding box center [554, 276] width 941 height 358
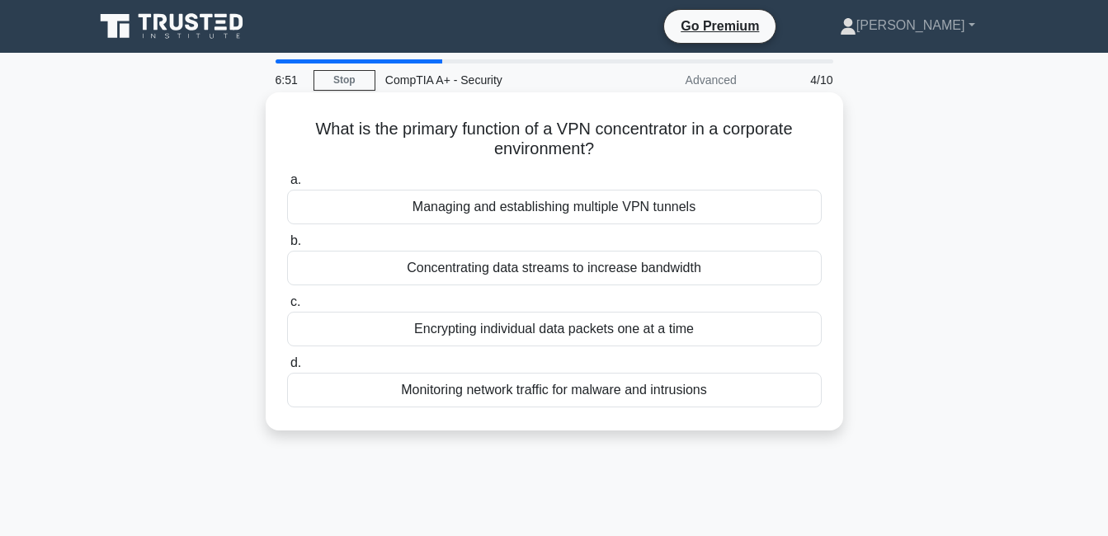
click at [555, 201] on div "Managing and establishing multiple VPN tunnels" at bounding box center [554, 207] width 535 height 35
click at [287, 186] on input "a. Managing and establishing multiple VPN tunnels" at bounding box center [287, 180] width 0 height 11
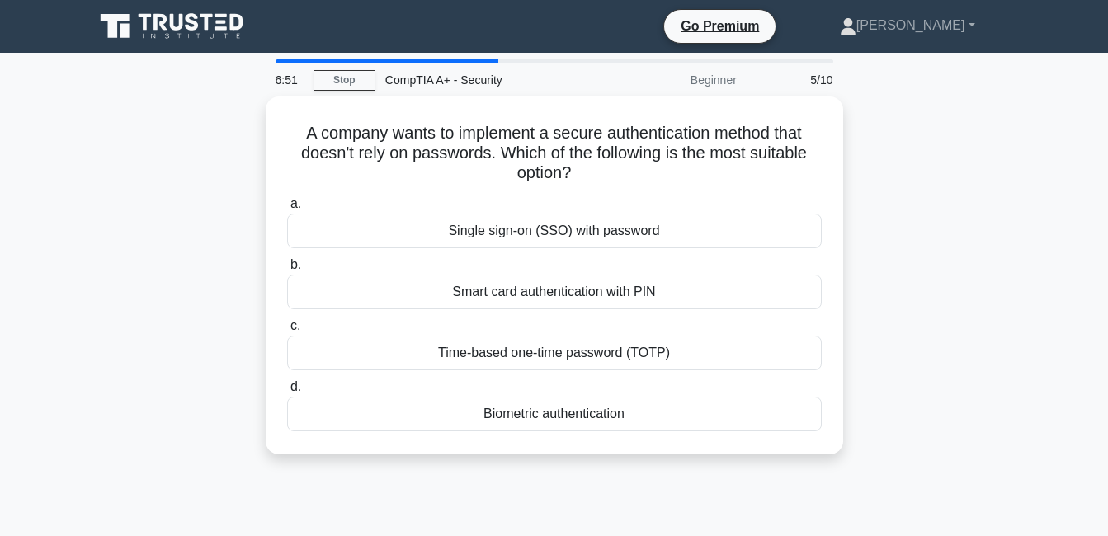
click at [1009, 201] on div "A company wants to implement a secure authentication method that doesn't rely o…" at bounding box center [554, 286] width 941 height 378
click at [1010, 198] on div "A company wants to implement a secure authentication method that doesn't rely o…" at bounding box center [554, 286] width 941 height 378
copy body "Michael James Profile Settings 6:43 Stop CompTIA A+ - Security Beginner 5/10 A …"
click at [914, 275] on div "A company wants to implement a secure authentication method that doesn't rely o…" at bounding box center [554, 286] width 941 height 378
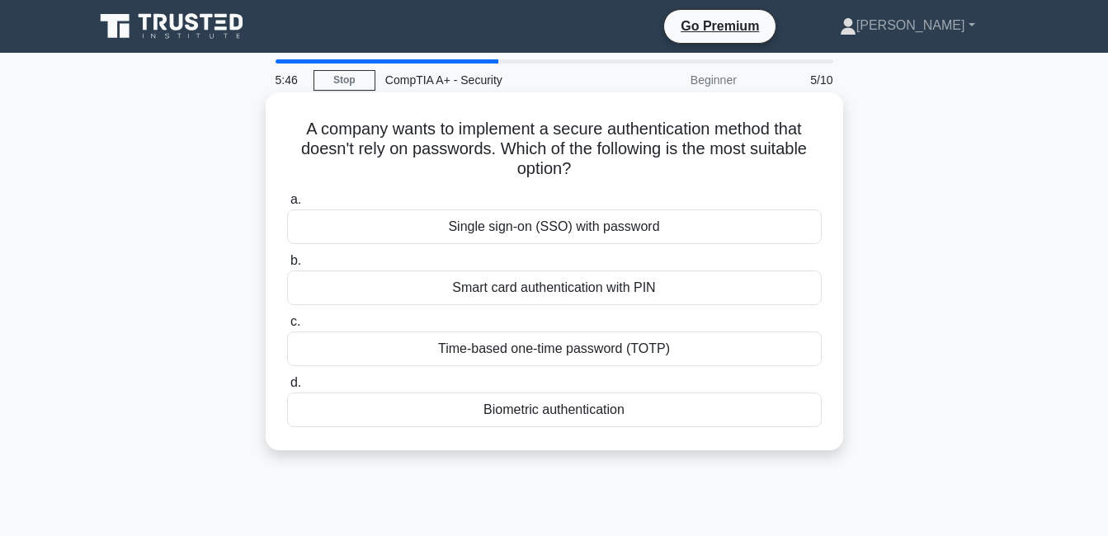
click at [658, 411] on div "Biometric authentication" at bounding box center [554, 410] width 535 height 35
click at [287, 389] on input "d. Biometric authentication" at bounding box center [287, 383] width 0 height 11
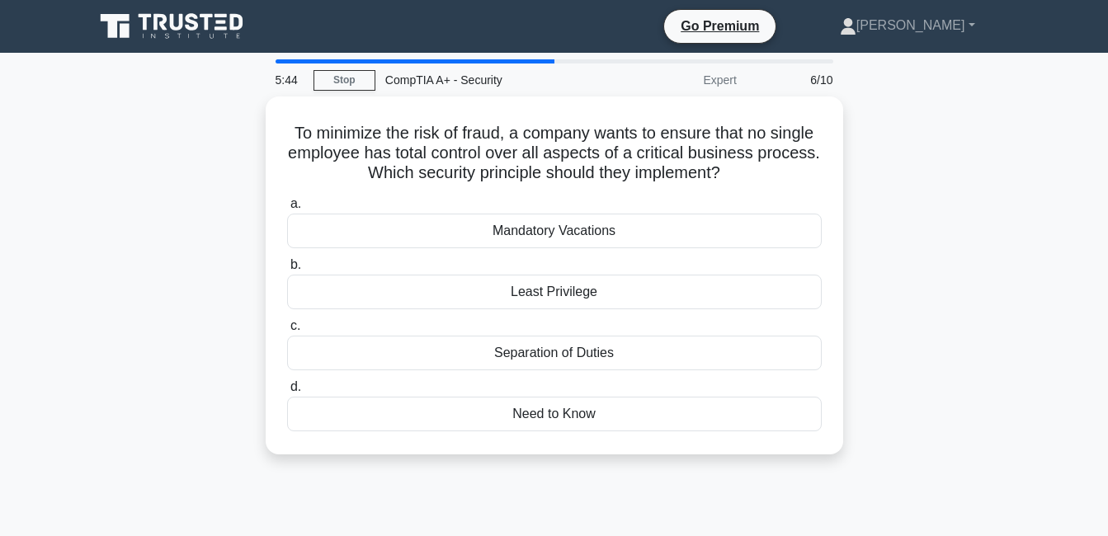
copy body "Michael James Profile Settings 5:44 Stop CompTIA A+ - Security Expert 6/10 To m…"
click at [930, 267] on div "To minimize the risk of fraud, a company wants to ensure that no single employe…" at bounding box center [554, 286] width 941 height 378
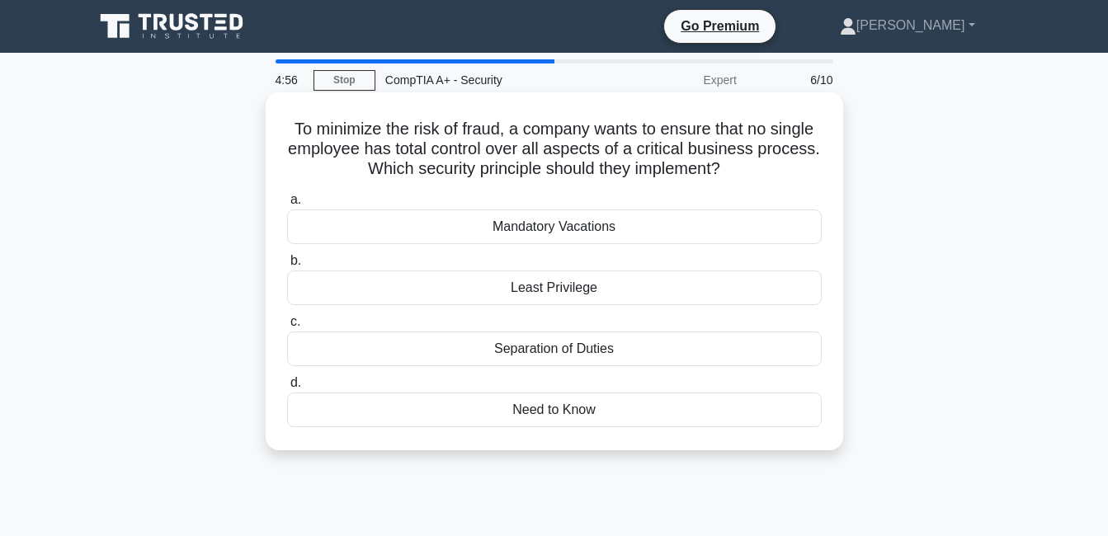
click at [513, 350] on div "Separation of Duties" at bounding box center [554, 349] width 535 height 35
click at [287, 328] on input "c. Separation of Duties" at bounding box center [287, 322] width 0 height 11
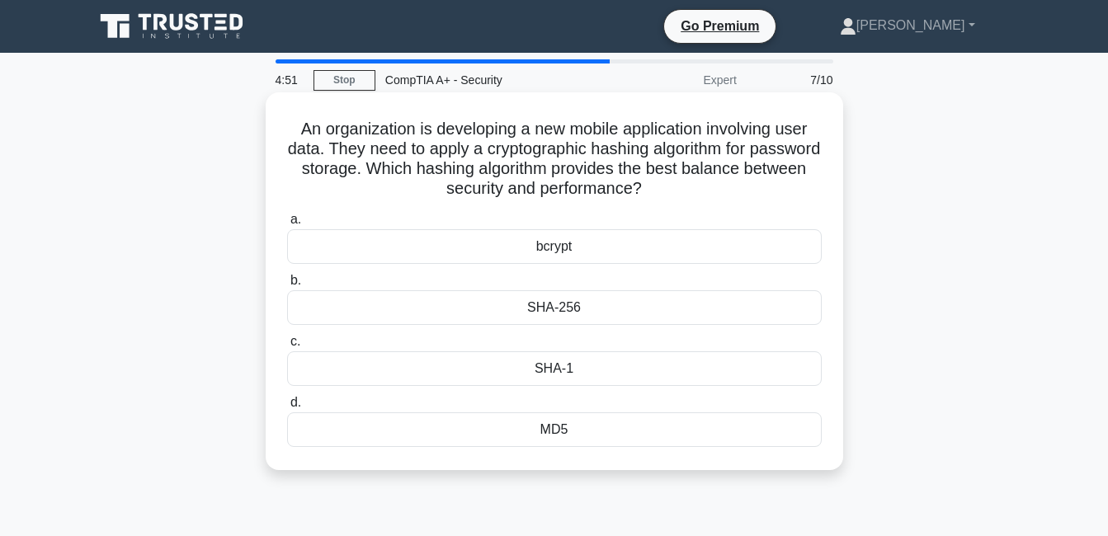
copy body "Michael James Profile Settings 4:51 Stop CompTIA A+ - Security Expert 7/10 An o…"
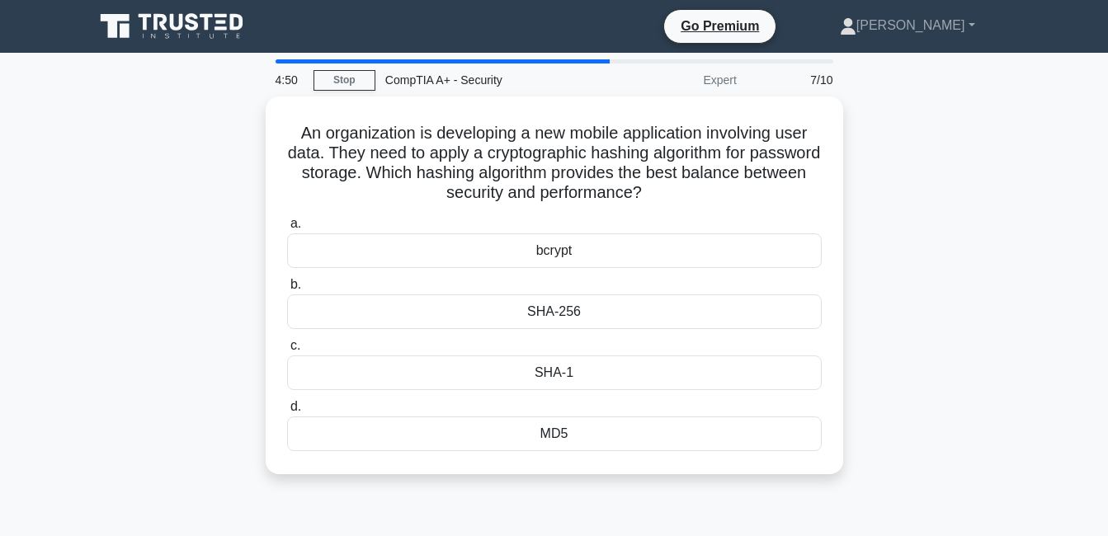
click at [917, 243] on div "An organization is developing a new mobile application involving user data. The…" at bounding box center [554, 296] width 941 height 398
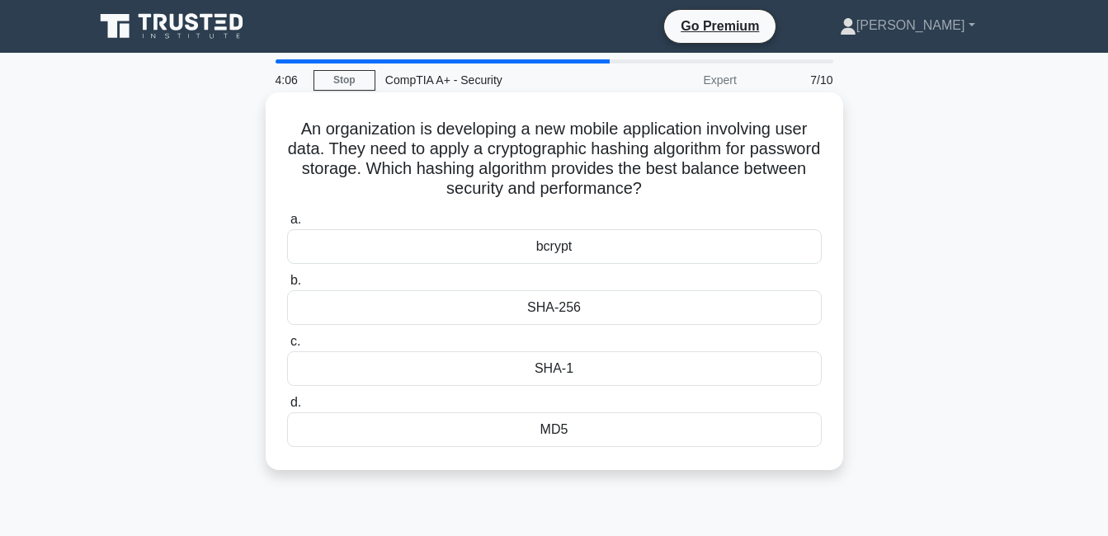
click at [574, 242] on div "bcrypt" at bounding box center [554, 246] width 535 height 35
click at [287, 225] on input "a. bcrypt" at bounding box center [287, 220] width 0 height 11
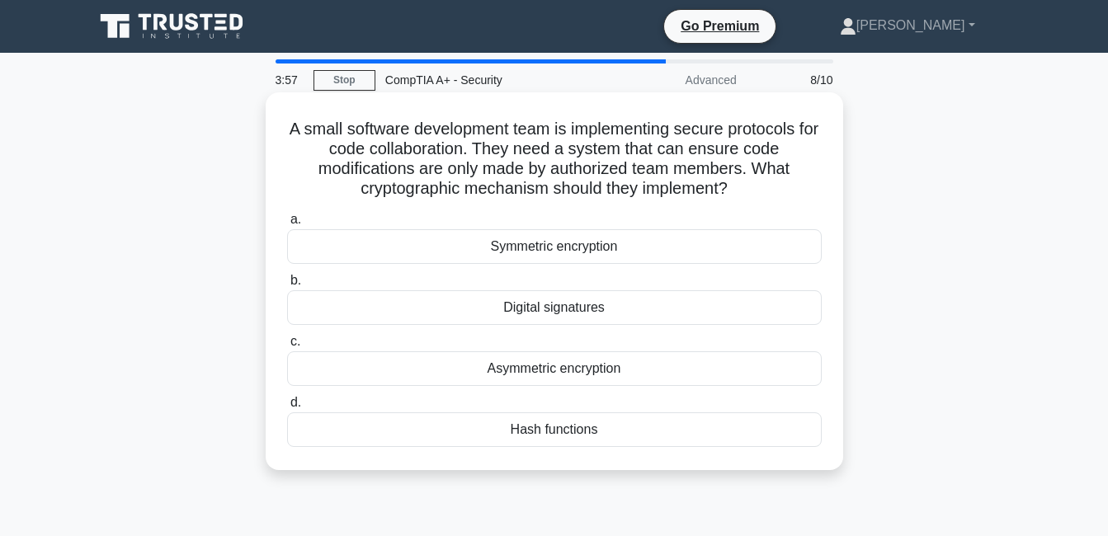
copy body "Michael James Profile Settings 3:57 Stop CompTIA A+ - Security Advanced 8/10 A …"
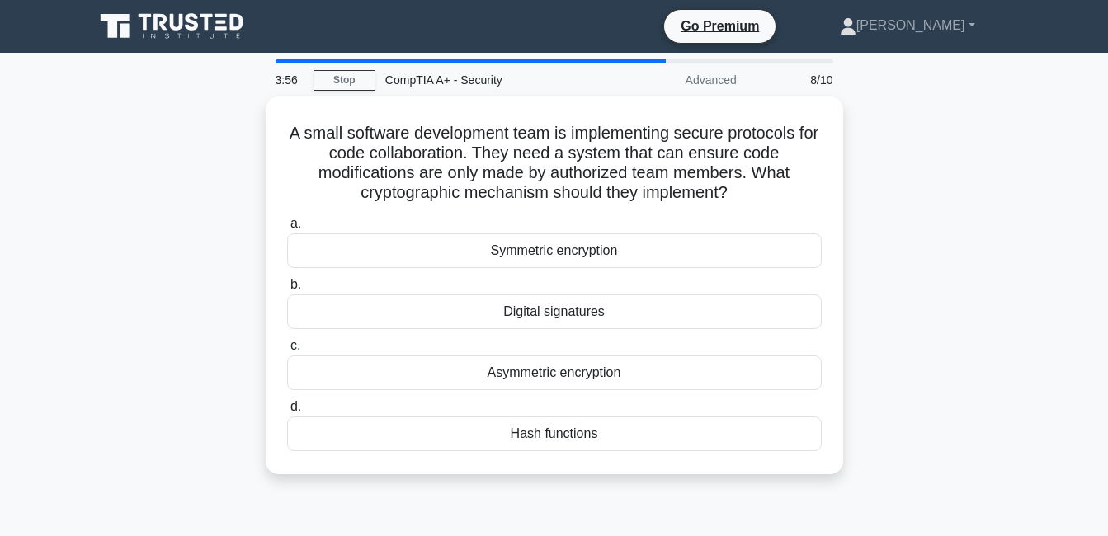
click at [913, 323] on div "A small software development team is implementing secure protocols for code col…" at bounding box center [554, 296] width 941 height 398
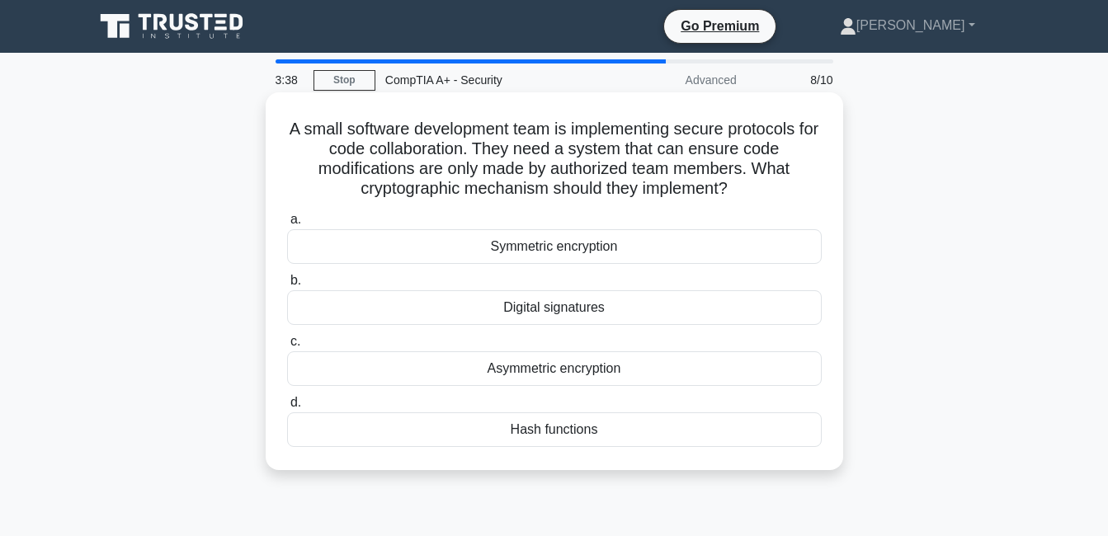
click at [693, 322] on div "Digital signatures" at bounding box center [554, 308] width 535 height 35
click at [287, 286] on input "b. Digital signatures" at bounding box center [287, 281] width 0 height 11
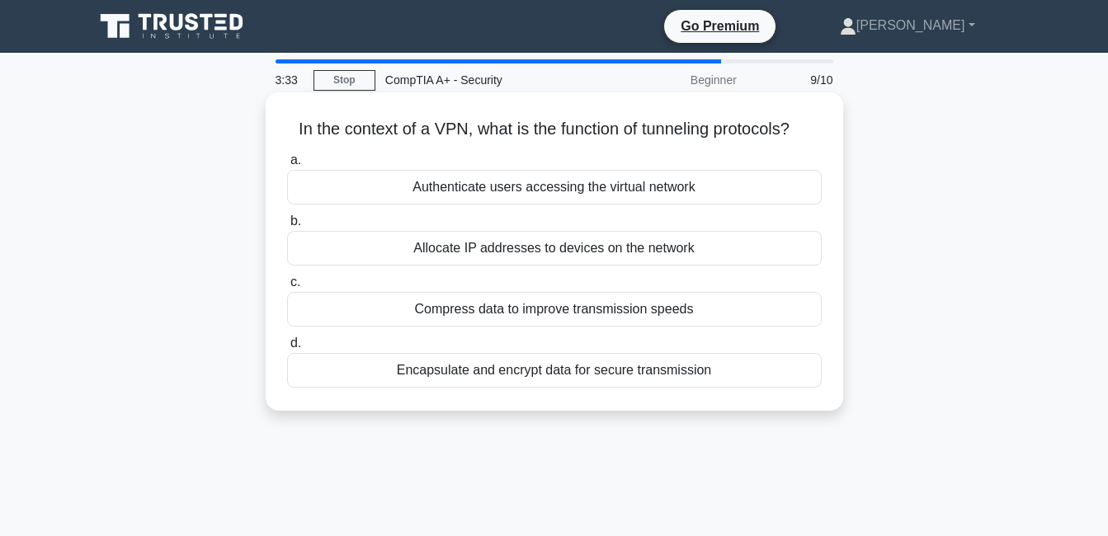
click at [593, 254] on div "Allocate IP addresses to devices on the network" at bounding box center [554, 248] width 535 height 35
click at [287, 227] on input "b. Allocate IP addresses to devices on the network" at bounding box center [287, 221] width 0 height 11
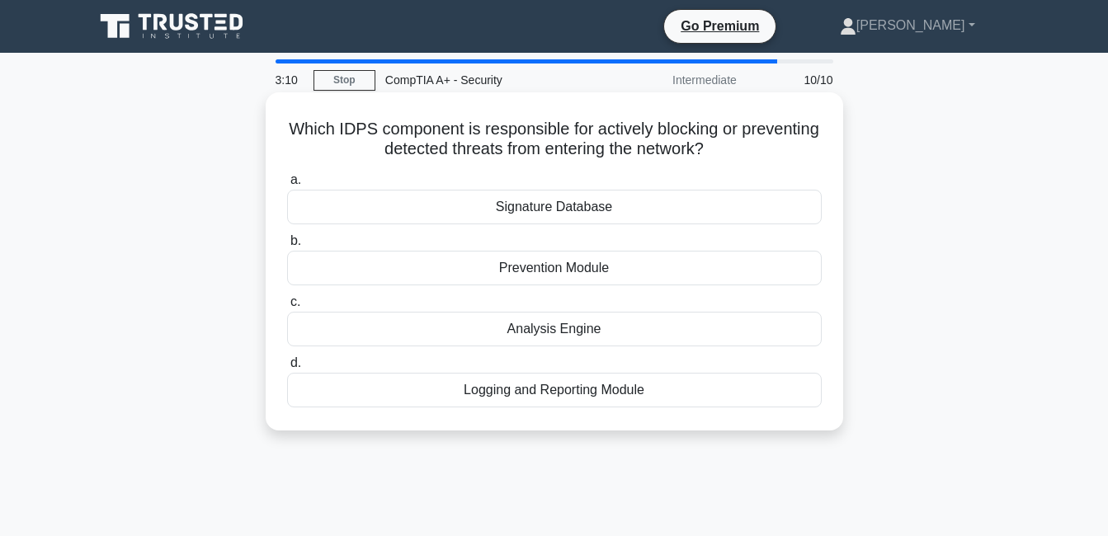
click at [574, 281] on div "Prevention Module" at bounding box center [554, 268] width 535 height 35
click at [287, 247] on input "b. Prevention Module" at bounding box center [287, 241] width 0 height 11
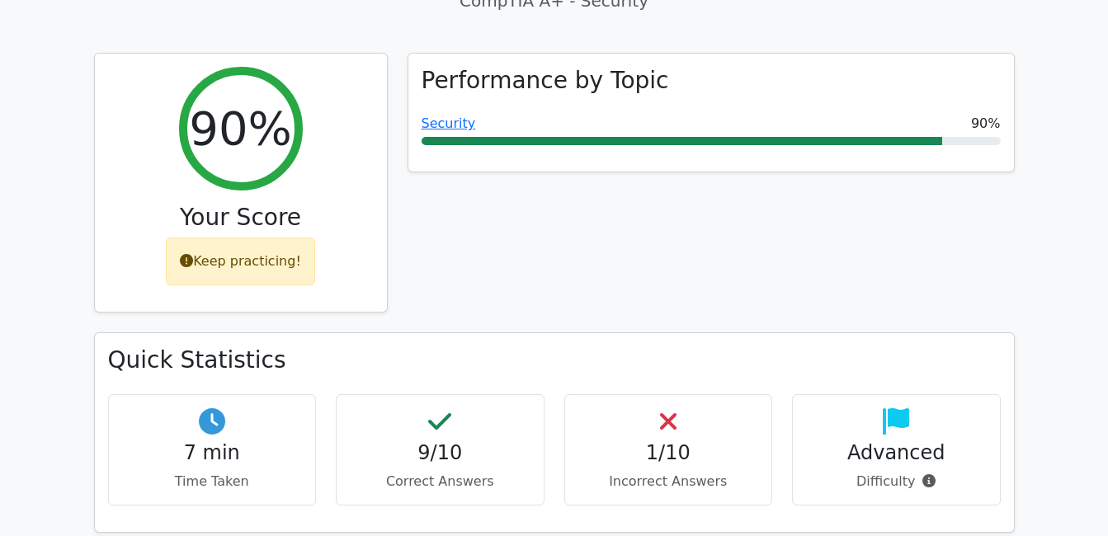
scroll to position [560, 0]
